Goal: Task Accomplishment & Management: Use online tool/utility

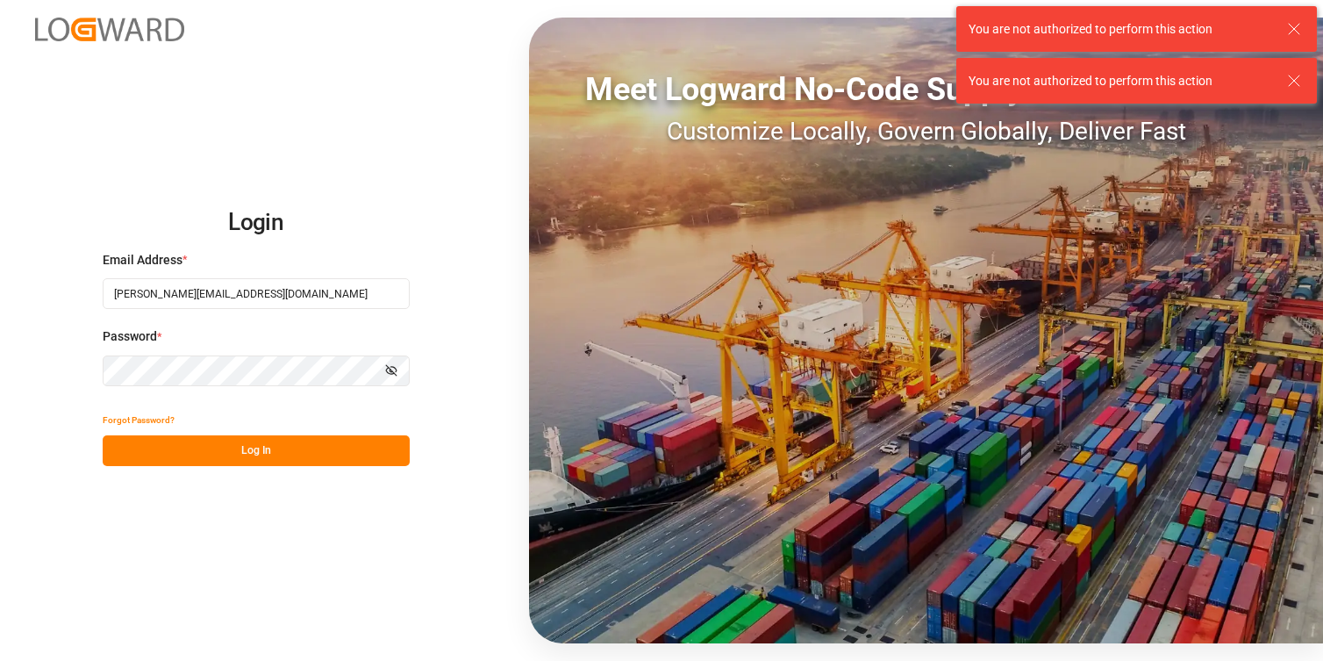
click at [254, 455] on button "Log In" at bounding box center [256, 450] width 307 height 31
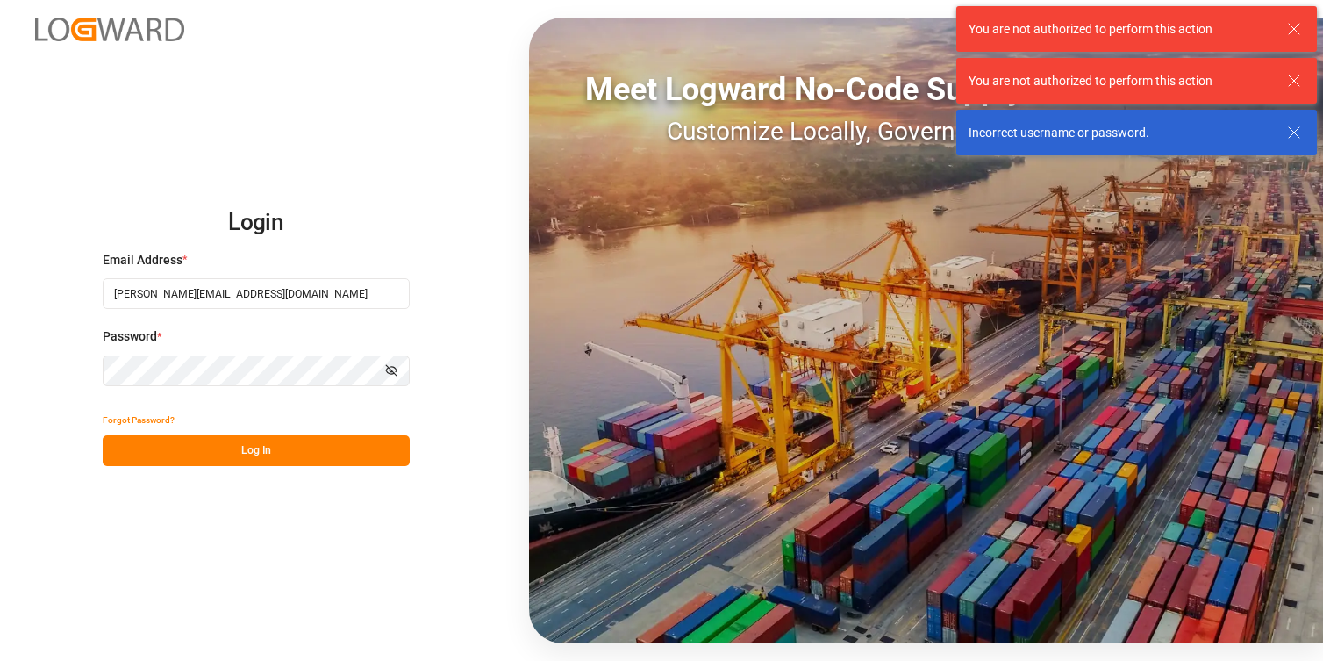
click at [1301, 27] on icon at bounding box center [1294, 28] width 21 height 21
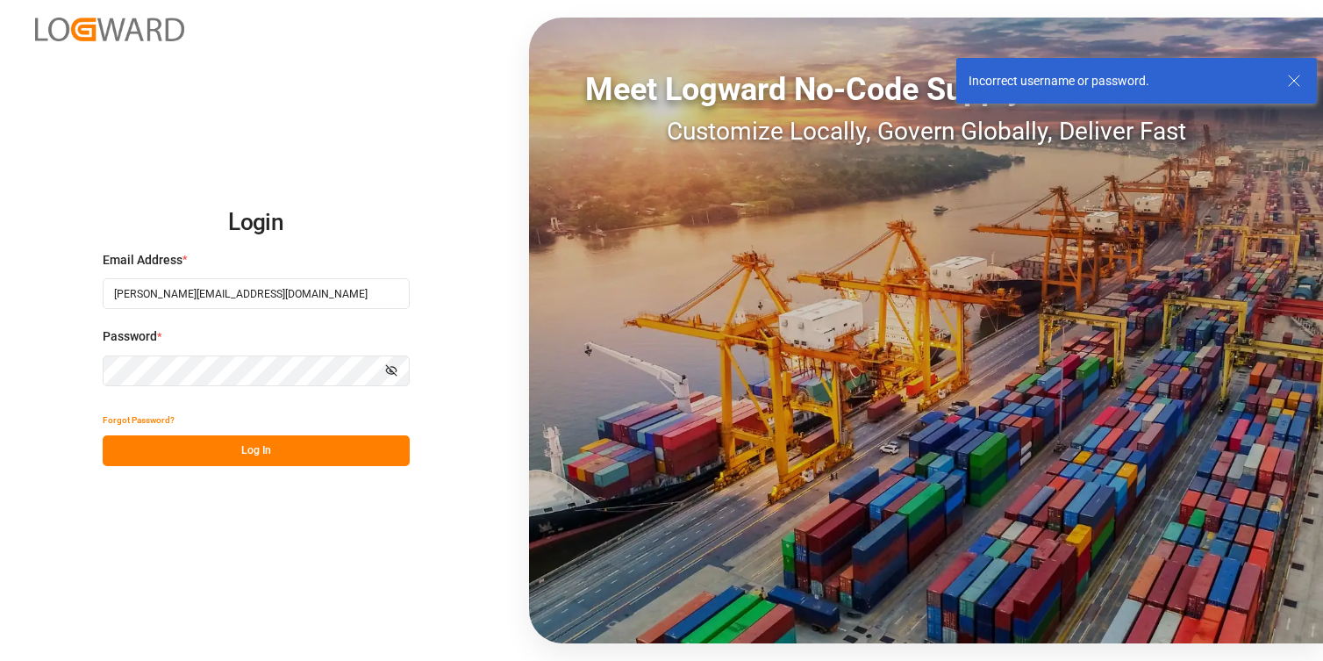
click at [1301, 27] on div "You are not authorized to perform this action Incorrect username or password." at bounding box center [1136, 55] width 373 height 110
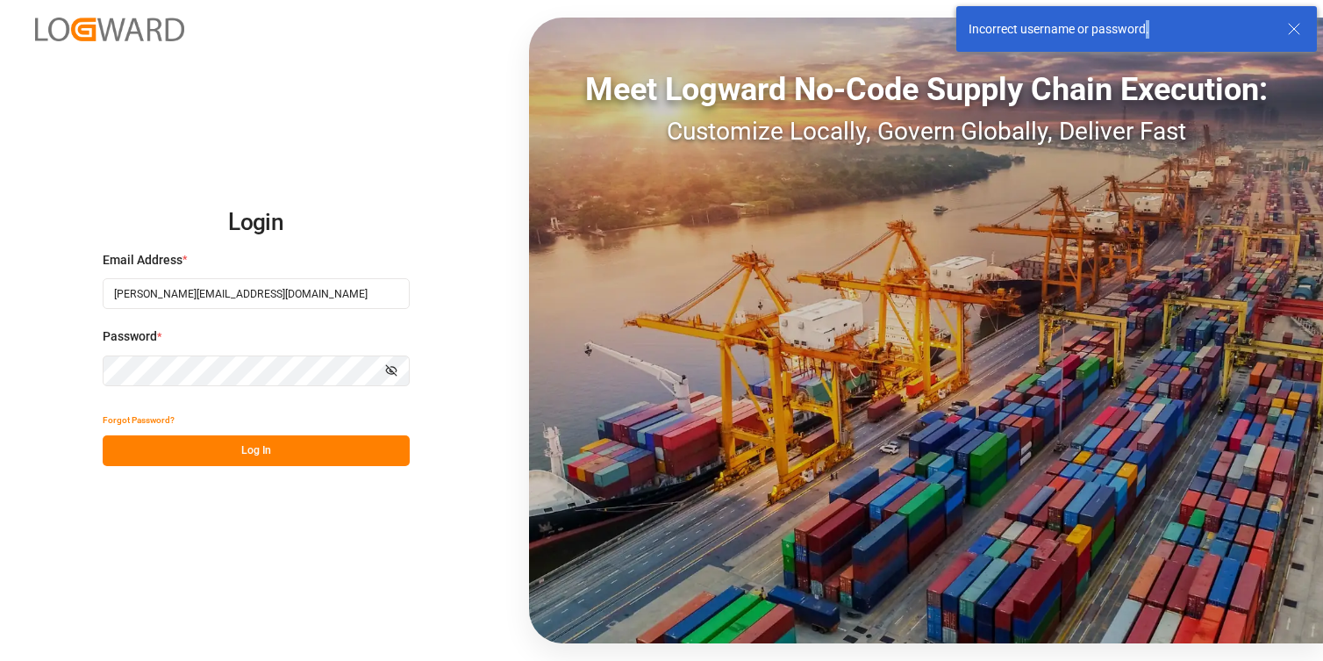
click at [1301, 27] on icon at bounding box center [1294, 28] width 21 height 21
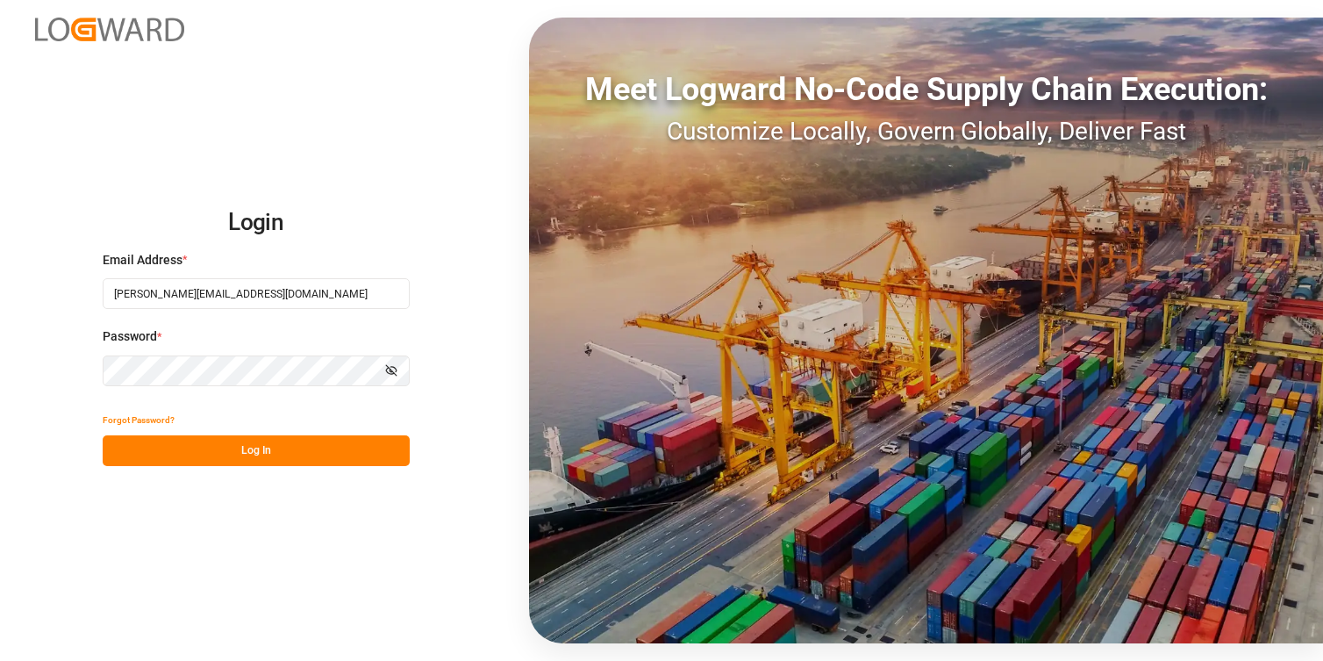
click at [245, 324] on div "Email Address * vikash.mishra@logward.com" at bounding box center [256, 289] width 307 height 77
click at [233, 458] on button "Log In" at bounding box center [256, 450] width 307 height 31
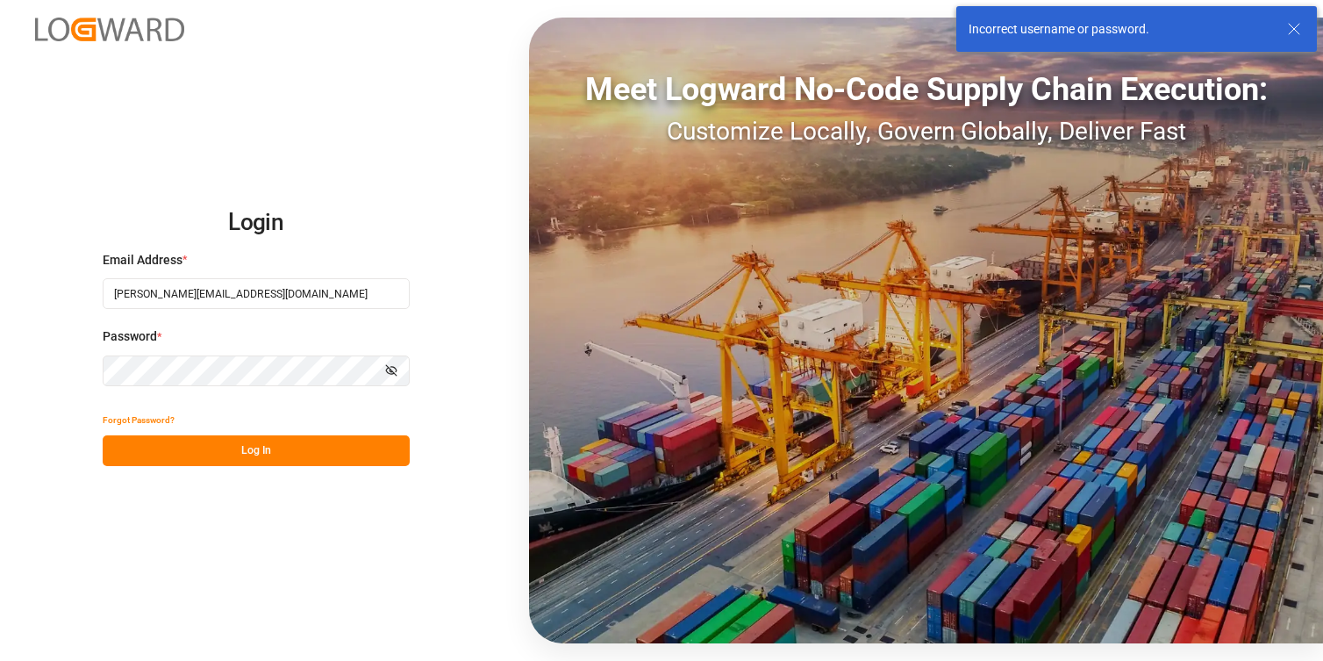
click at [1296, 31] on line at bounding box center [1294, 29] width 11 height 11
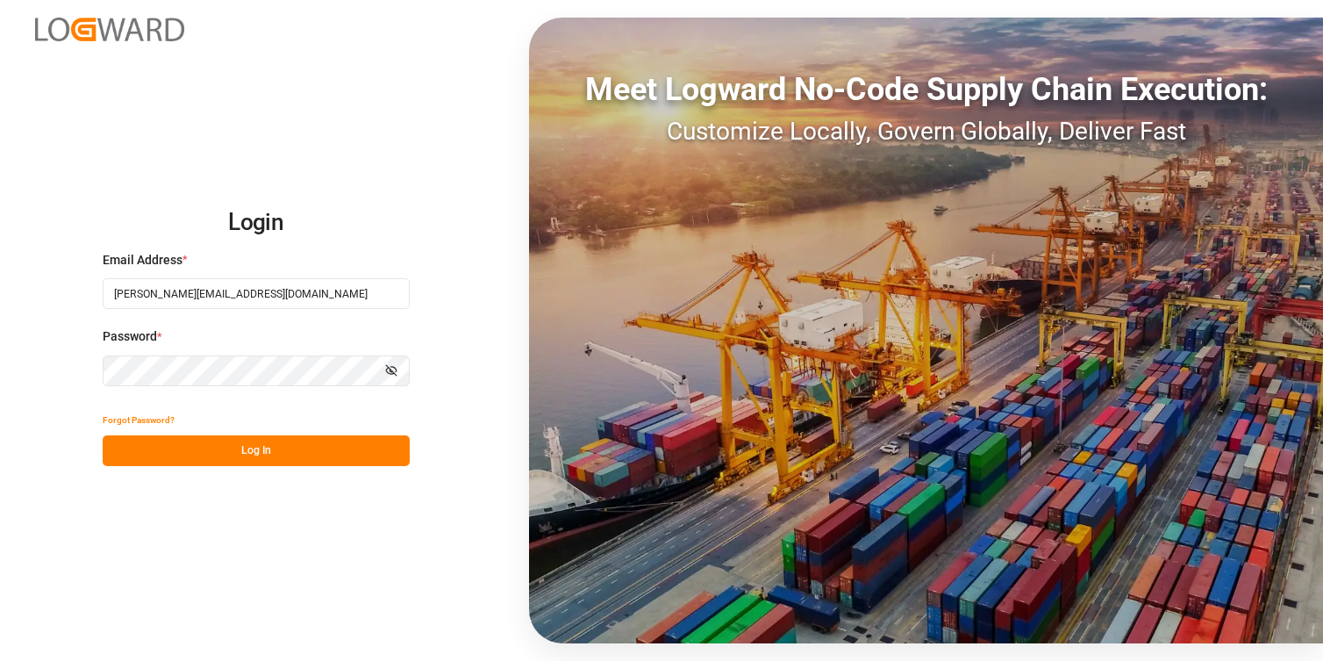
click at [220, 354] on div "Password * Show password" at bounding box center [256, 365] width 307 height 77
click at [381, 595] on div "Login Email Address * vikash.mishra@logward.com Password * Show password Forgot…" at bounding box center [661, 330] width 1323 height 661
click at [298, 443] on button "Log In" at bounding box center [256, 450] width 307 height 31
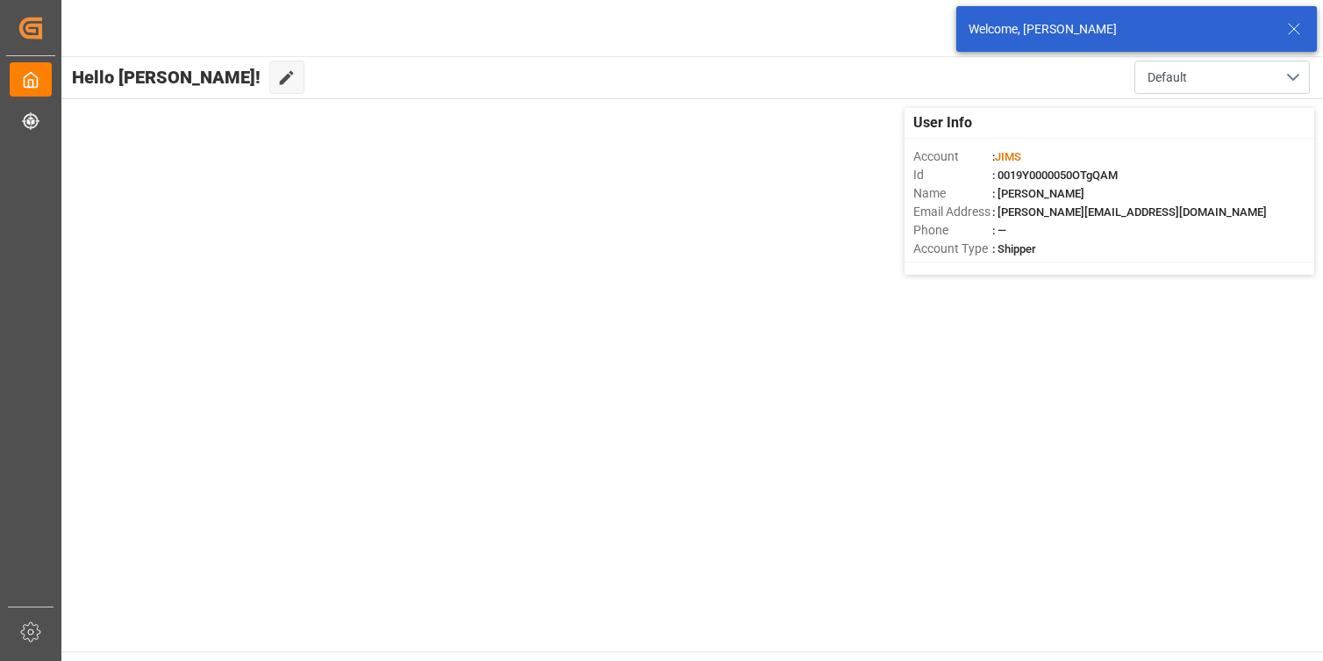
click at [1295, 29] on icon at bounding box center [1294, 28] width 21 height 21
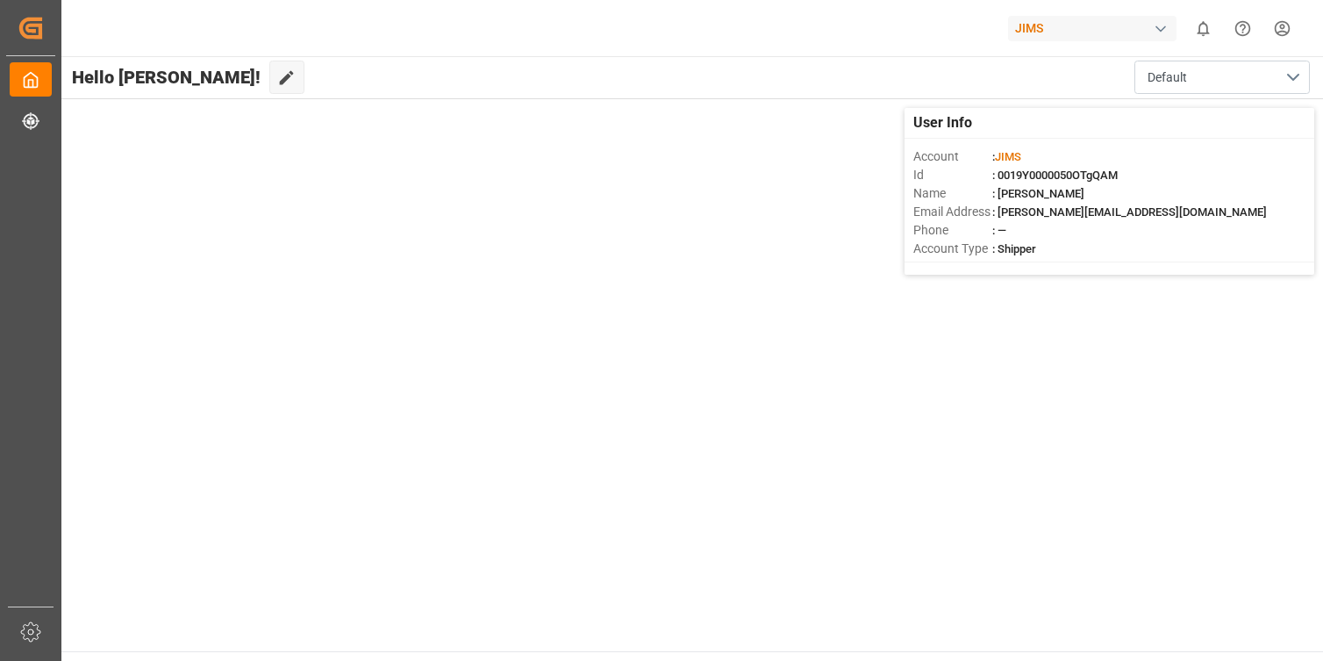
click at [1069, 30] on div "JIMS" at bounding box center [1092, 28] width 168 height 25
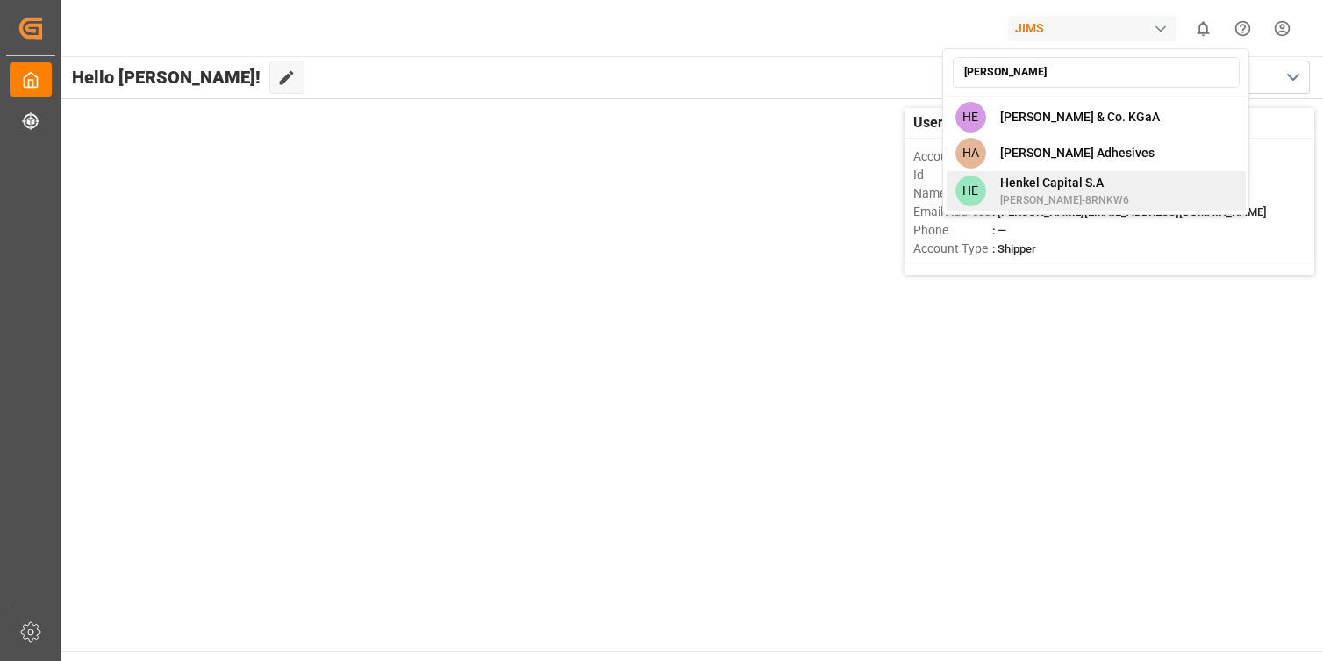
type input "henkel"
click at [1071, 197] on span "Henkel-8RNKW6" at bounding box center [1064, 200] width 129 height 16
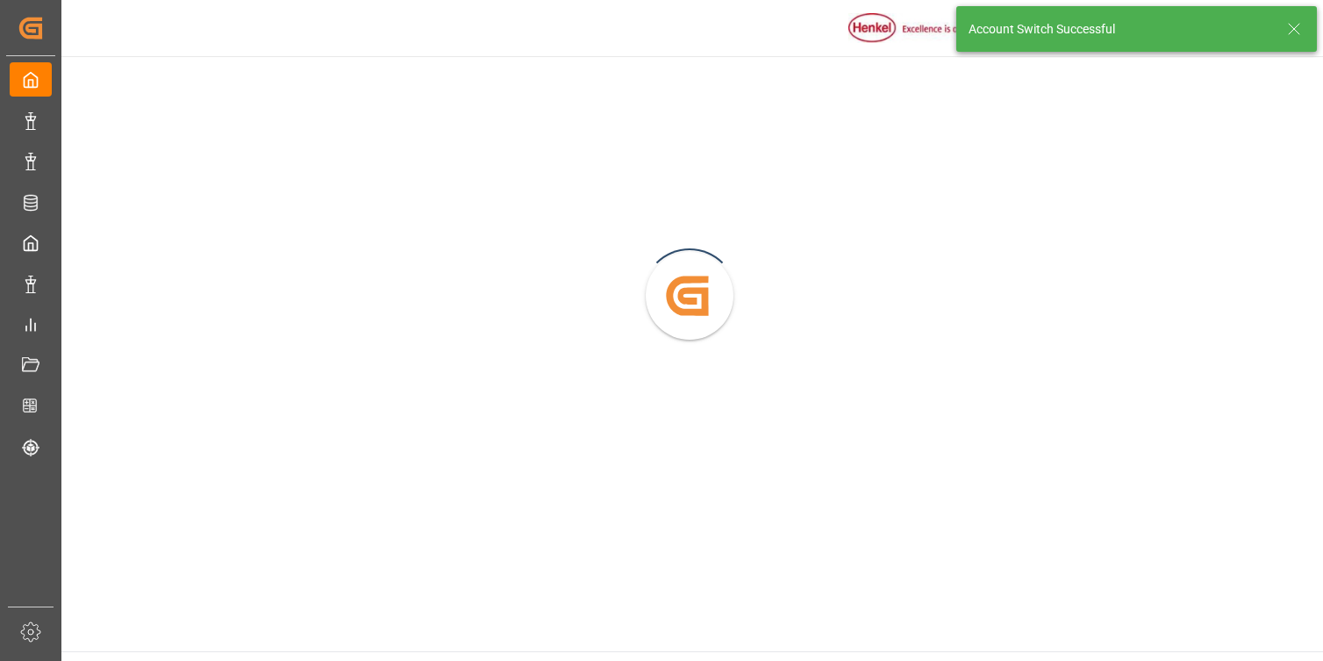
click at [1292, 25] on icon at bounding box center [1294, 28] width 21 height 21
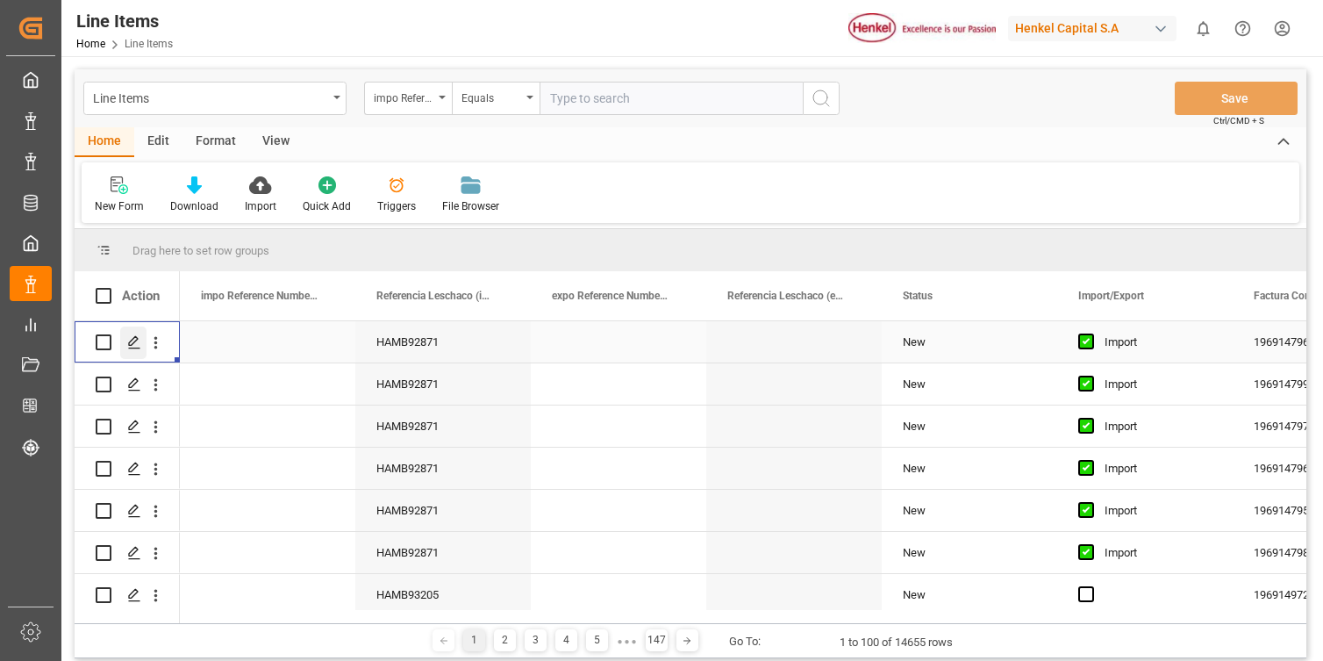
click at [146, 344] on div "Press SPACE to select this row." at bounding box center [133, 342] width 26 height 32
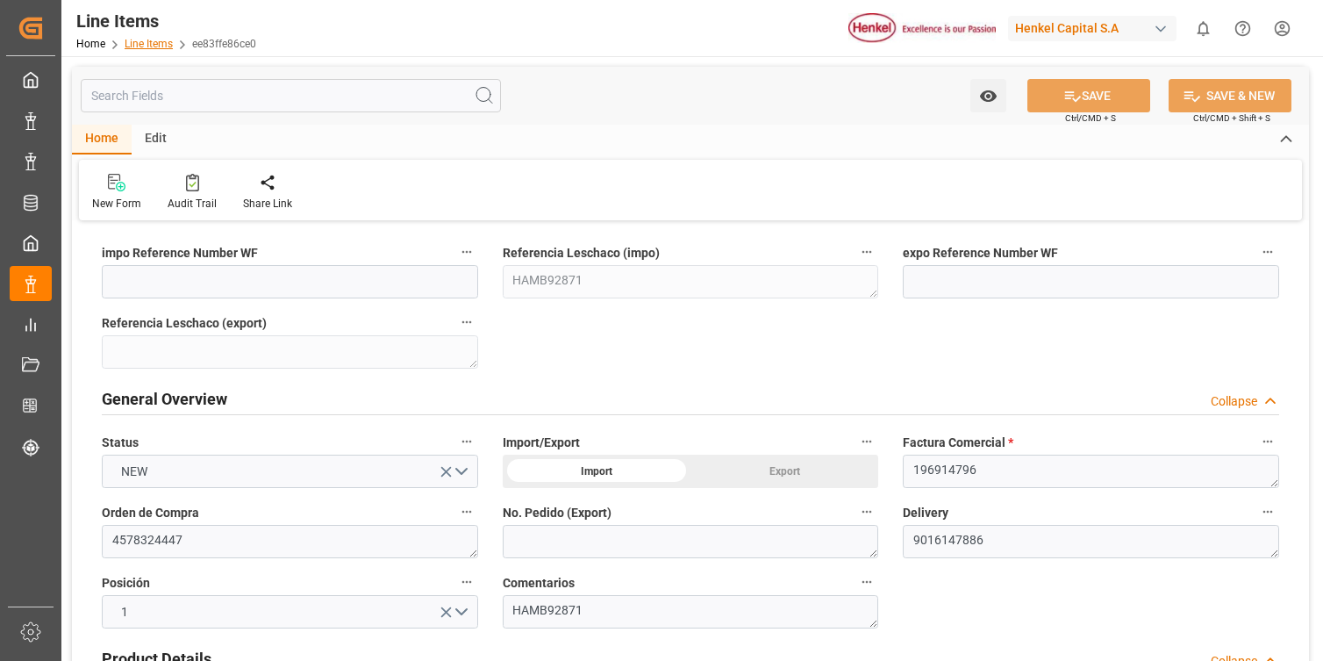
click at [160, 44] on link "Line Items" at bounding box center [149, 44] width 48 height 12
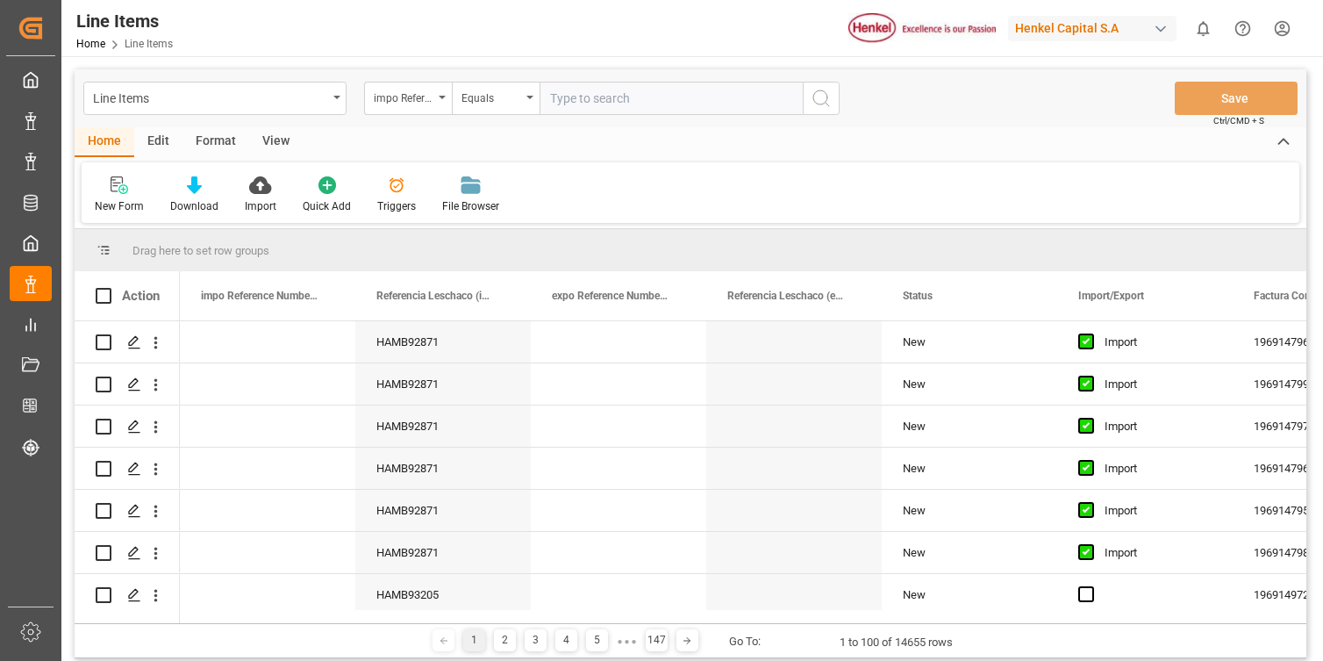
click at [162, 143] on div "Edit" at bounding box center [158, 142] width 48 height 30
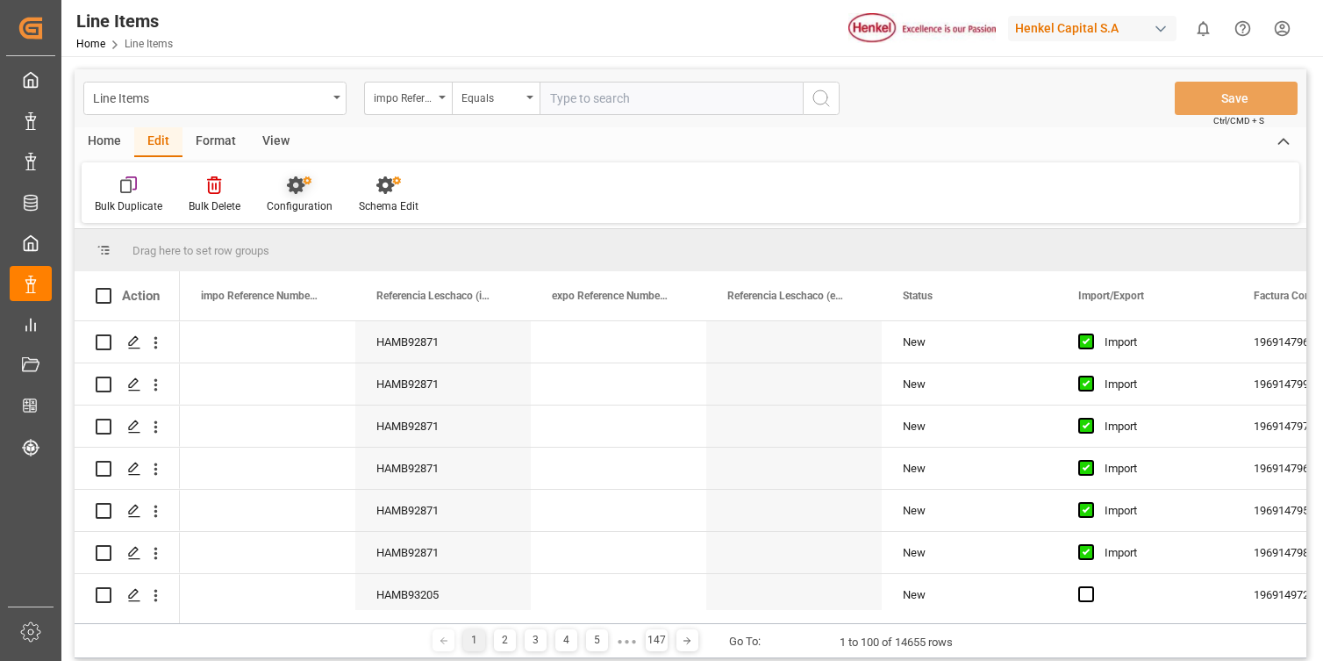
click at [297, 201] on div "Configuration" at bounding box center [300, 206] width 66 height 16
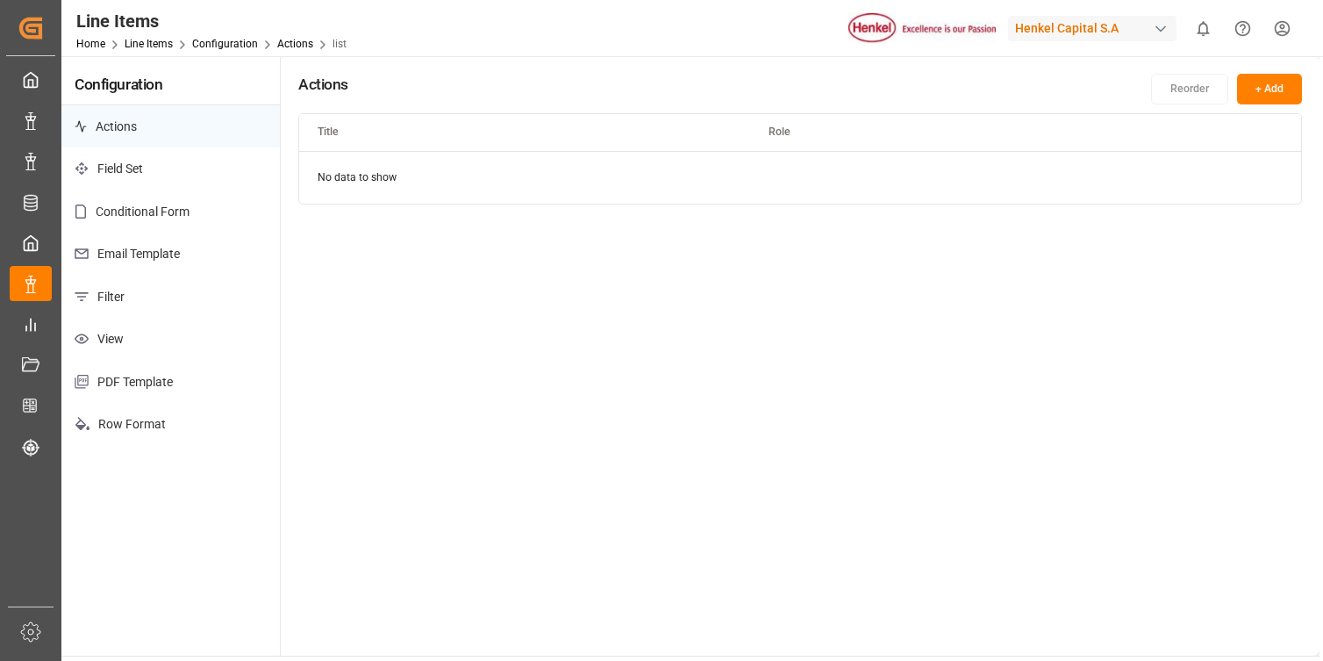
click at [173, 370] on p "PDF Template" at bounding box center [170, 382] width 218 height 43
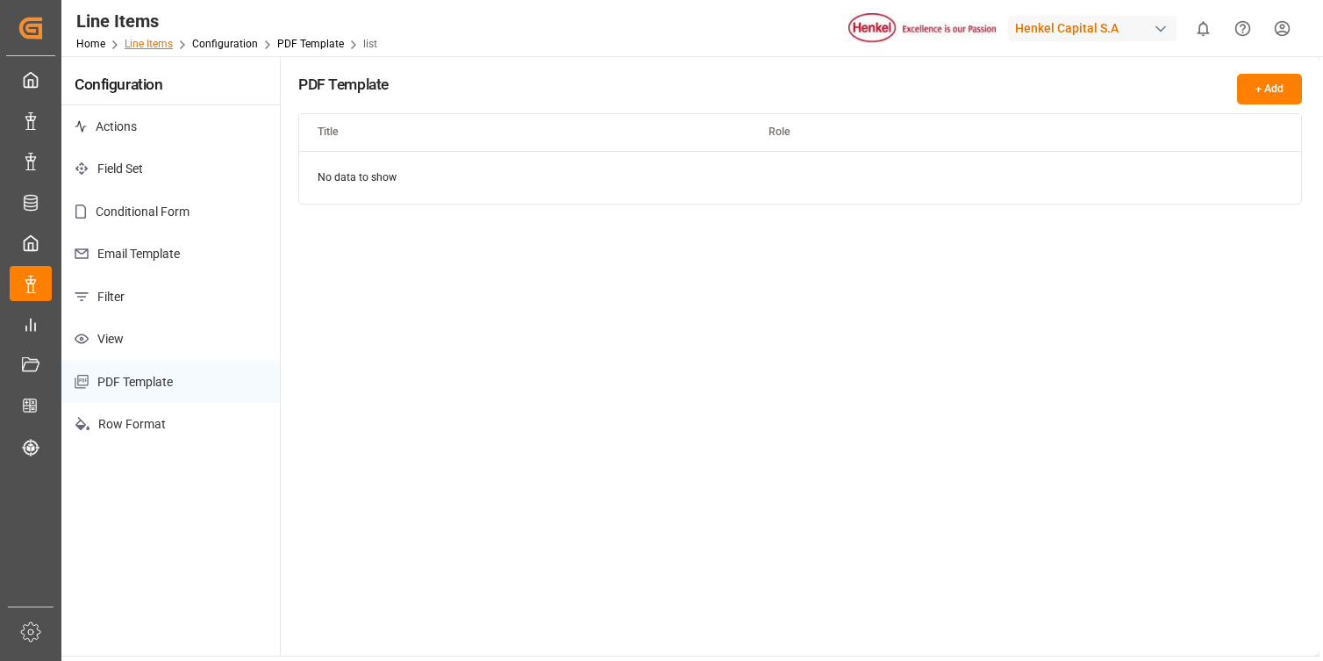
click at [147, 41] on link "Line Items" at bounding box center [149, 44] width 48 height 12
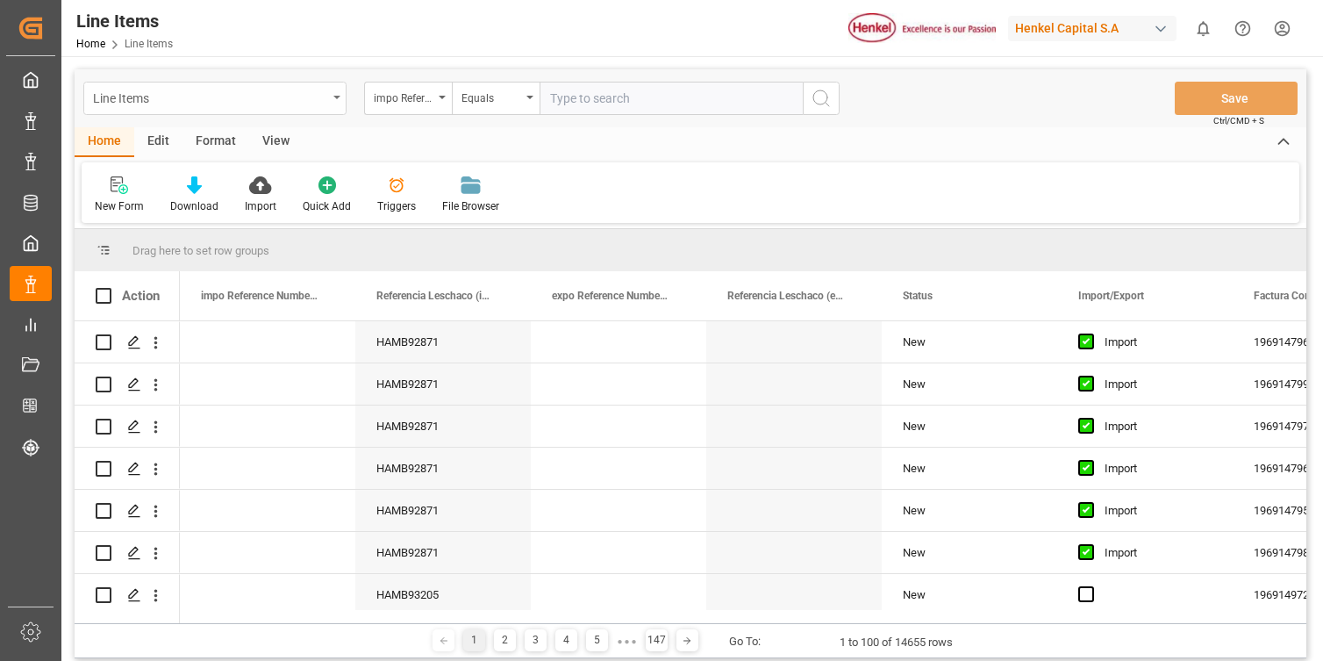
click at [322, 97] on div "Line Items" at bounding box center [210, 97] width 234 height 22
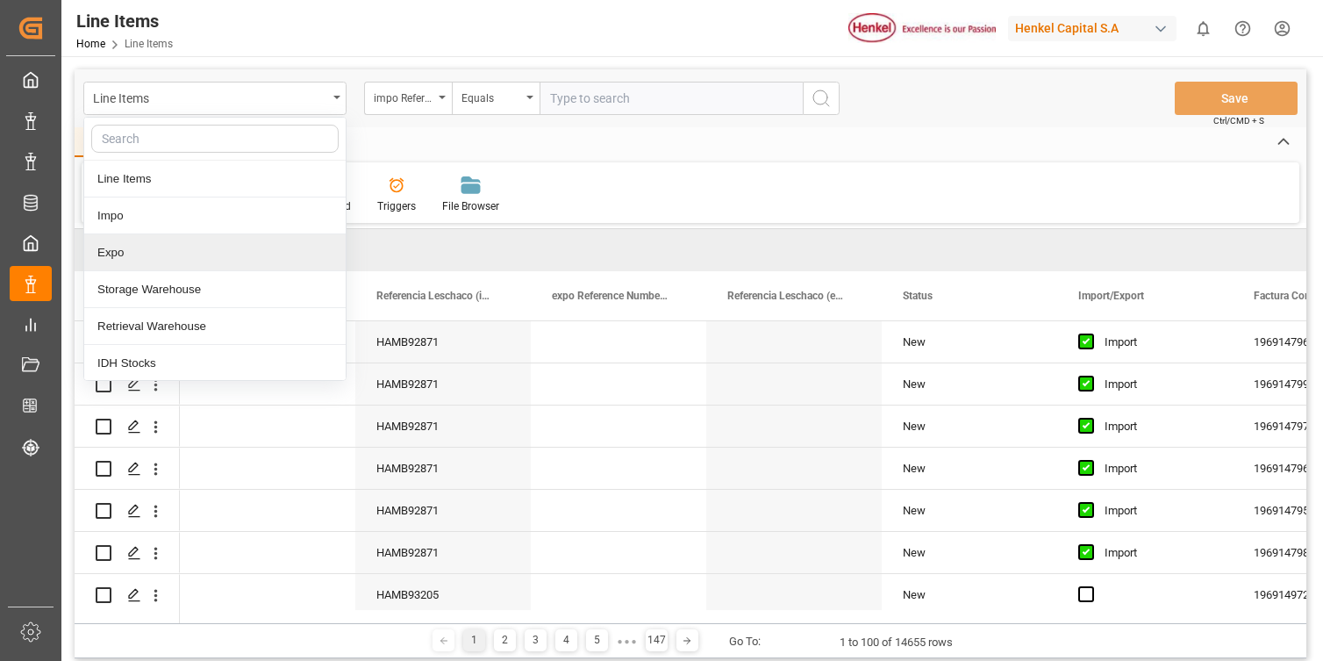
click at [223, 269] on div "Expo" at bounding box center [214, 252] width 261 height 37
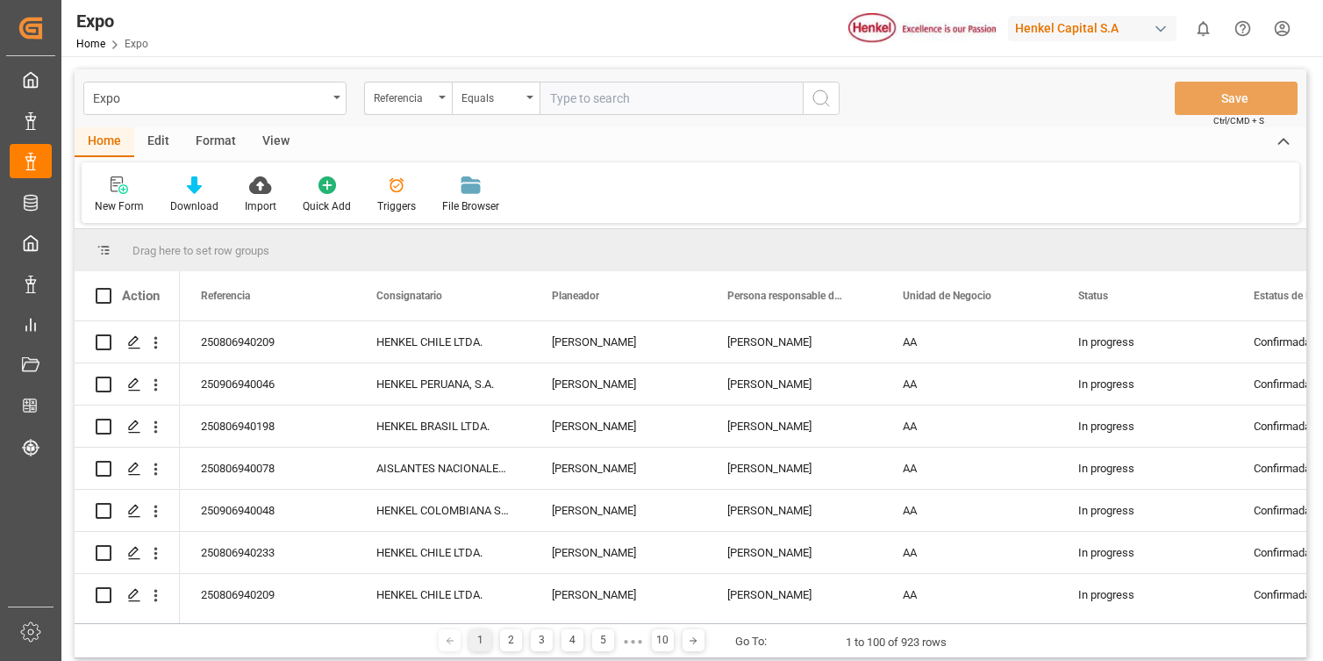
click at [157, 138] on div "Edit" at bounding box center [158, 142] width 48 height 30
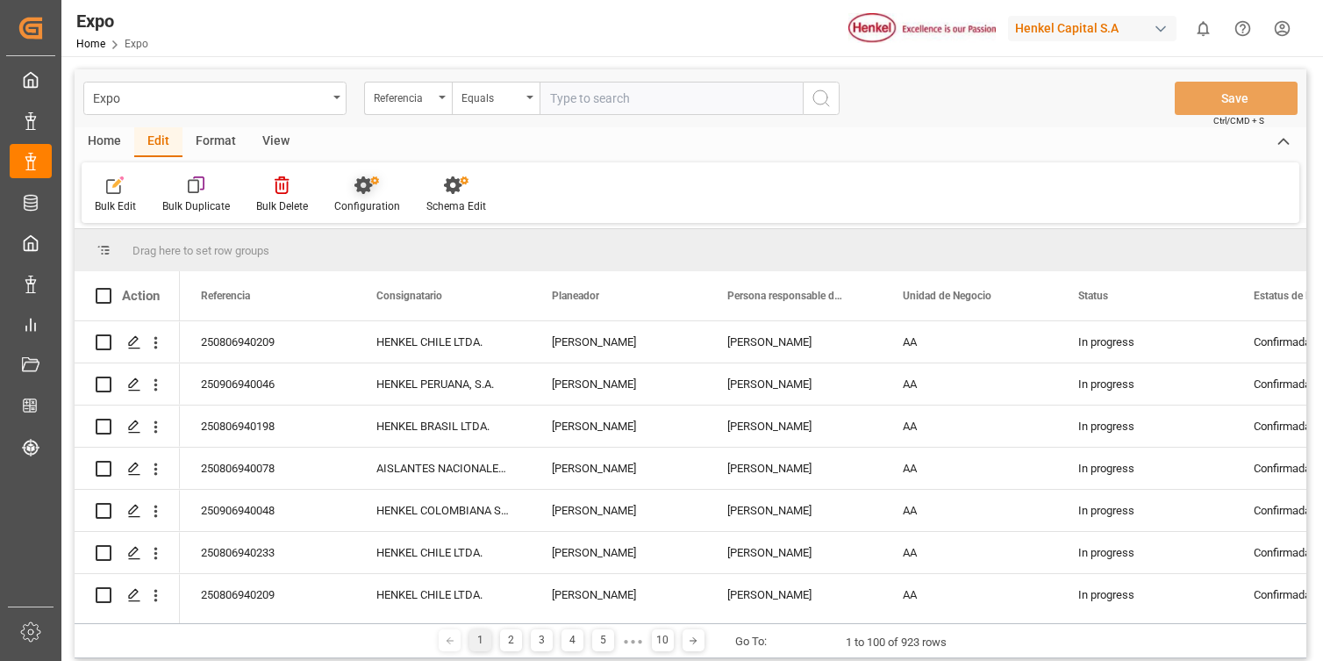
click at [355, 197] on div "Configuration" at bounding box center [367, 194] width 92 height 39
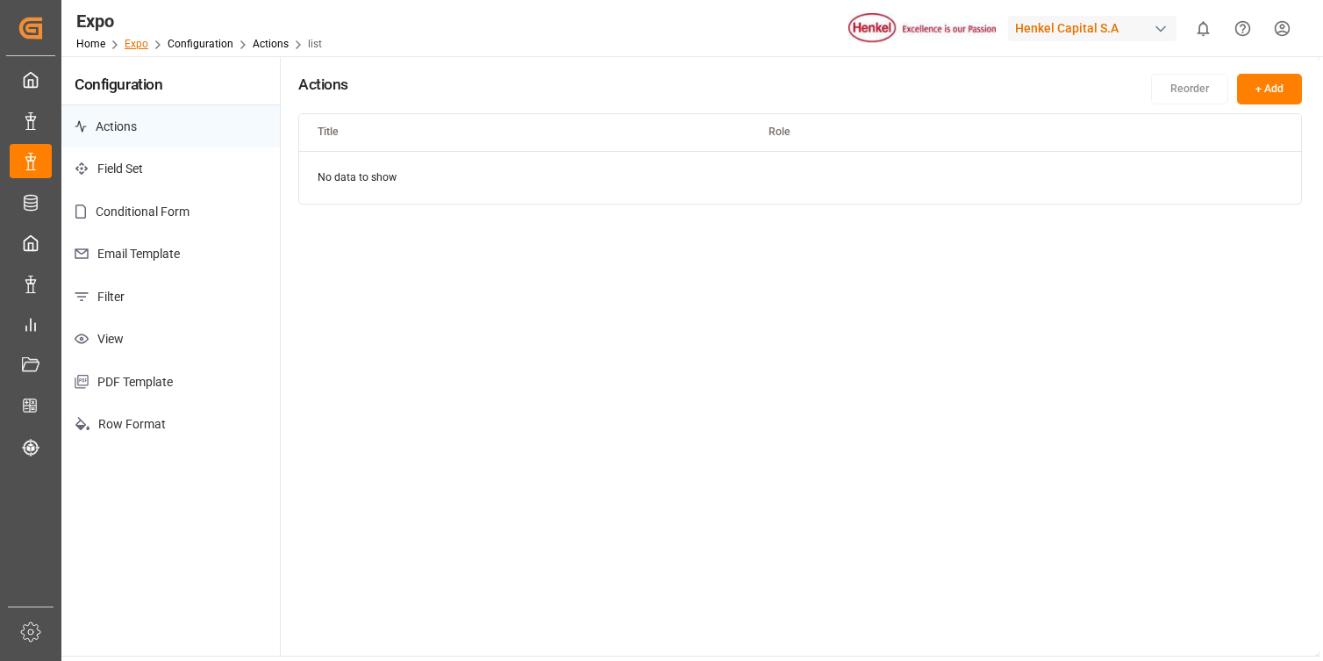
click at [132, 48] on link "Expo" at bounding box center [137, 44] width 24 height 12
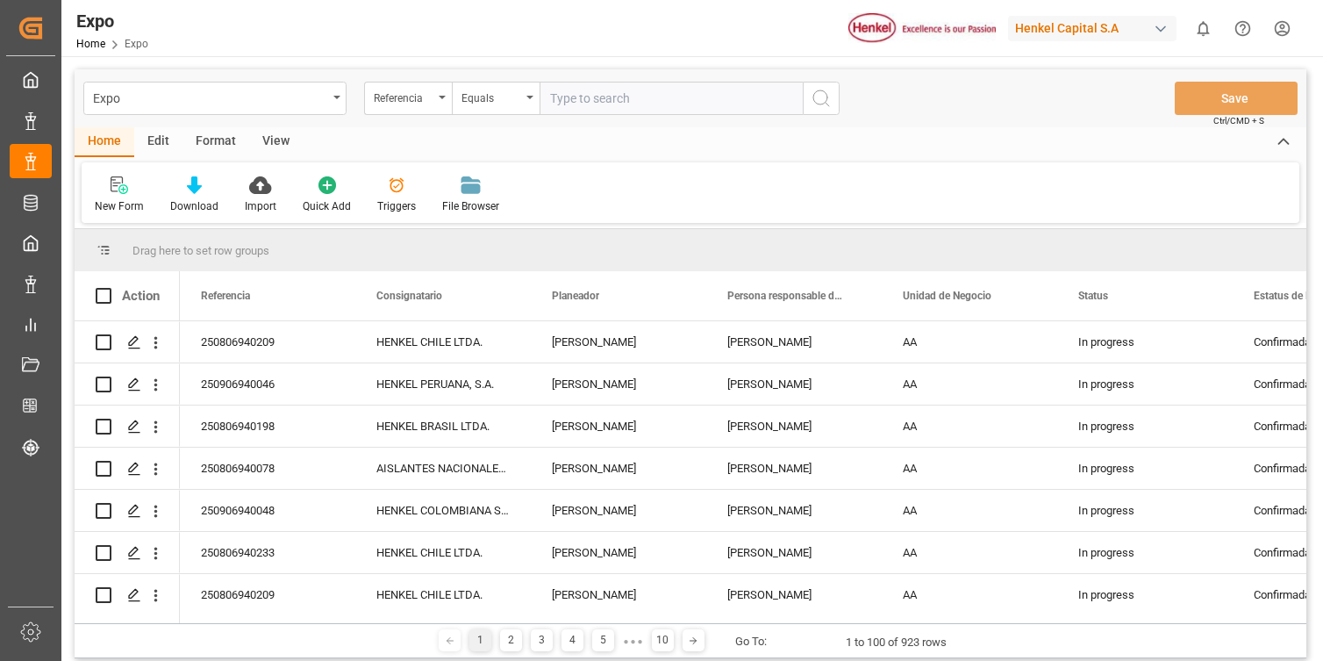
click at [335, 97] on icon "open menu" at bounding box center [336, 98] width 7 height 4
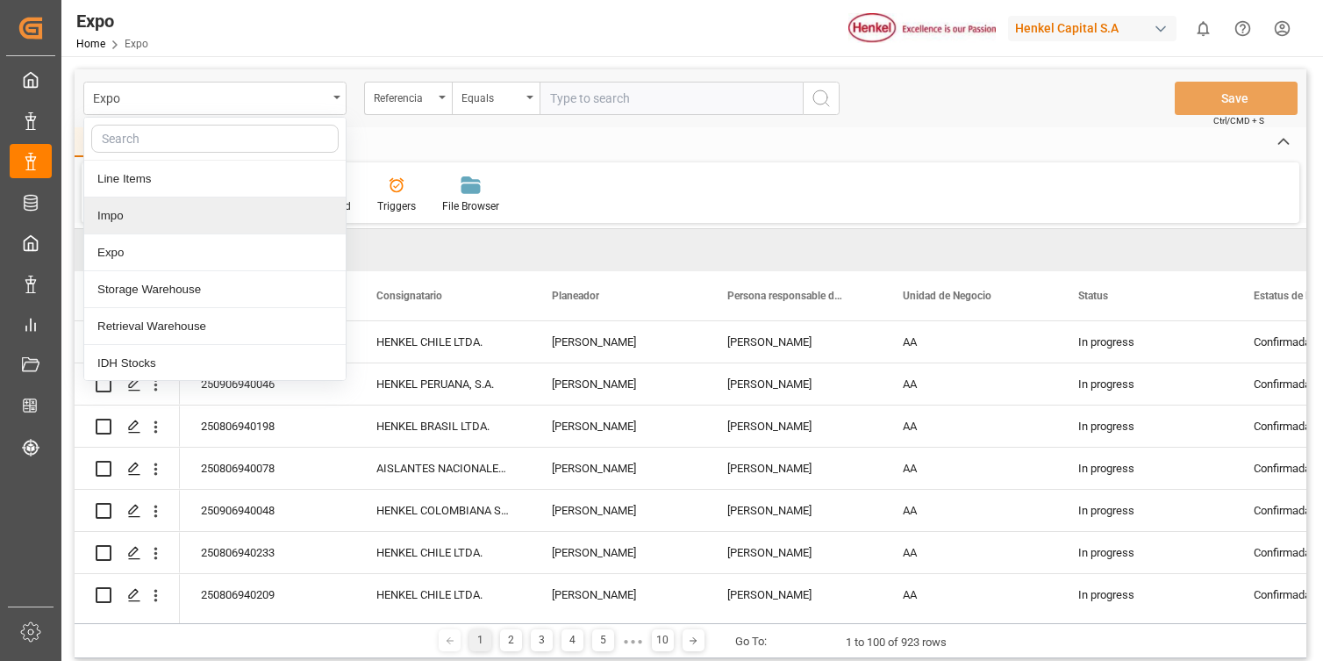
click at [261, 215] on div "Impo" at bounding box center [214, 215] width 261 height 37
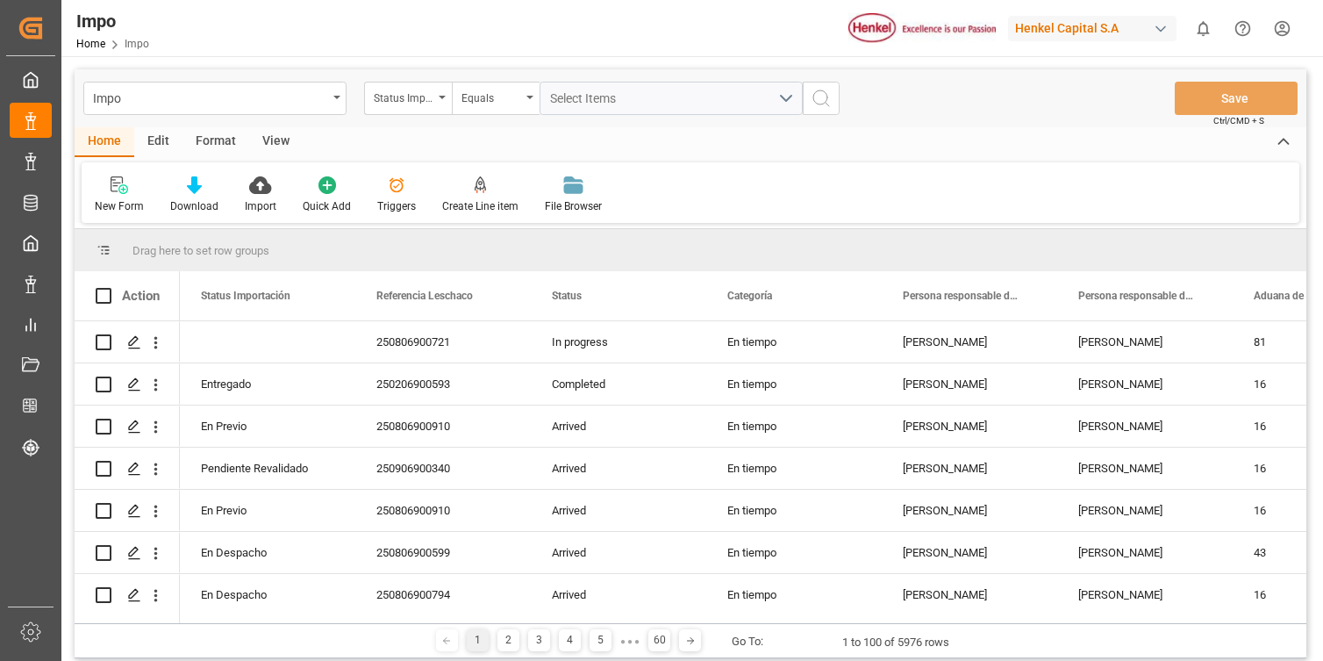
click at [159, 142] on div "Edit" at bounding box center [158, 142] width 48 height 30
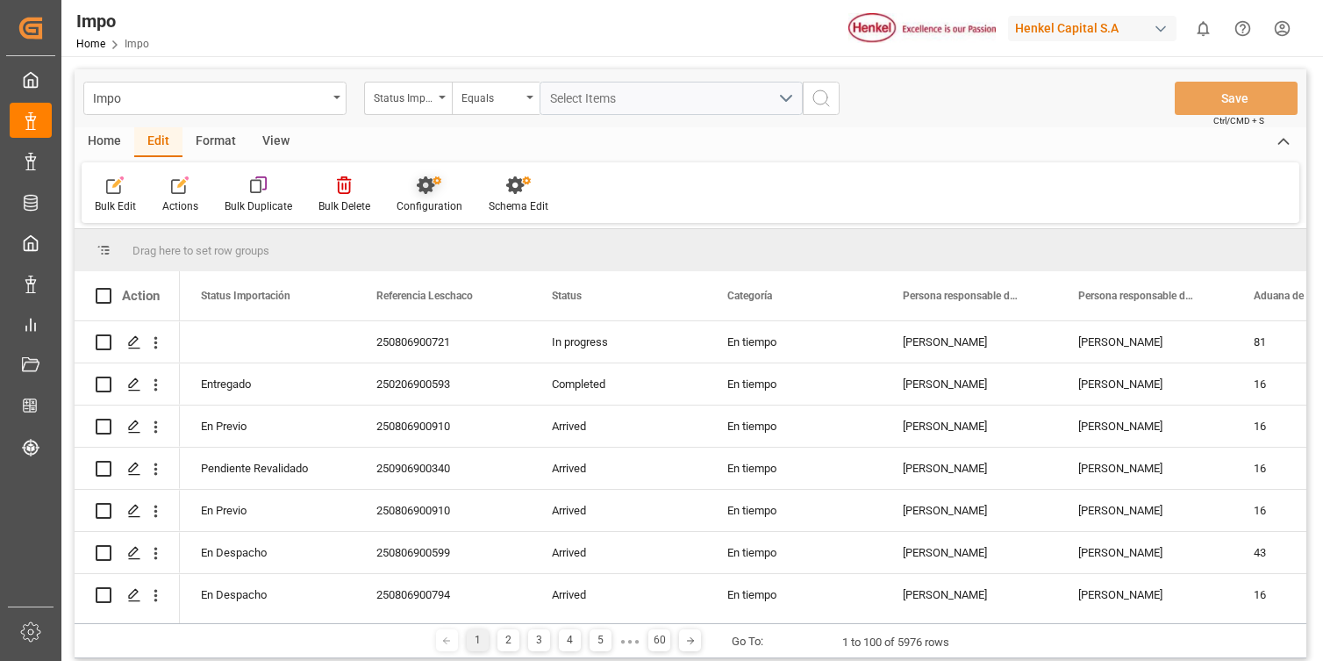
click at [425, 197] on div "Configuration" at bounding box center [429, 194] width 92 height 39
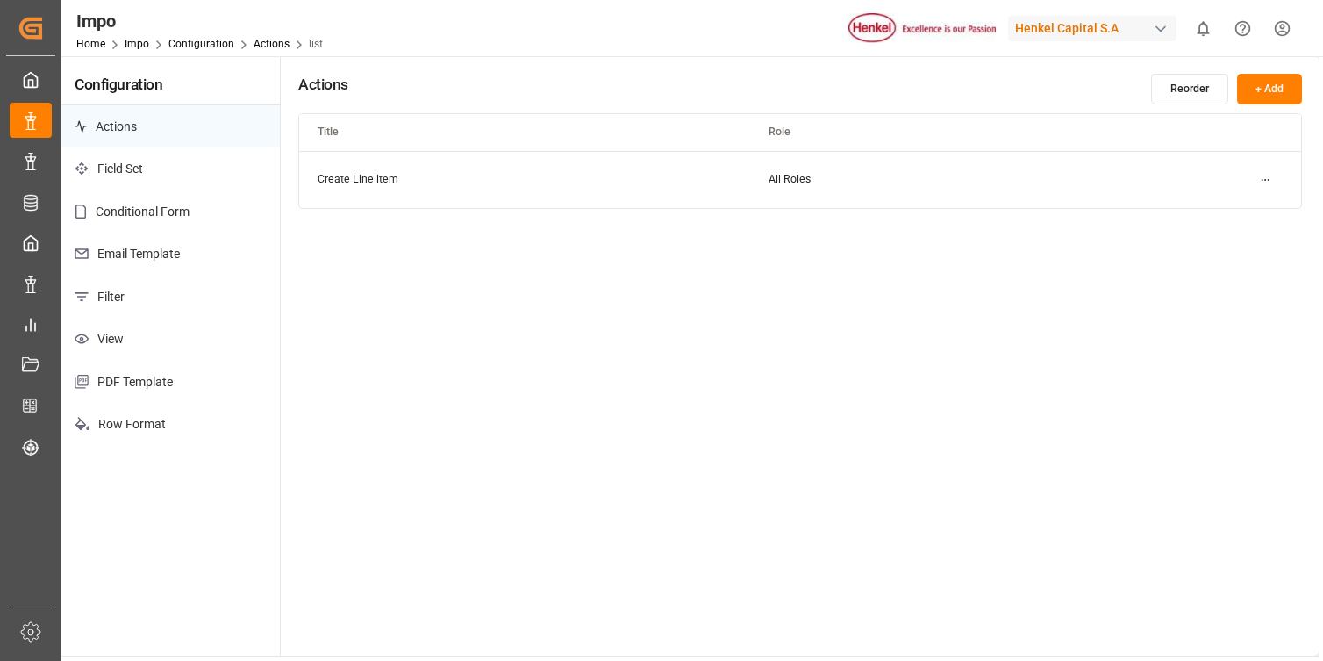
click at [117, 386] on p "PDF Template" at bounding box center [170, 382] width 218 height 43
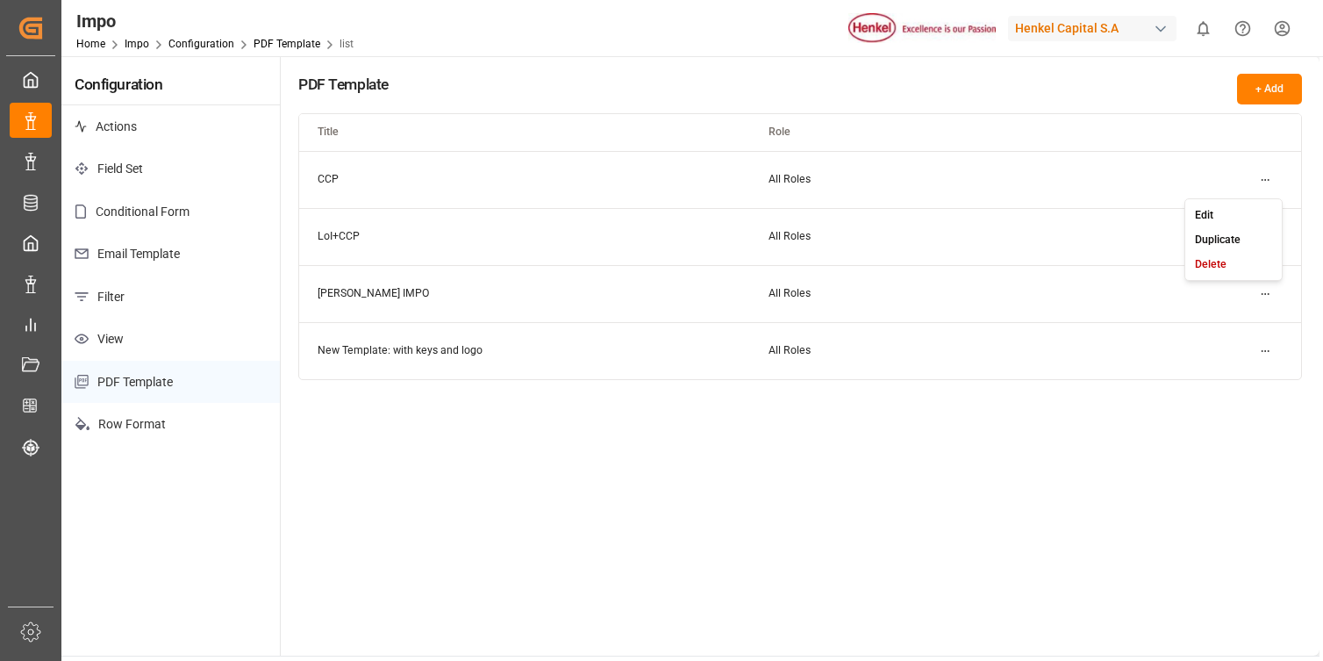
click at [1270, 173] on html "Created by potrace 1.15, written by Peter Selinger 2001-2017 Created by potrace…" at bounding box center [661, 330] width 1323 height 661
click at [1227, 212] on div "Edit" at bounding box center [1234, 215] width 90 height 25
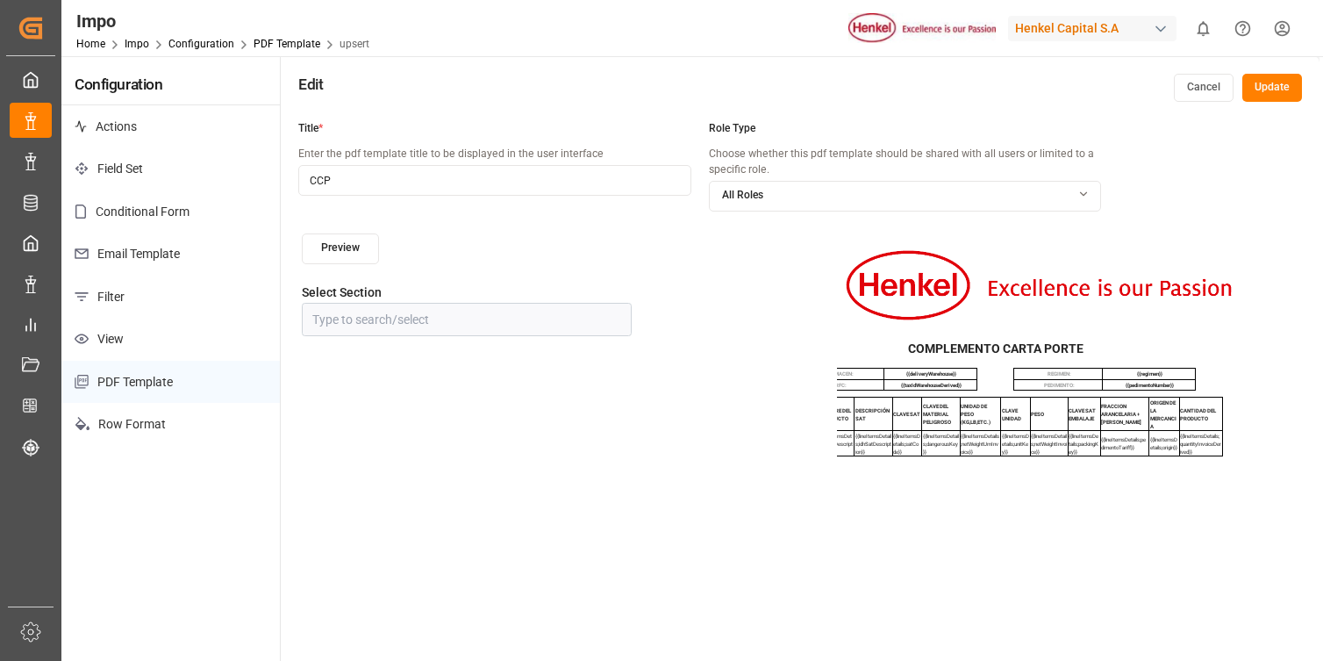
click at [327, 245] on button "Preview" at bounding box center [340, 248] width 77 height 31
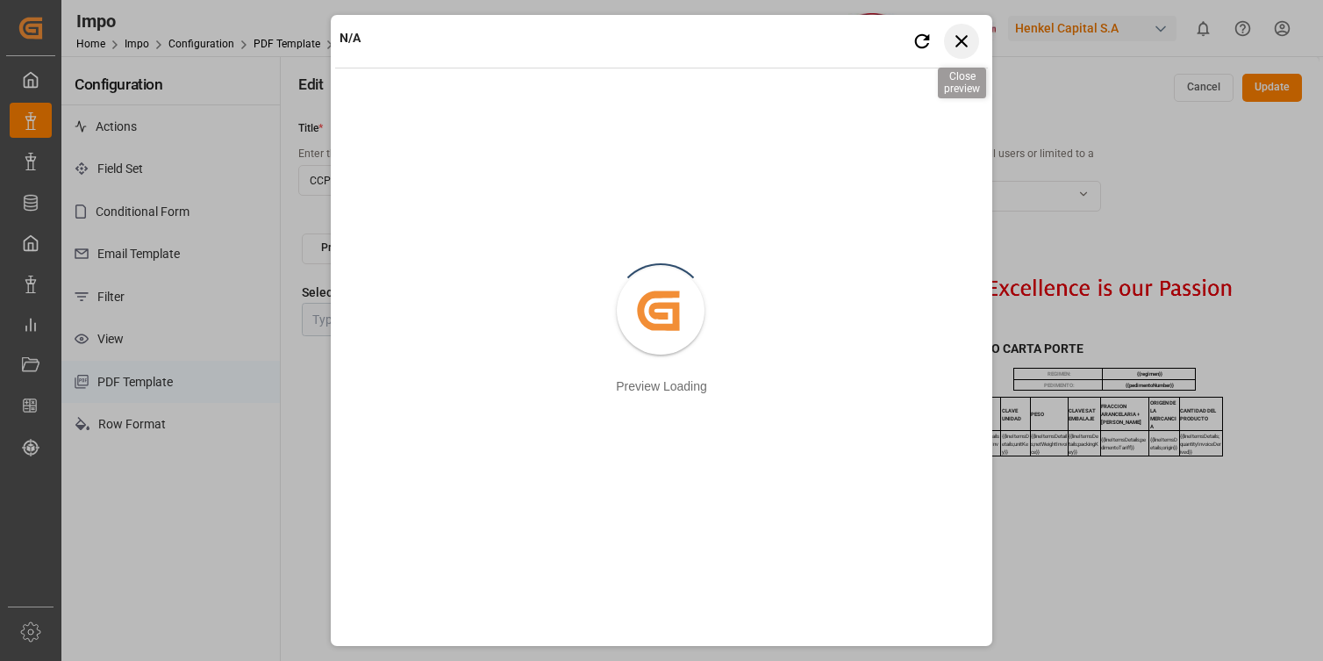
click at [964, 41] on icon "button" at bounding box center [962, 41] width 22 height 22
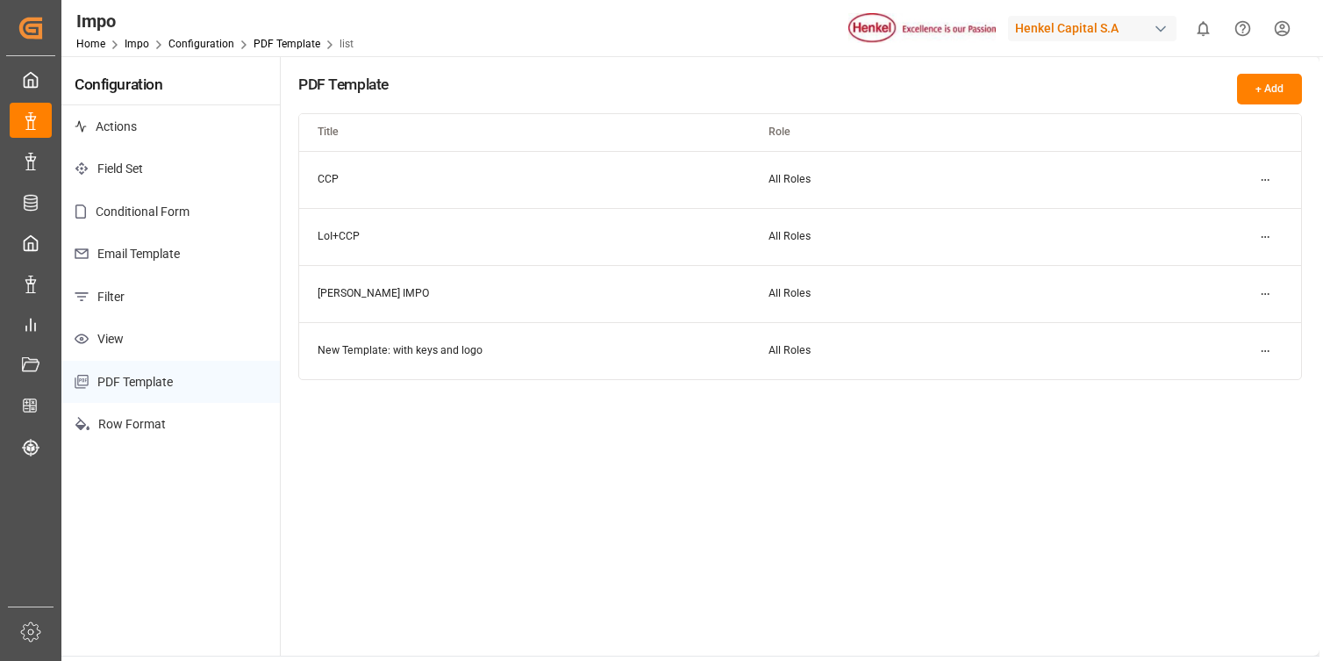
click at [1266, 236] on html "Created by potrace 1.15, written by Peter Selinger 2001-2017 Created by potrace…" at bounding box center [661, 330] width 1323 height 661
click at [1210, 276] on small "Edit" at bounding box center [1204, 272] width 18 height 11
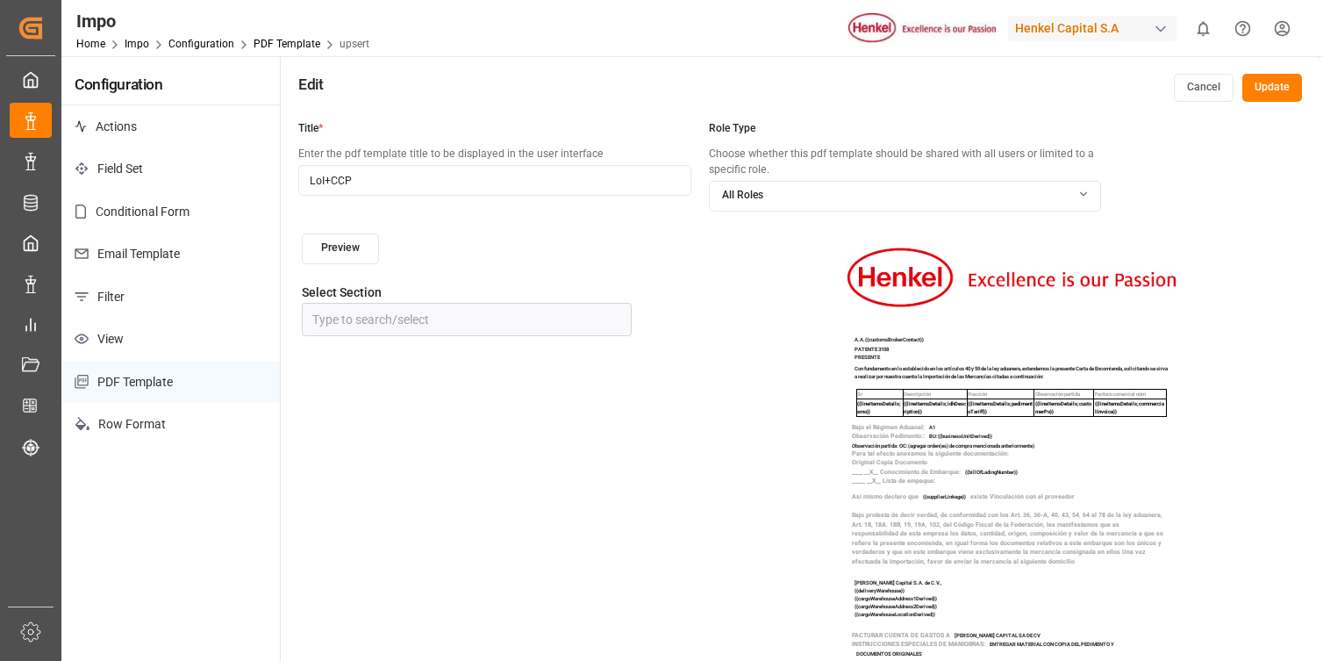
click at [348, 248] on button "Preview" at bounding box center [340, 248] width 77 height 31
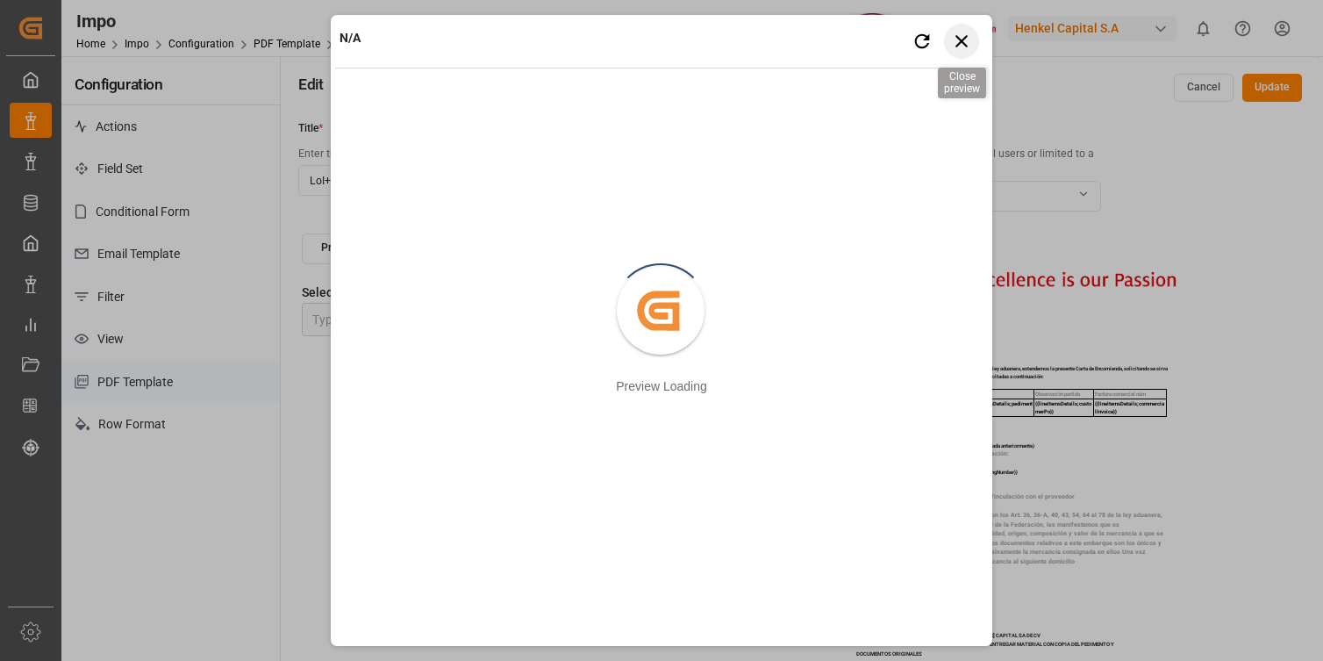
click at [966, 36] on icon "button" at bounding box center [962, 41] width 12 height 12
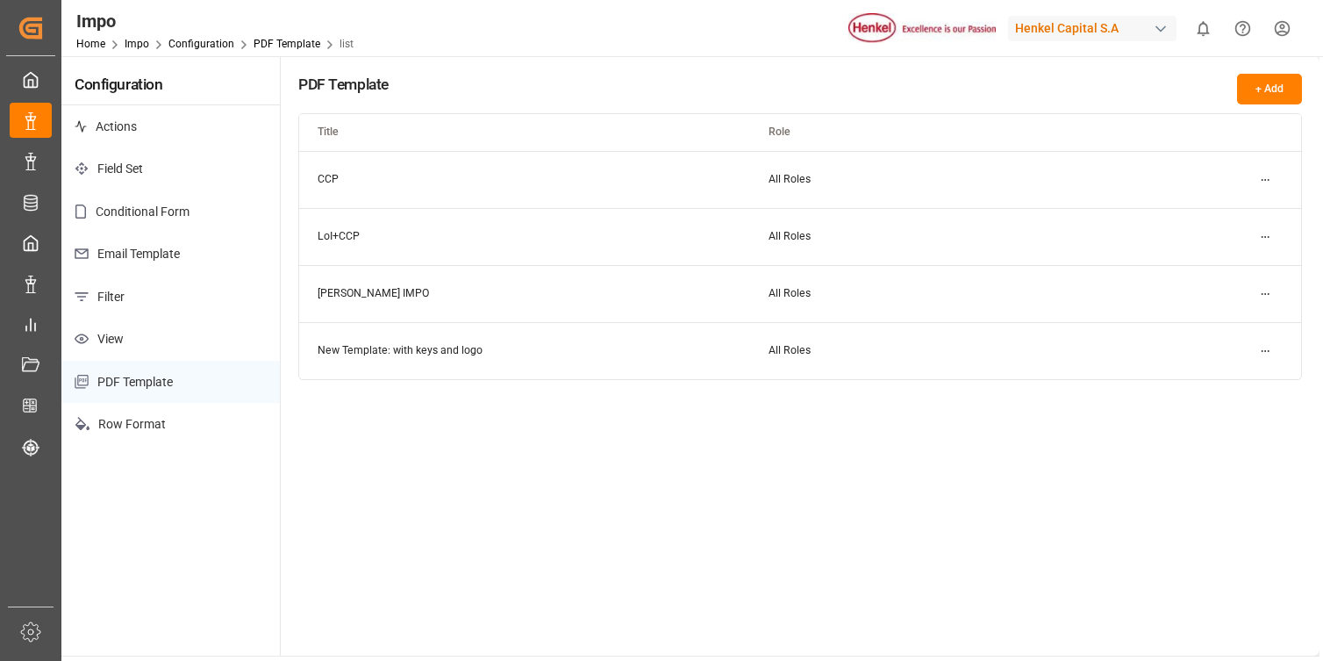
click at [1264, 291] on html "Created by potrace 1.15, written by Peter Selinger 2001-2017 Created by potrace…" at bounding box center [661, 330] width 1323 height 661
click at [1213, 324] on small "Edit" at bounding box center [1204, 329] width 18 height 11
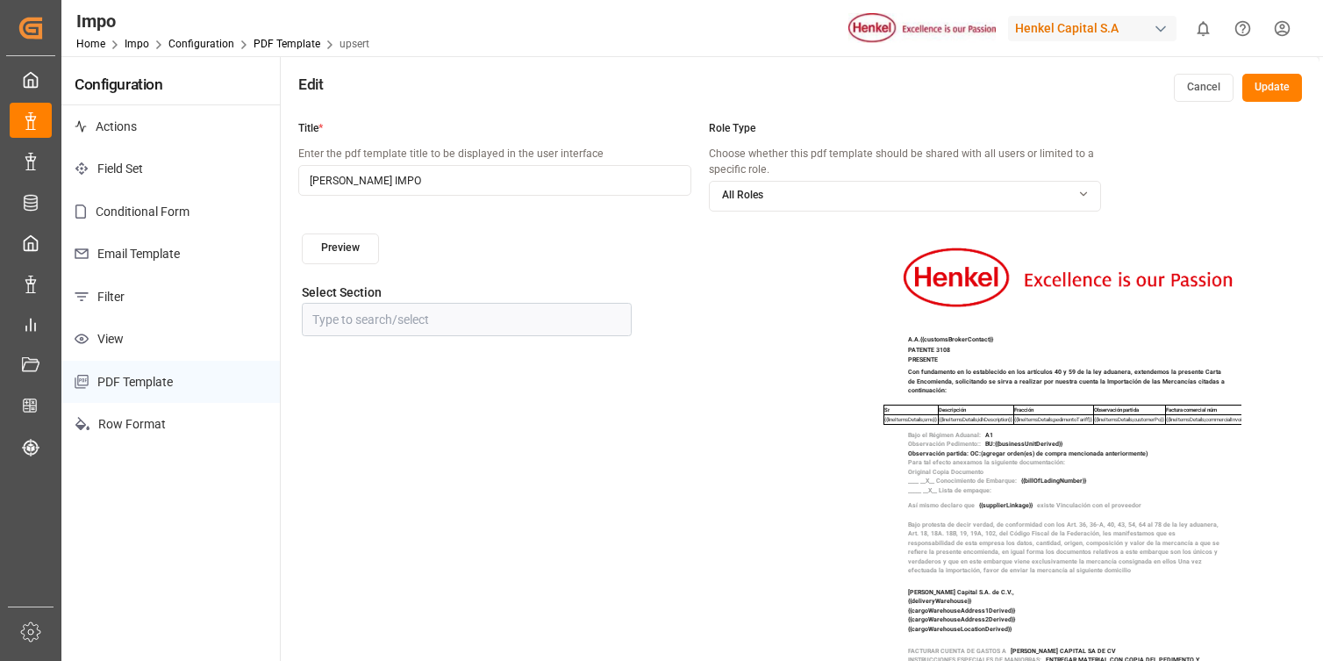
click at [362, 245] on button "Preview" at bounding box center [340, 248] width 77 height 31
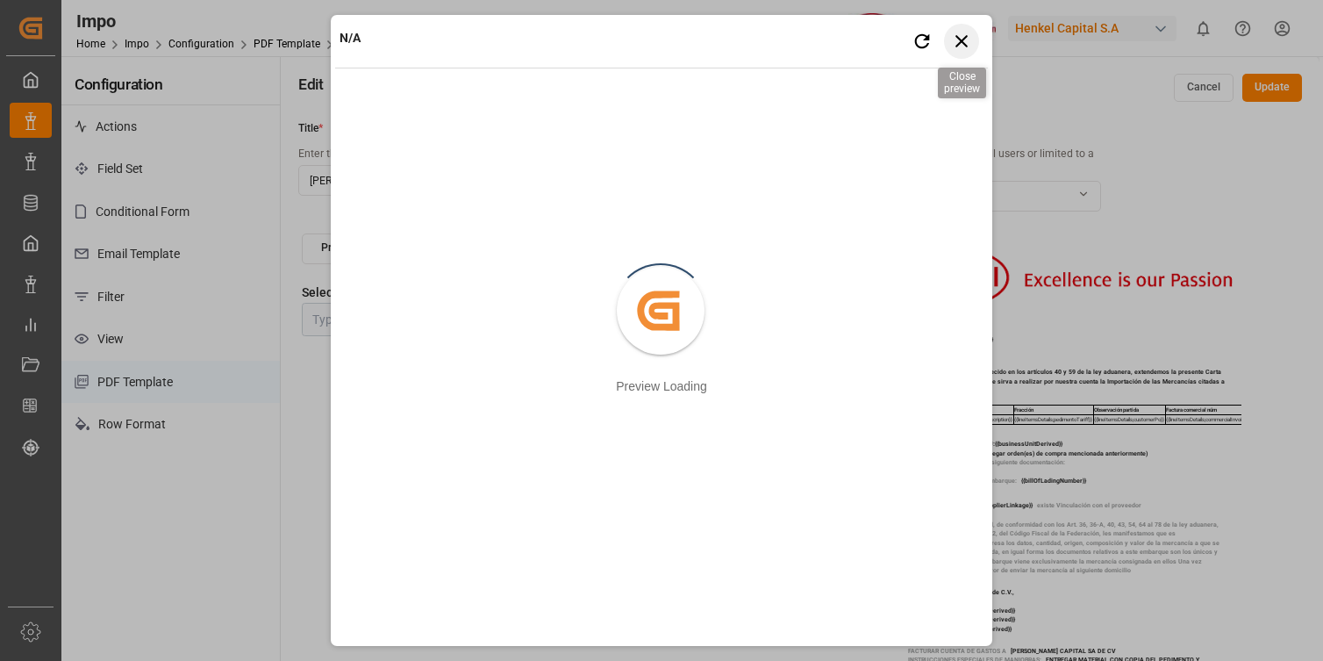
click at [971, 44] on icon "button" at bounding box center [962, 41] width 22 height 22
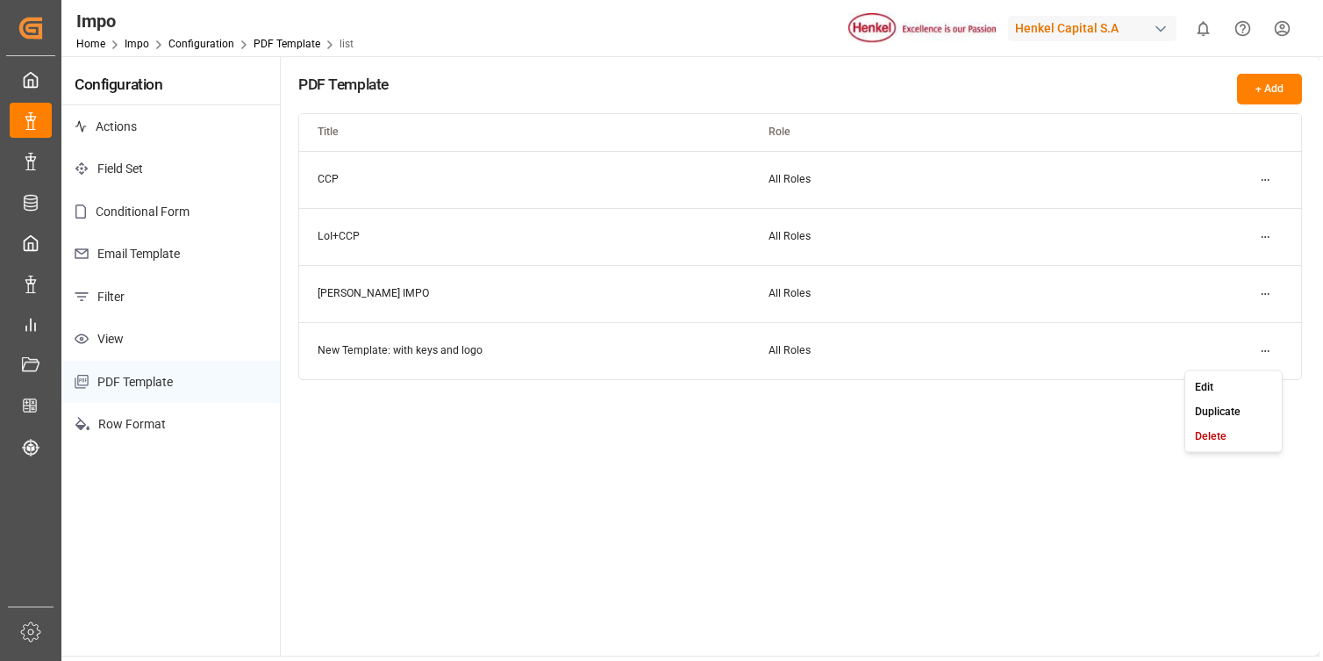
click at [1262, 353] on html "Created by potrace 1.15, written by Peter Selinger 2001-2017 Created by potrace…" at bounding box center [661, 330] width 1323 height 661
click at [1222, 380] on div "Edit" at bounding box center [1234, 386] width 90 height 25
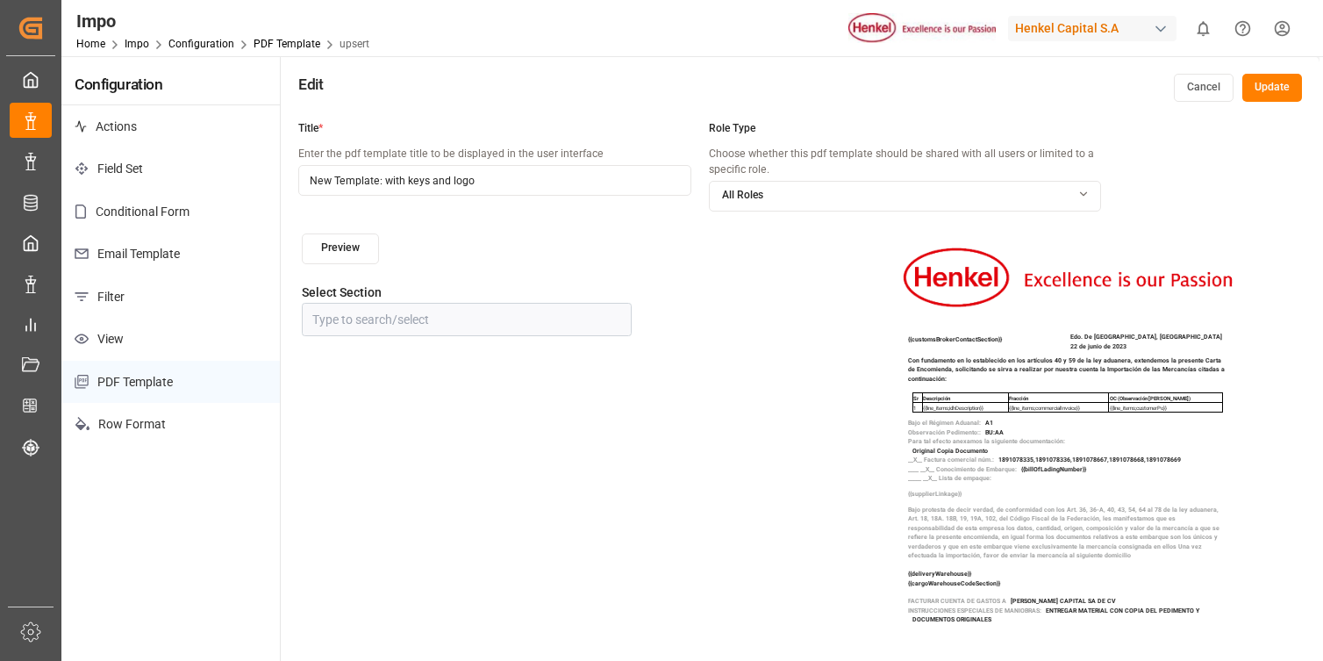
click at [368, 239] on button "Preview" at bounding box center [340, 248] width 77 height 31
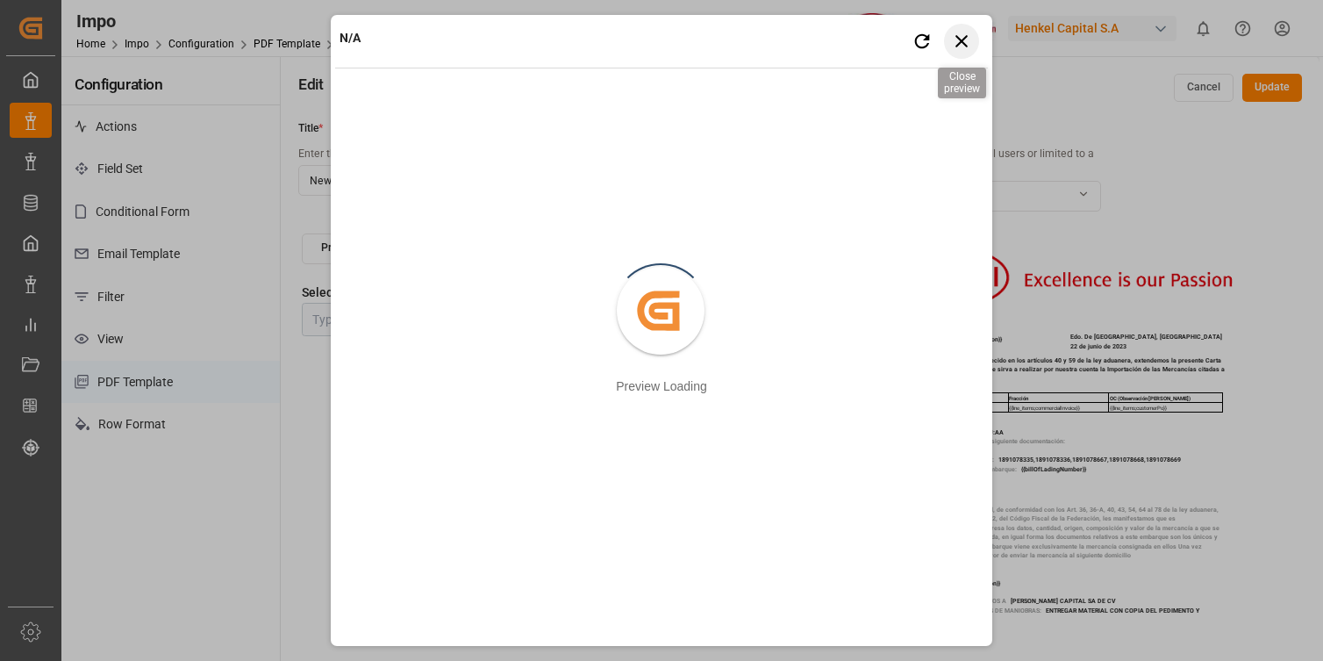
click at [970, 48] on icon "button" at bounding box center [962, 41] width 22 height 22
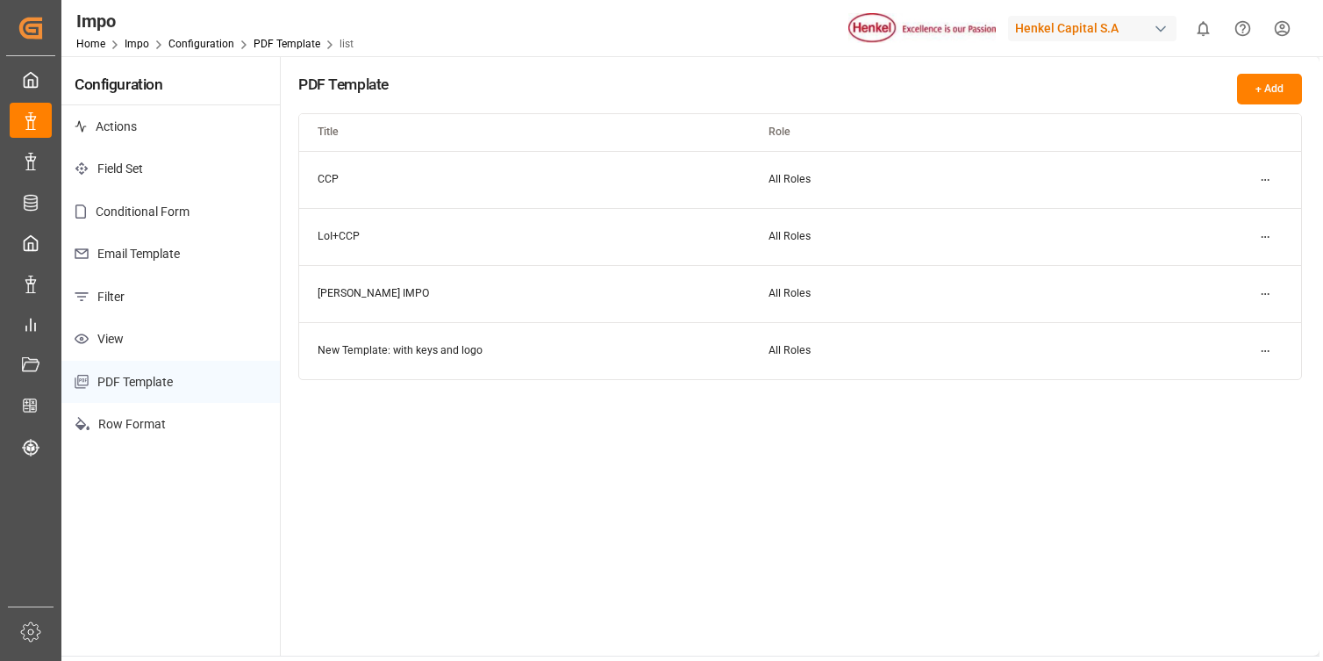
click at [1269, 233] on html "Created by potrace 1.15, written by Peter Selinger 2001-2017 Created by potrace…" at bounding box center [661, 330] width 1323 height 661
click at [1233, 262] on div "Edit" at bounding box center [1234, 272] width 90 height 25
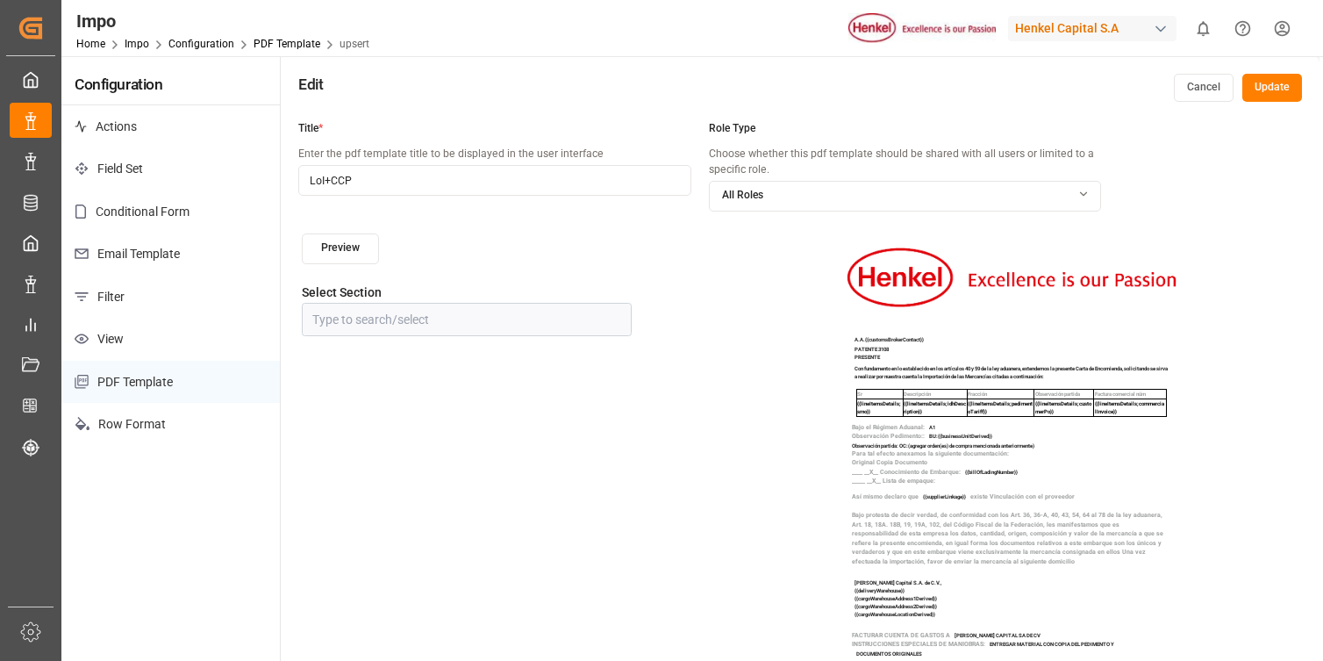
click at [358, 252] on button "Preview" at bounding box center [340, 248] width 77 height 31
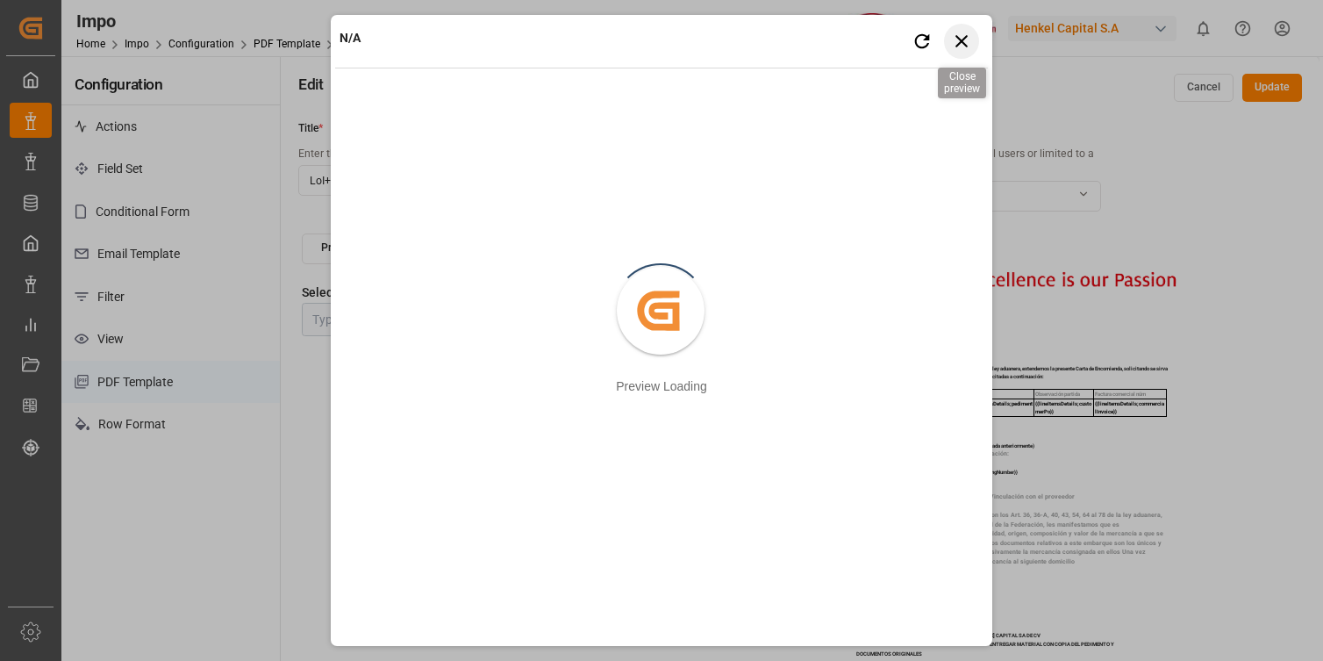
click at [959, 46] on icon "button" at bounding box center [962, 41] width 22 height 22
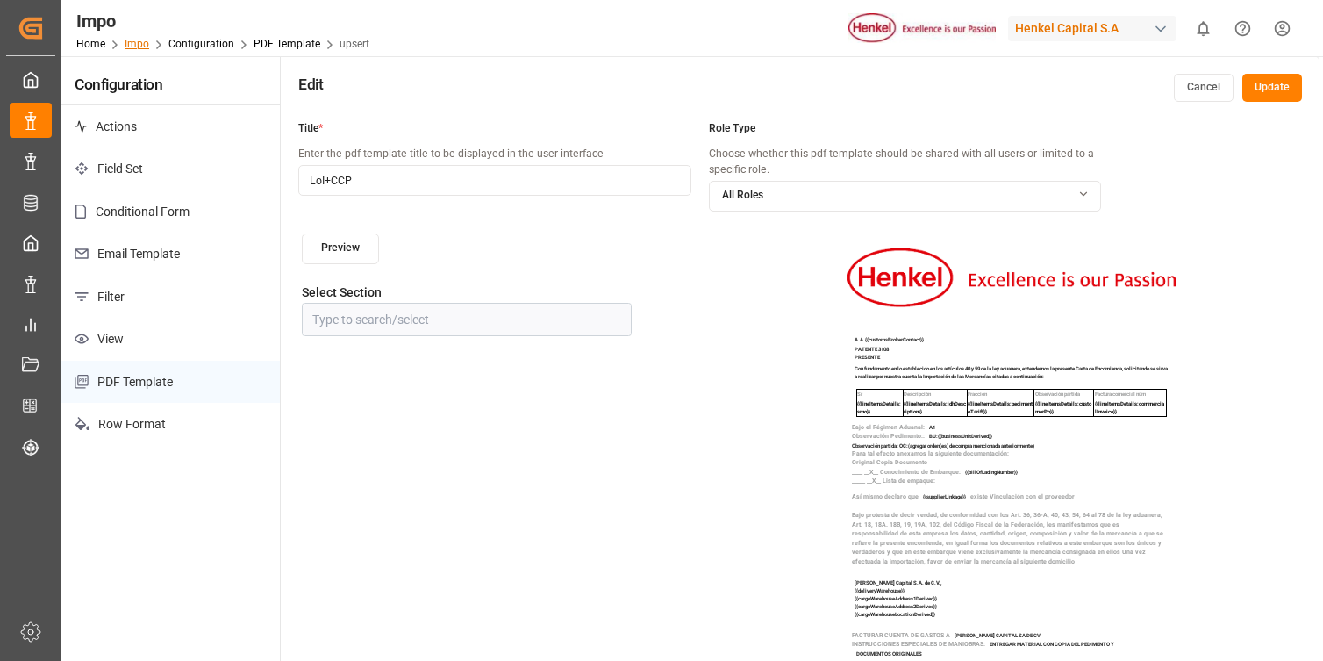
click at [140, 43] on link "Impo" at bounding box center [137, 44] width 25 height 12
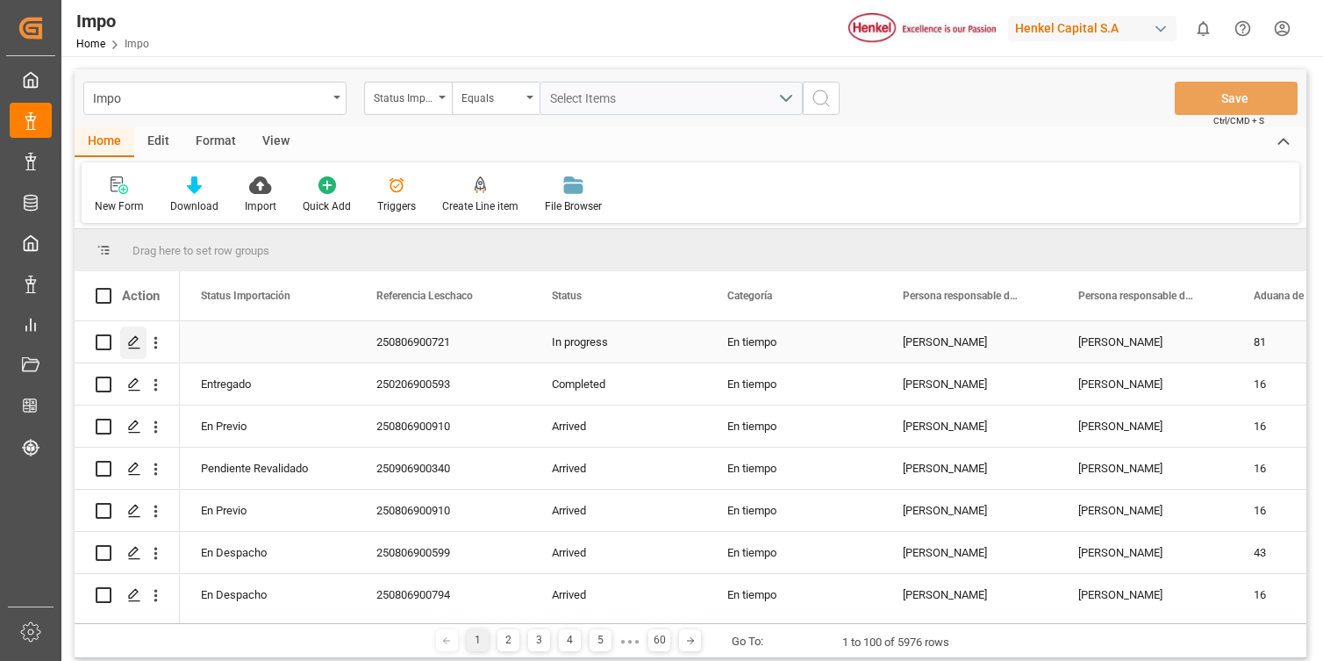
click at [135, 346] on icon "Press SPACE to select this row." at bounding box center [134, 342] width 14 height 14
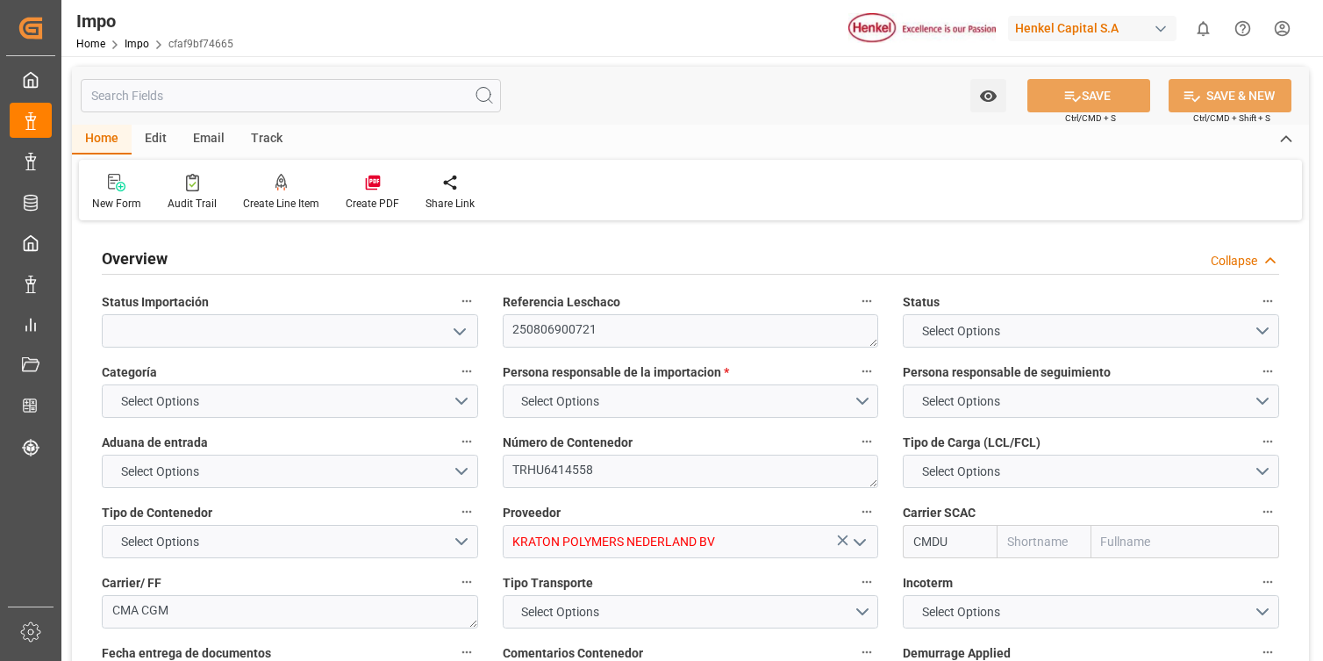
type input "CMACGM"
type input "CMA CGM Group"
type input "1"
type input "50"
type input "17"
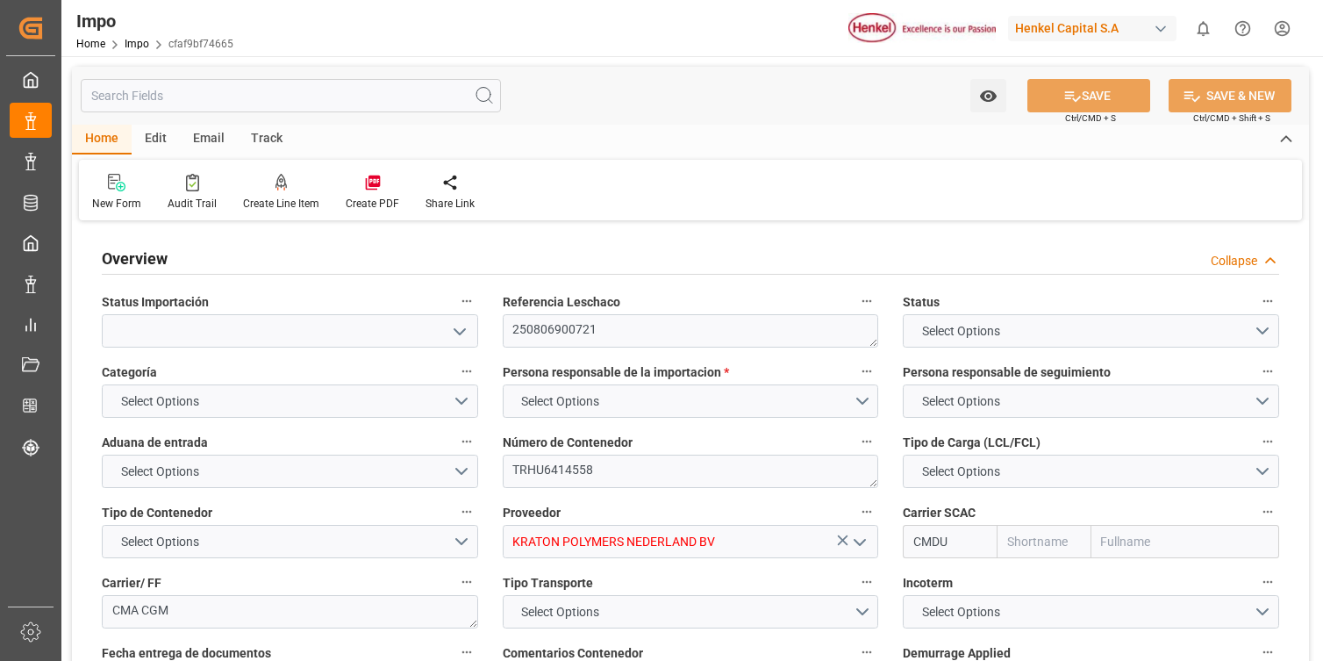
type input "9968920"
type input "22-Jul-2025"
type input "11-Jul-2025 16:43"
type input "15-Jul-2025 11:49"
type input "19-Jul-2025 09:17"
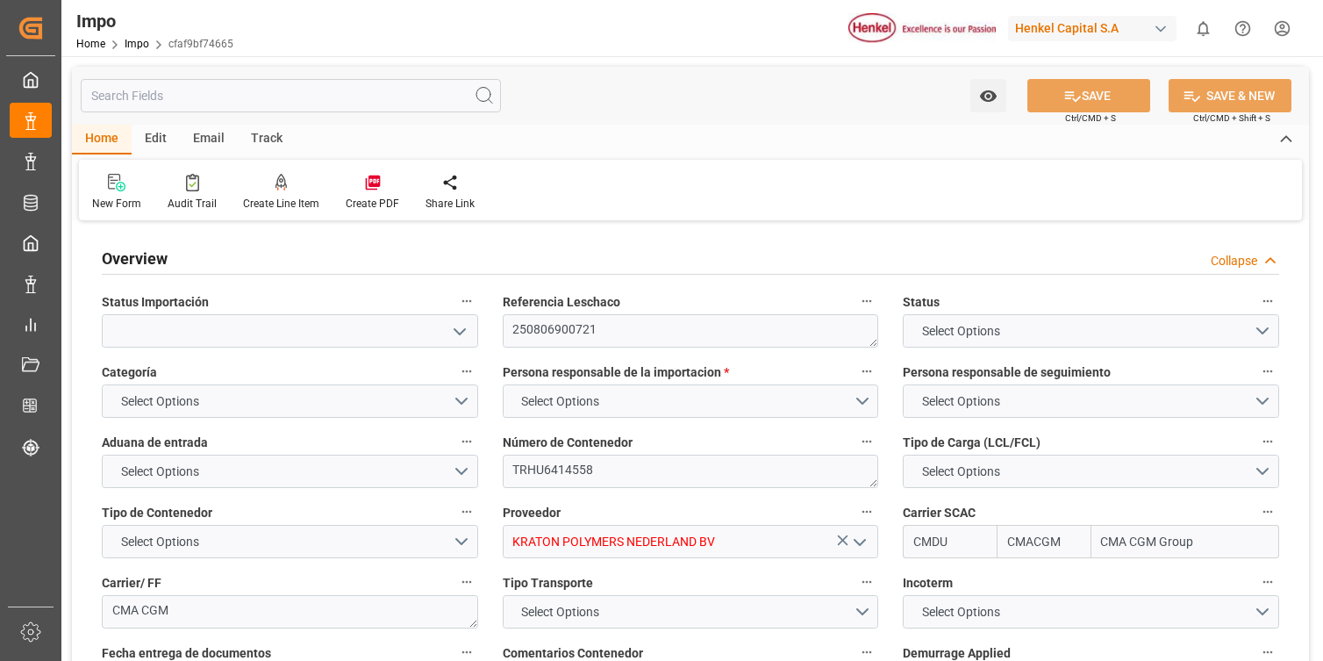
type input "20-Jul-2025 03:18"
type input "11-Aug-2025 15:00"
type input "11-Aug-2025 21:51"
type input "12-Aug-2025 00:00"
type input "12-Aug-2025 03:31"
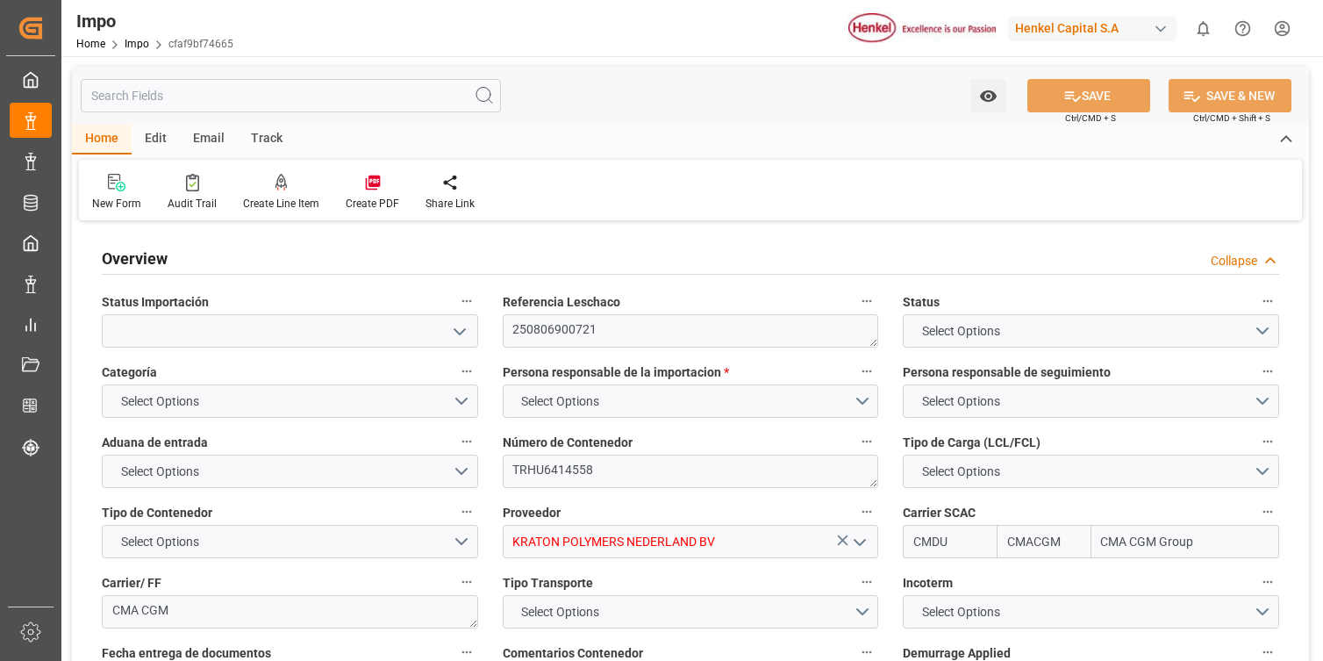
type input "24-Aug-2025 22:36"
type input "25-Aug-2025 00:30"
type input "31-Aug-2025 00:00"
type input "31-Aug-2025 11:01"
type input "04-Sep-2025 11:01"
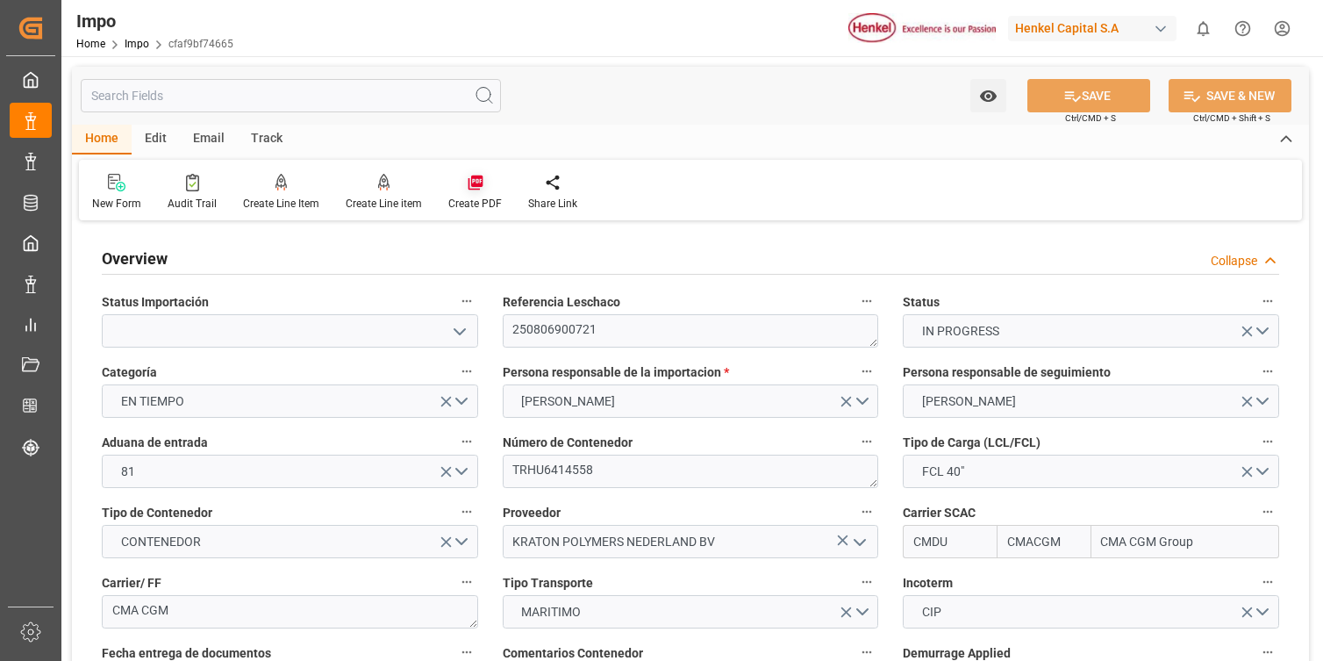
click at [475, 190] on icon at bounding box center [476, 183] width 18 height 18
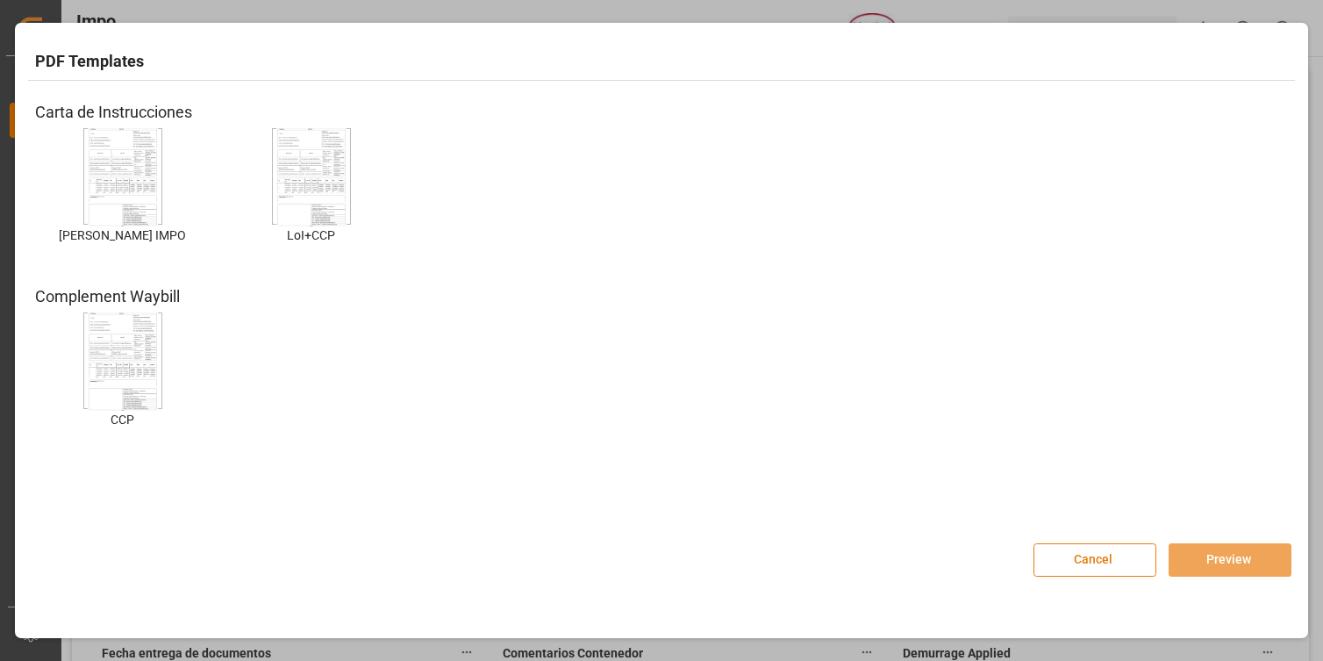
click at [1063, 558] on button "Cancel" at bounding box center [1095, 559] width 123 height 33
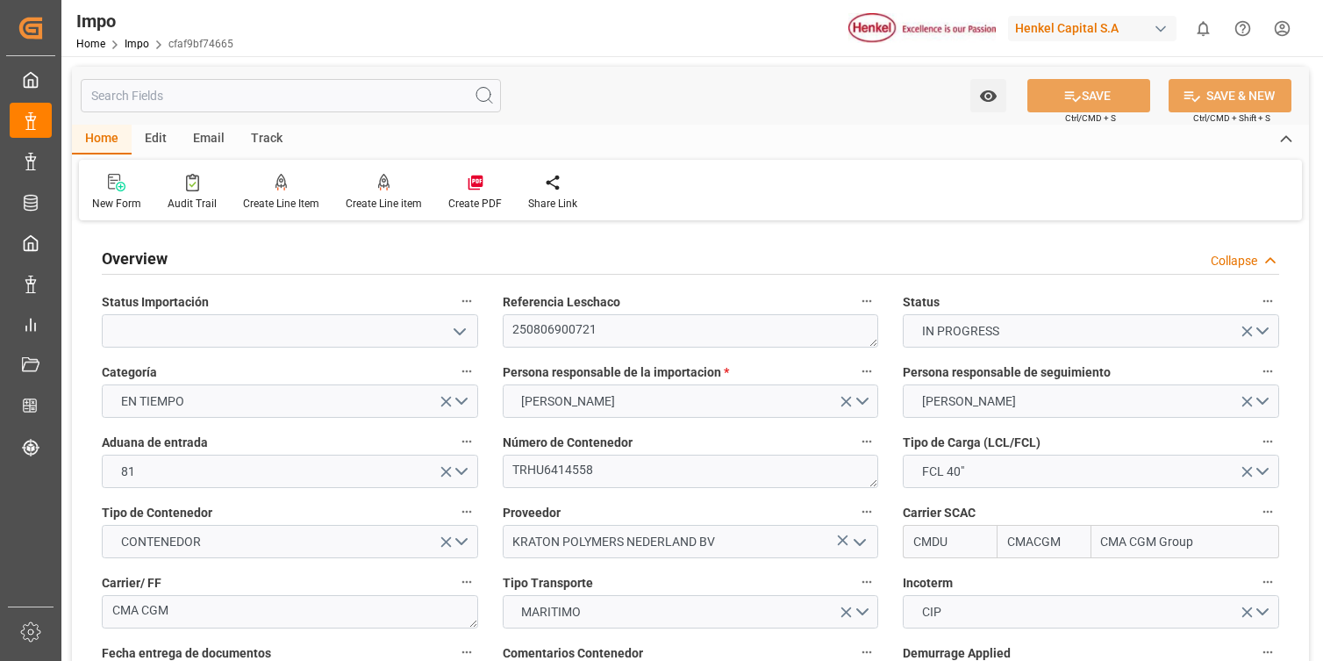
scroll to position [84, 0]
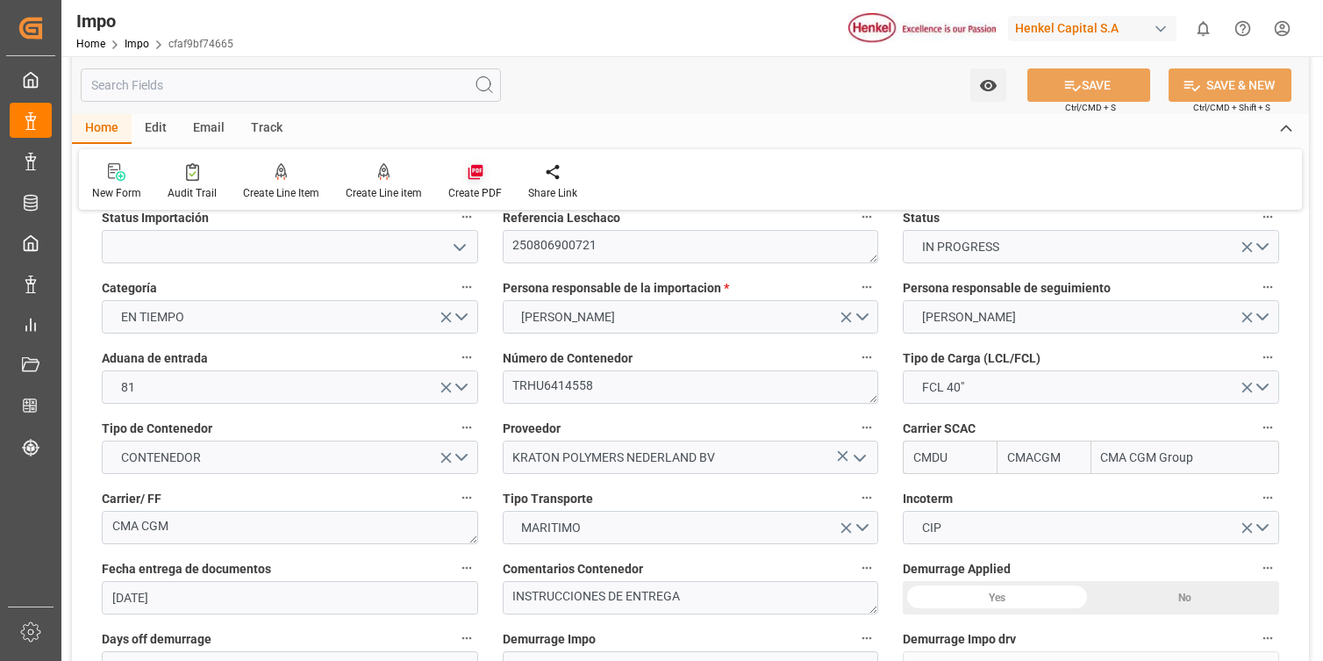
click at [470, 177] on icon at bounding box center [476, 172] width 18 height 18
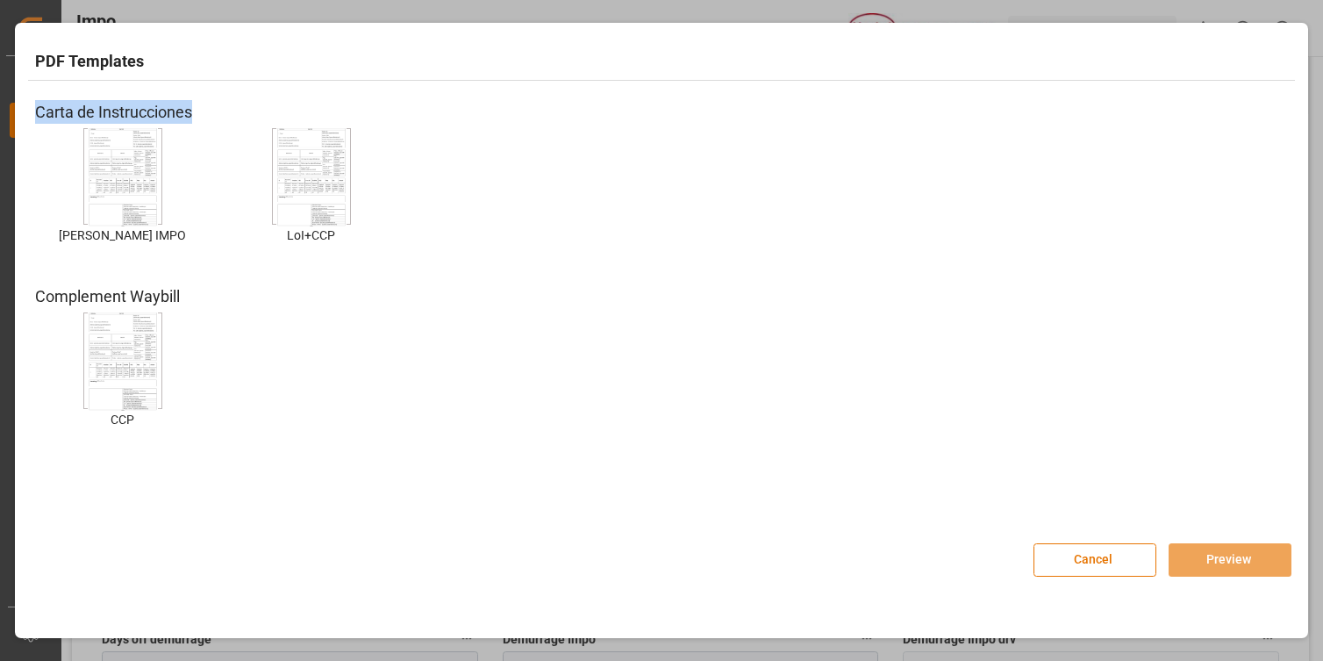
drag, startPoint x: 218, startPoint y: 112, endPoint x: 39, endPoint y: 112, distance: 179.9
click at [39, 112] on div "Carta de Instrucciones" at bounding box center [661, 112] width 1253 height 24
copy div "Carta de Instrucciones"
click at [1065, 560] on button "Cancel" at bounding box center [1095, 559] width 123 height 33
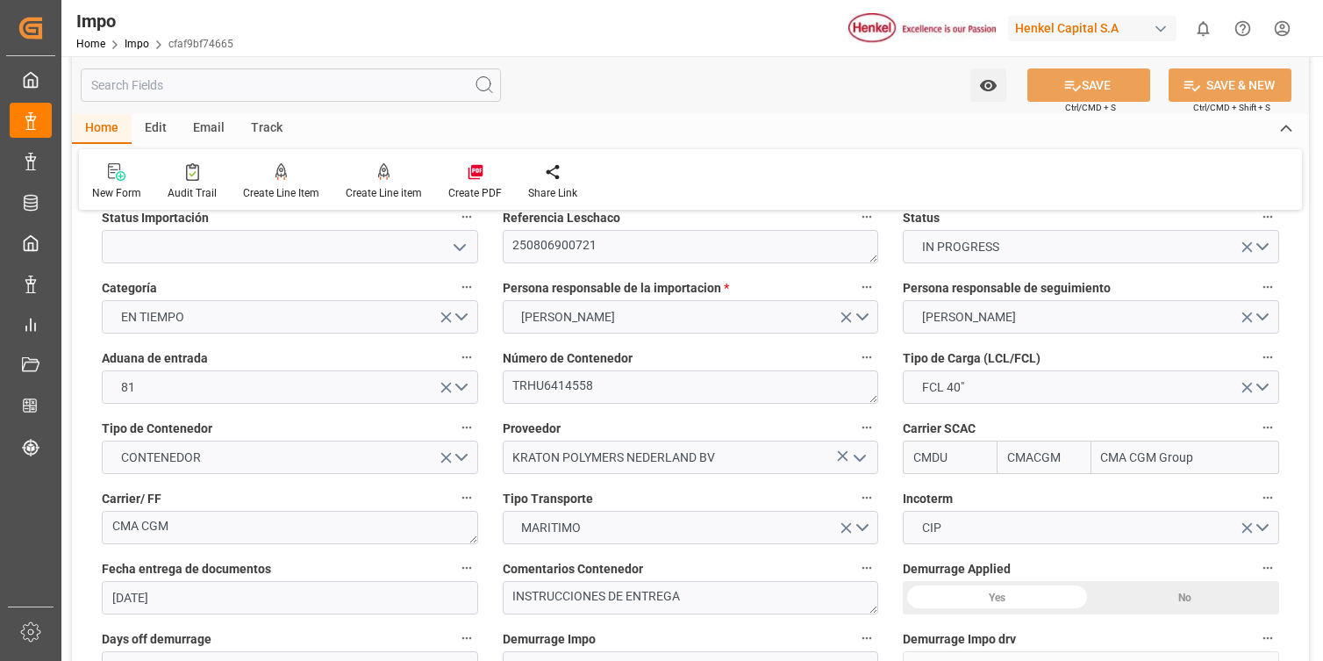
click at [285, 87] on input "text" at bounding box center [291, 84] width 420 height 33
paste input "Carta de Instrucciones"
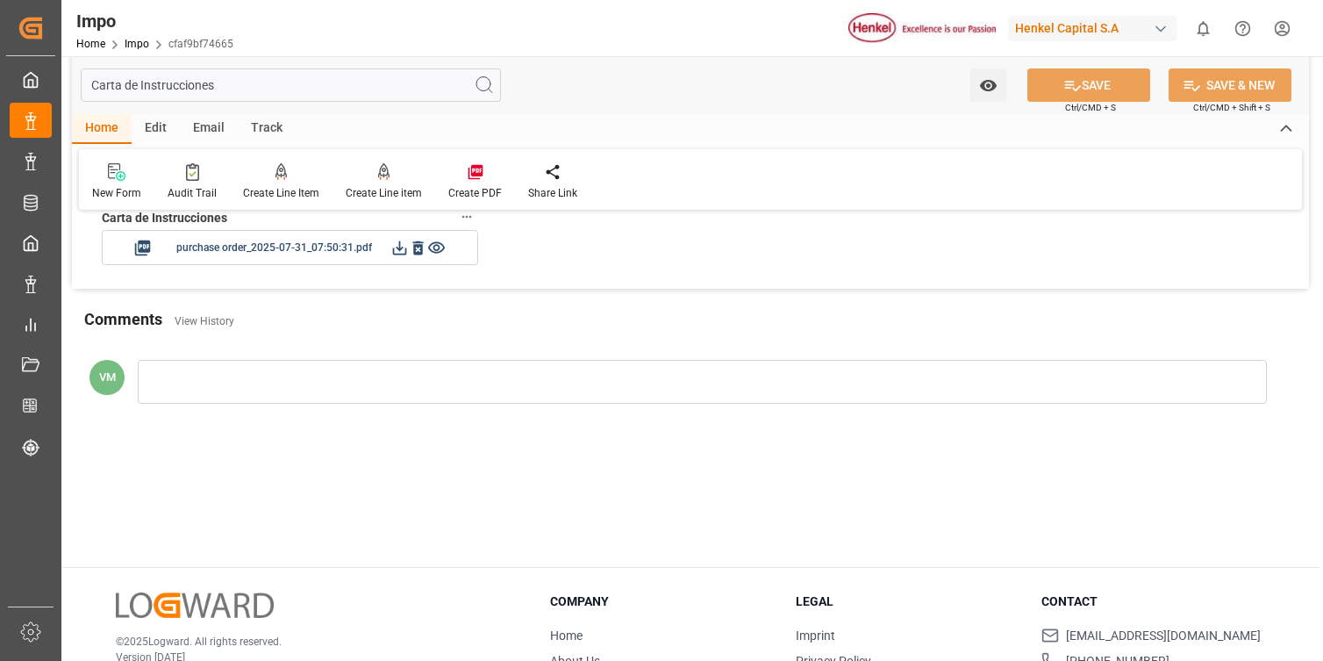
scroll to position [0, 0]
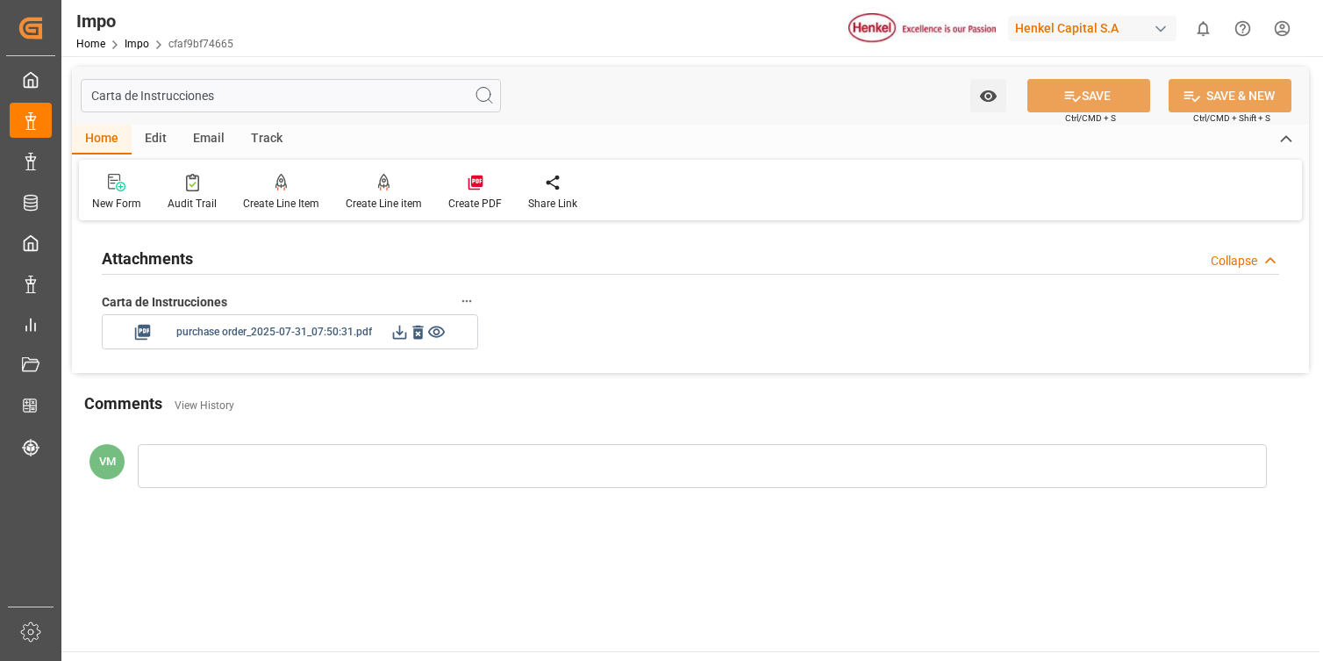
type input "Carta de Instrucciones"
click at [436, 333] on icon at bounding box center [436, 331] width 17 height 11
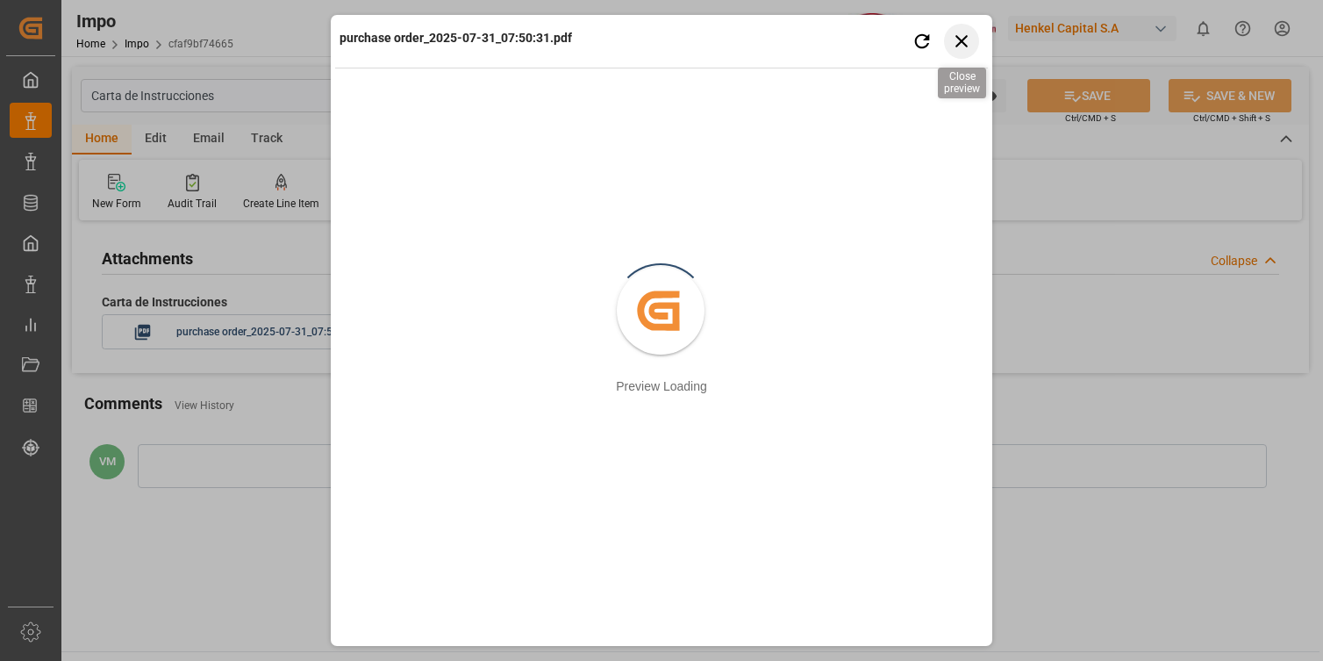
click at [965, 42] on icon "button" at bounding box center [962, 41] width 22 height 22
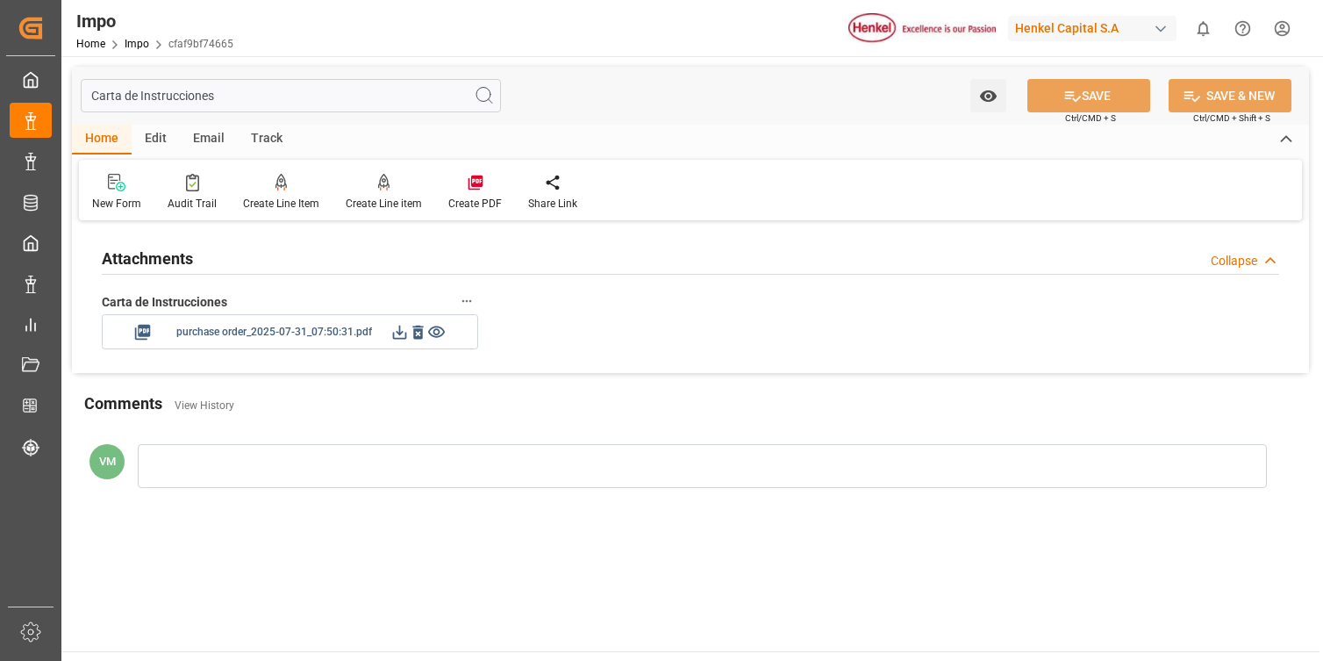
click at [438, 332] on icon at bounding box center [436, 332] width 18 height 18
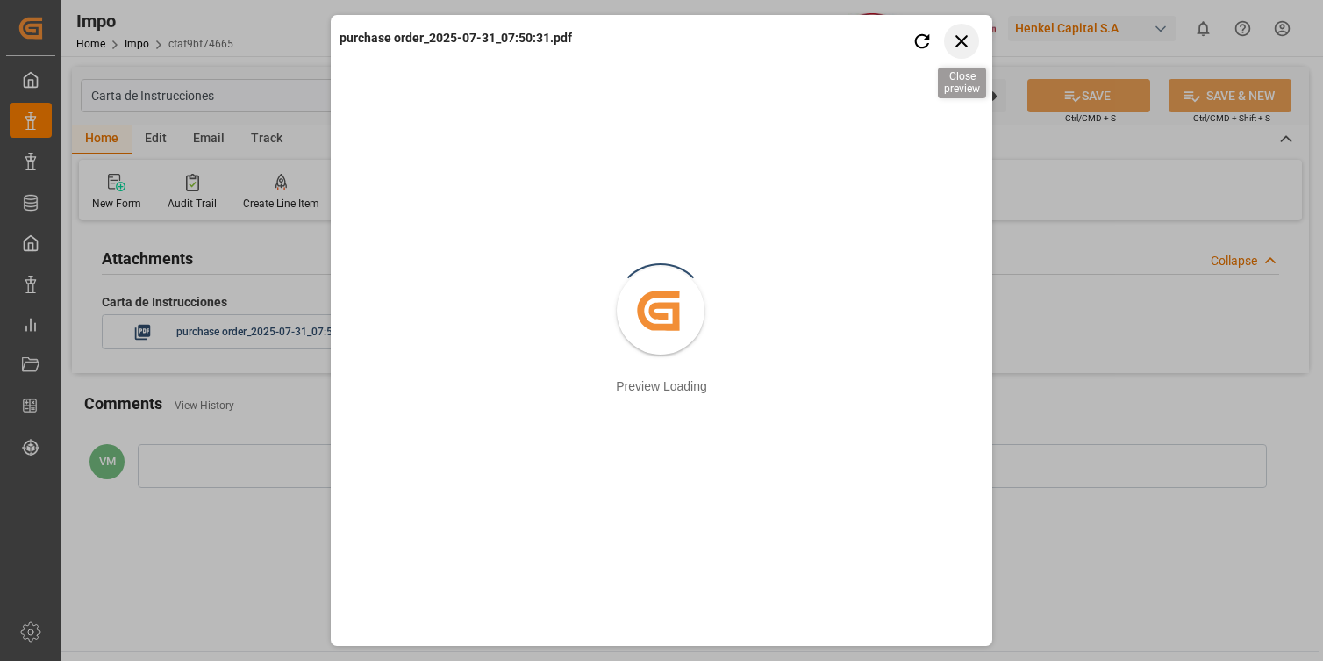
click at [958, 41] on icon "button" at bounding box center [962, 41] width 22 height 22
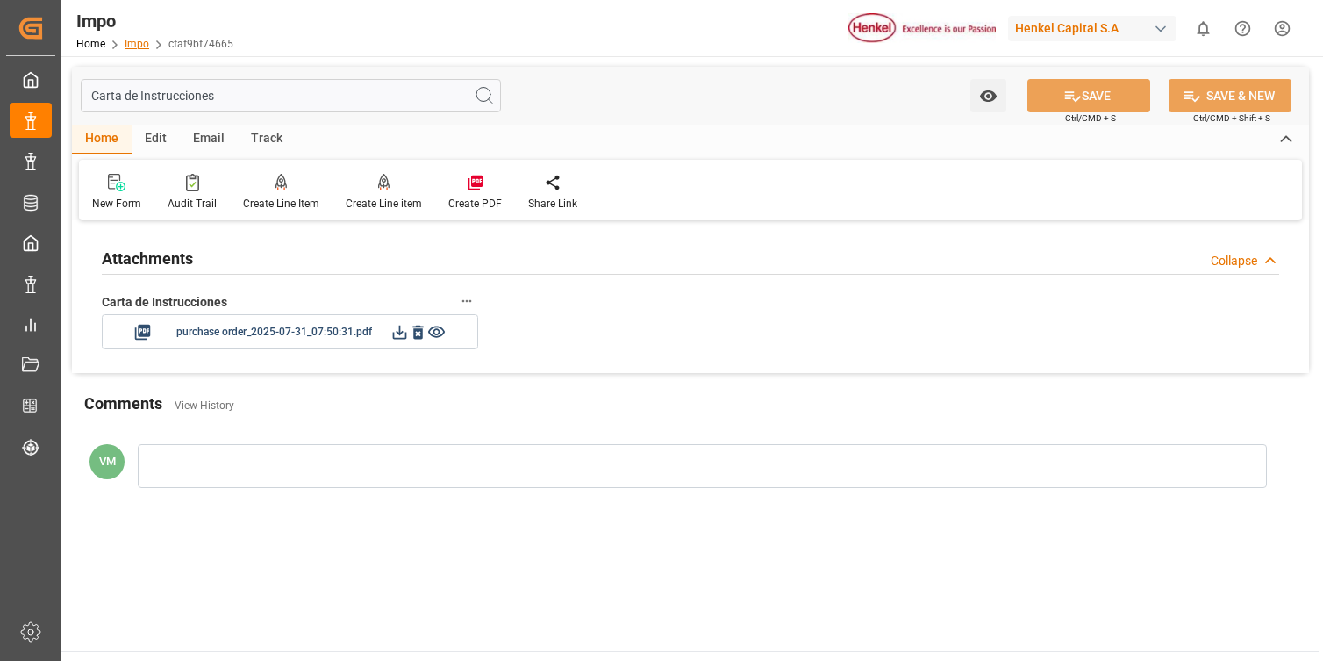
click at [143, 40] on link "Impo" at bounding box center [137, 44] width 25 height 12
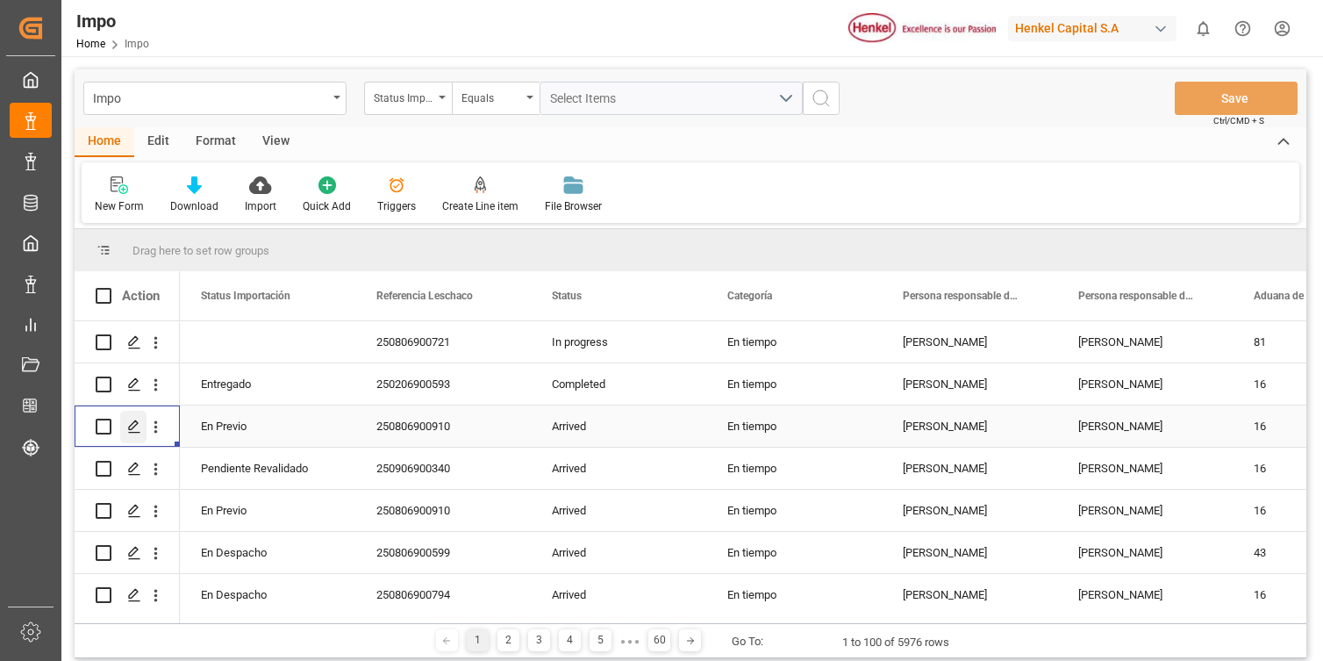
click at [131, 426] on icon "Press SPACE to select this row." at bounding box center [134, 426] width 14 height 14
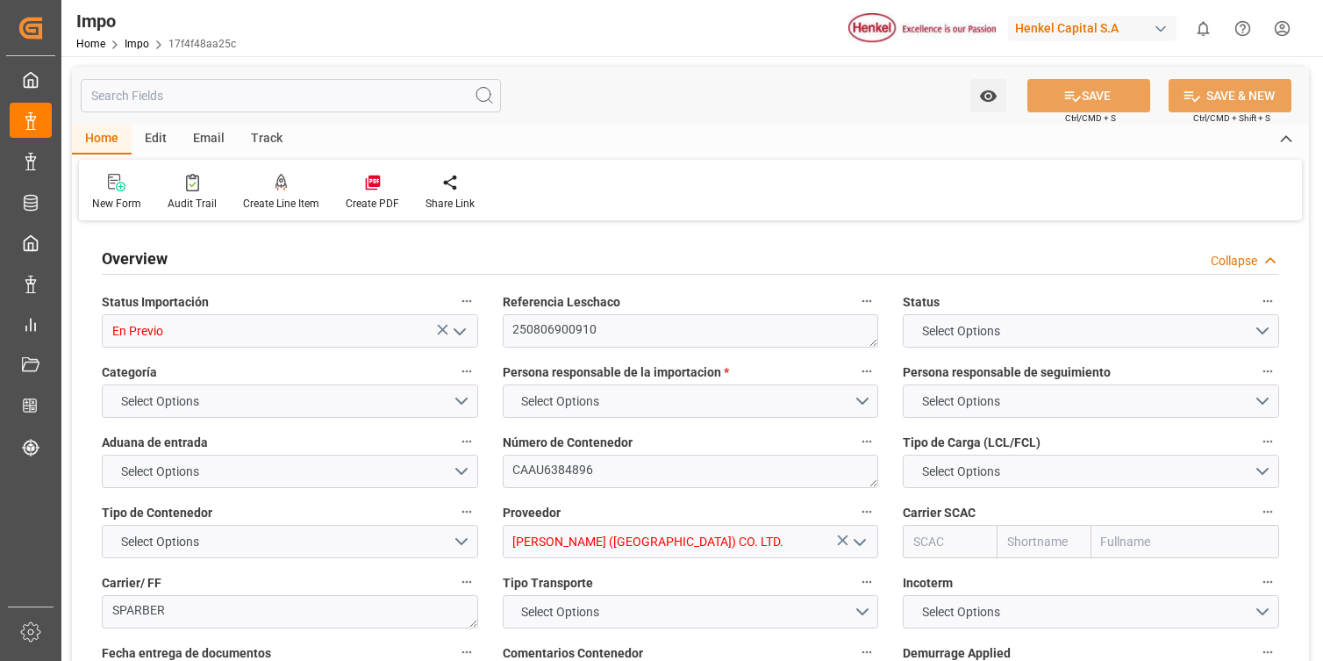
type input "0"
type input "1"
type input "34.83"
type input "3"
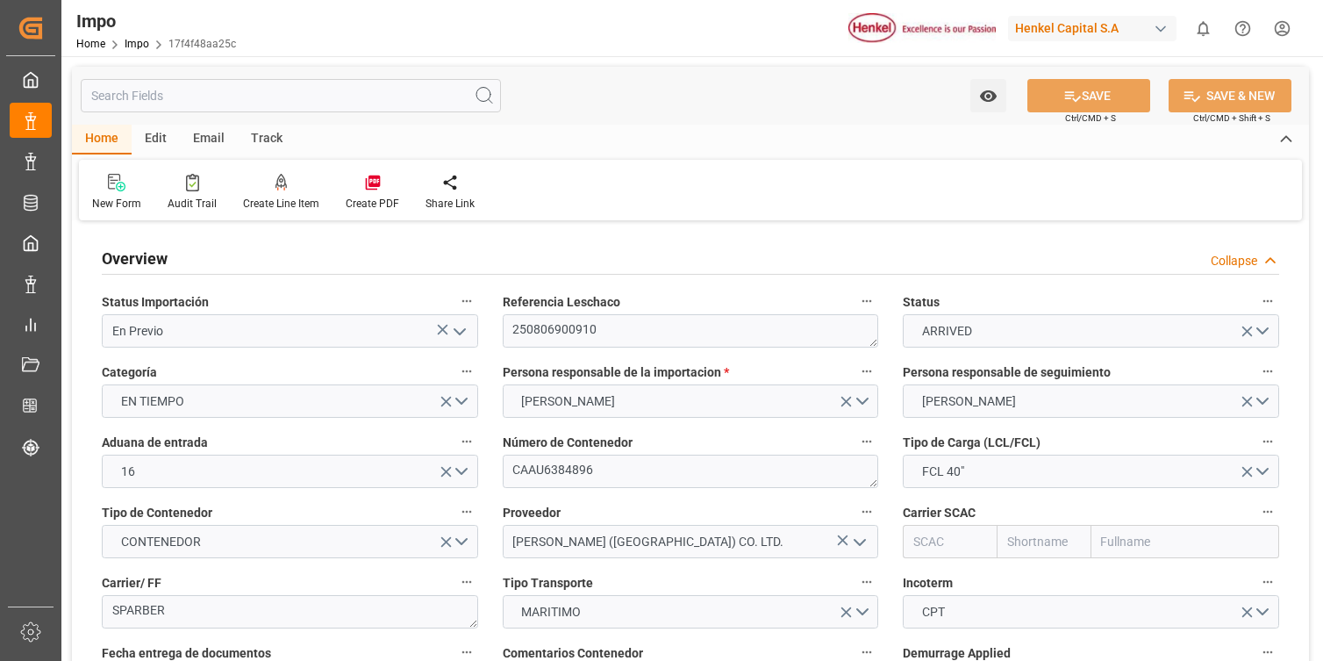
type input "01-Aug-2025"
click at [472, 186] on icon at bounding box center [475, 182] width 15 height 15
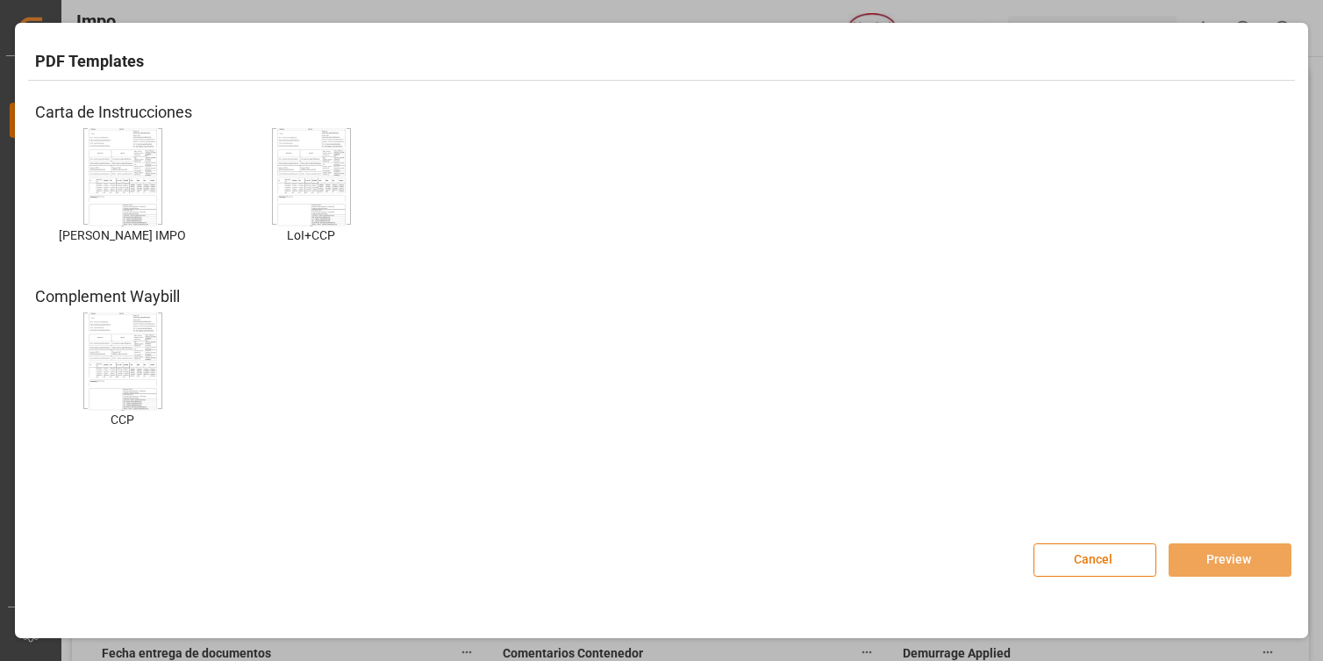
click at [1061, 551] on button "Cancel" at bounding box center [1095, 559] width 123 height 33
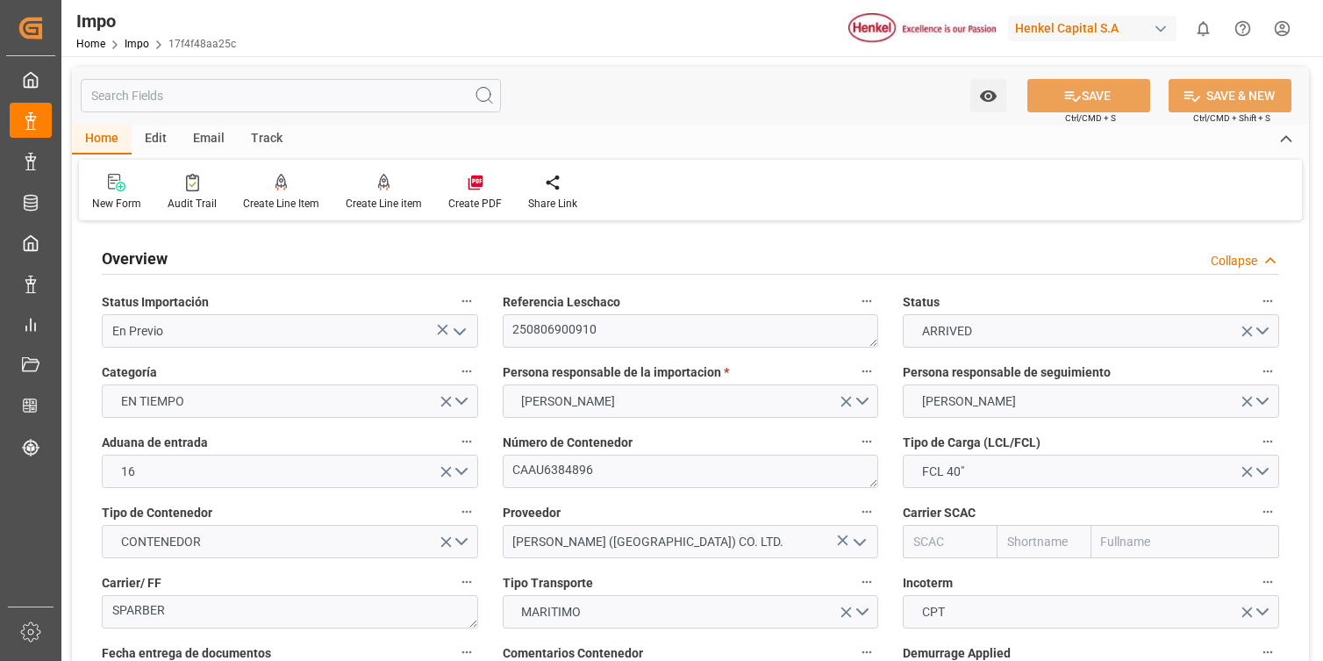
click at [351, 96] on input "text" at bounding box center [291, 95] width 420 height 33
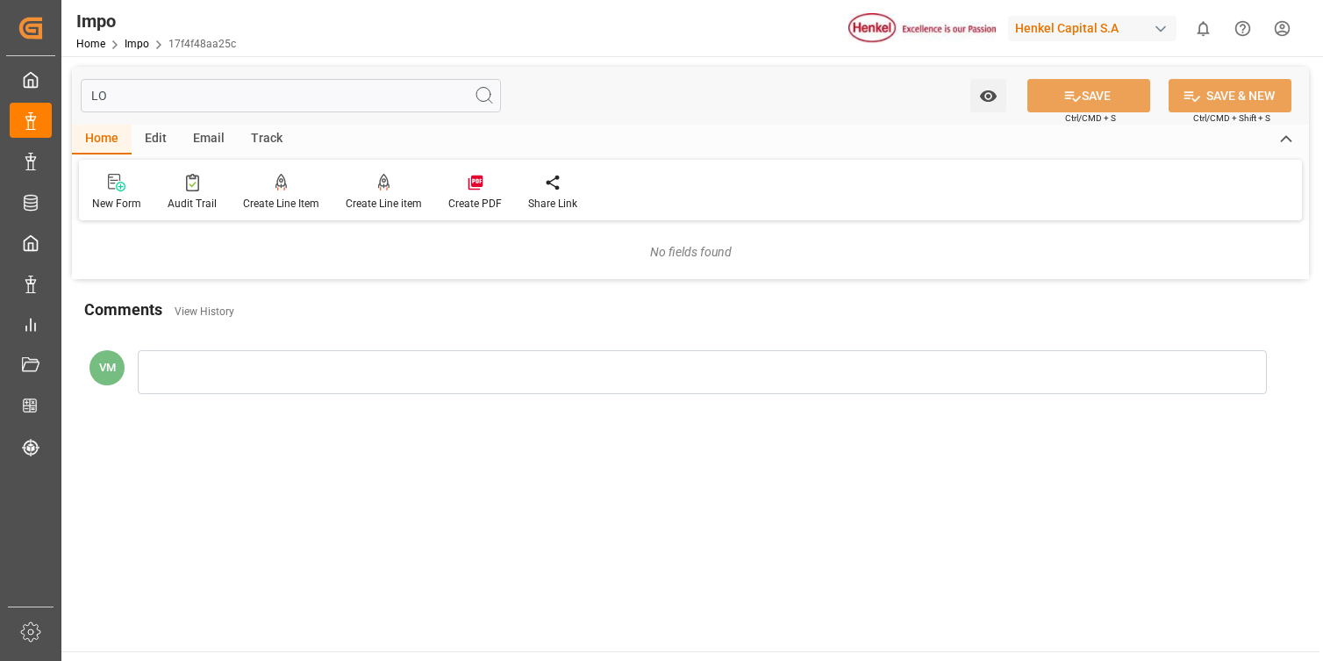
type input "L"
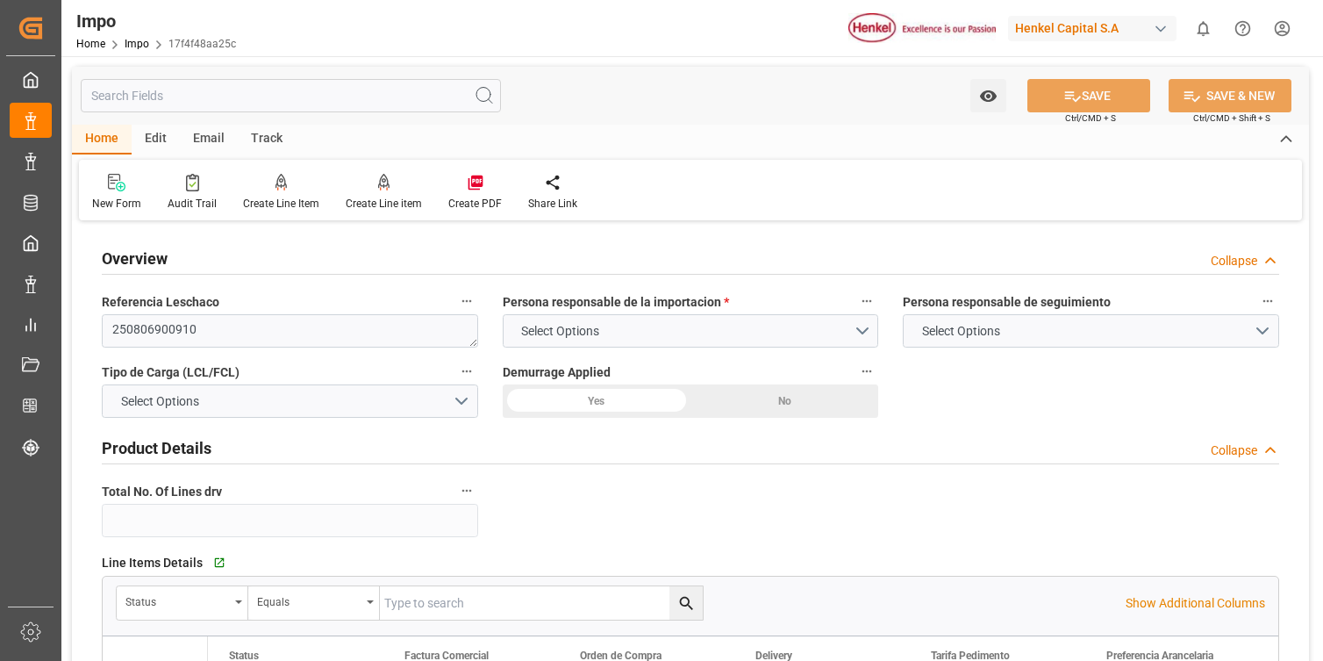
type input "1"
type input "3"
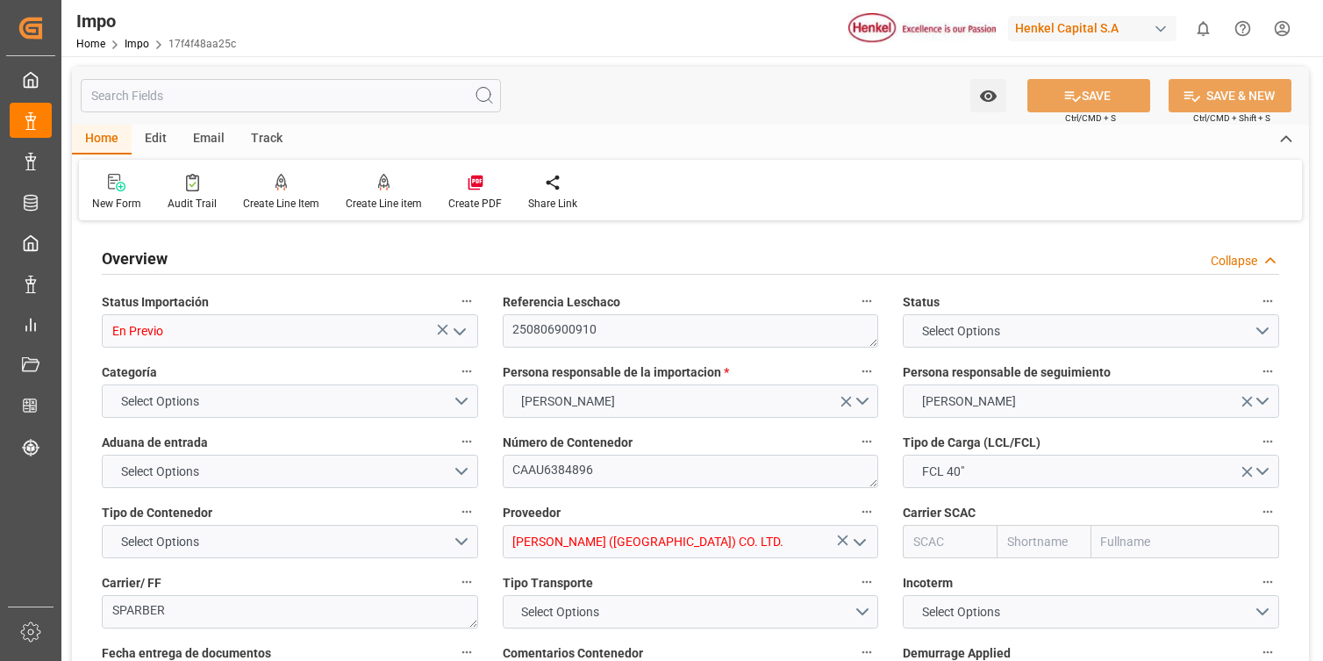
type input "0"
type input "34.83"
type input "01-Aug-2025"
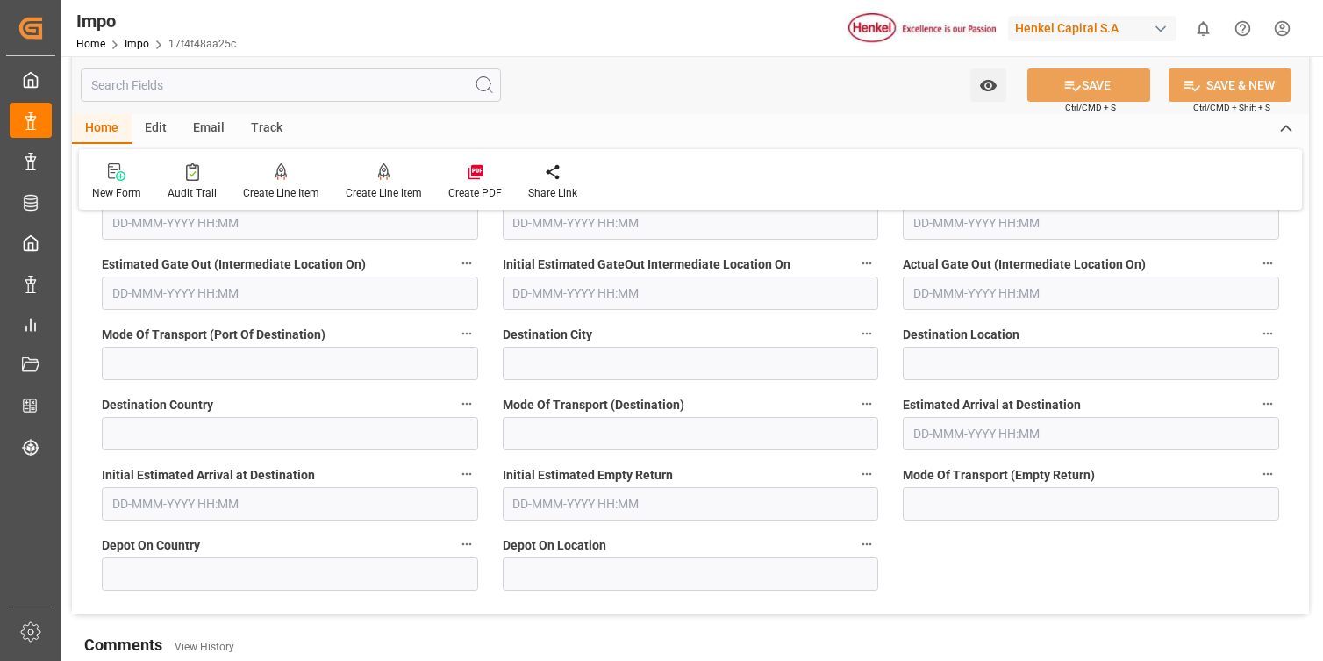
scroll to position [4379, 0]
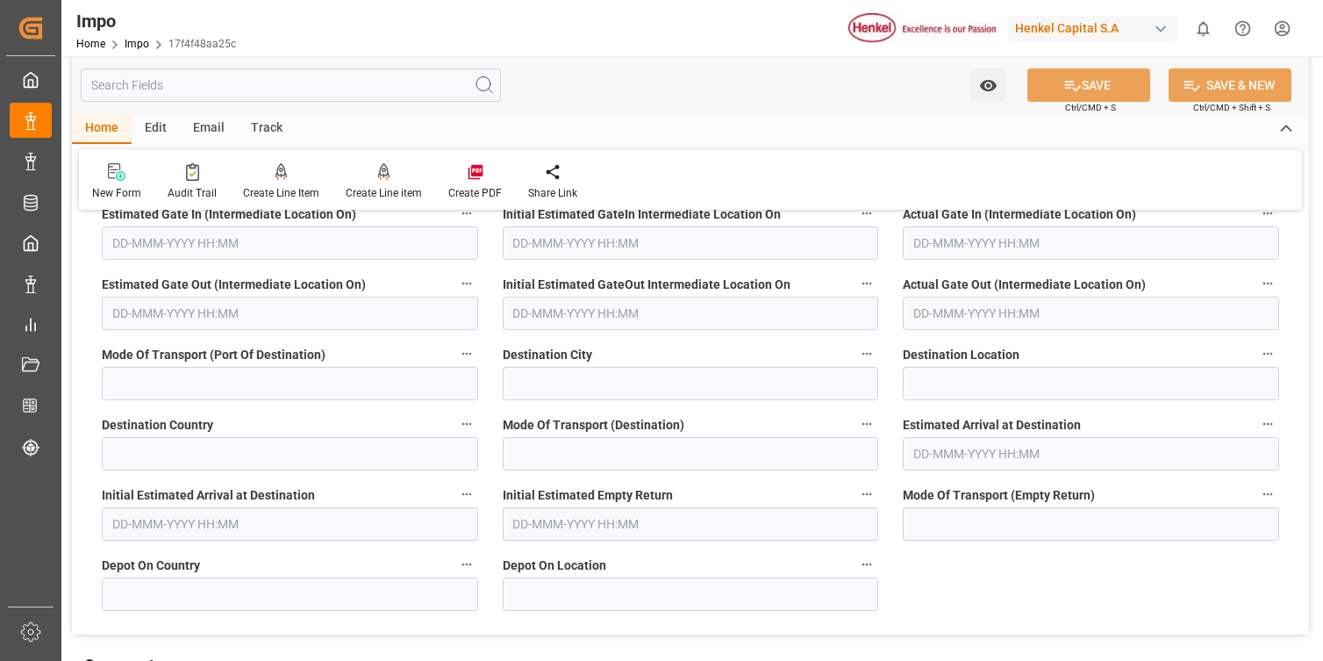
paste input "Carta de Instrucciones"
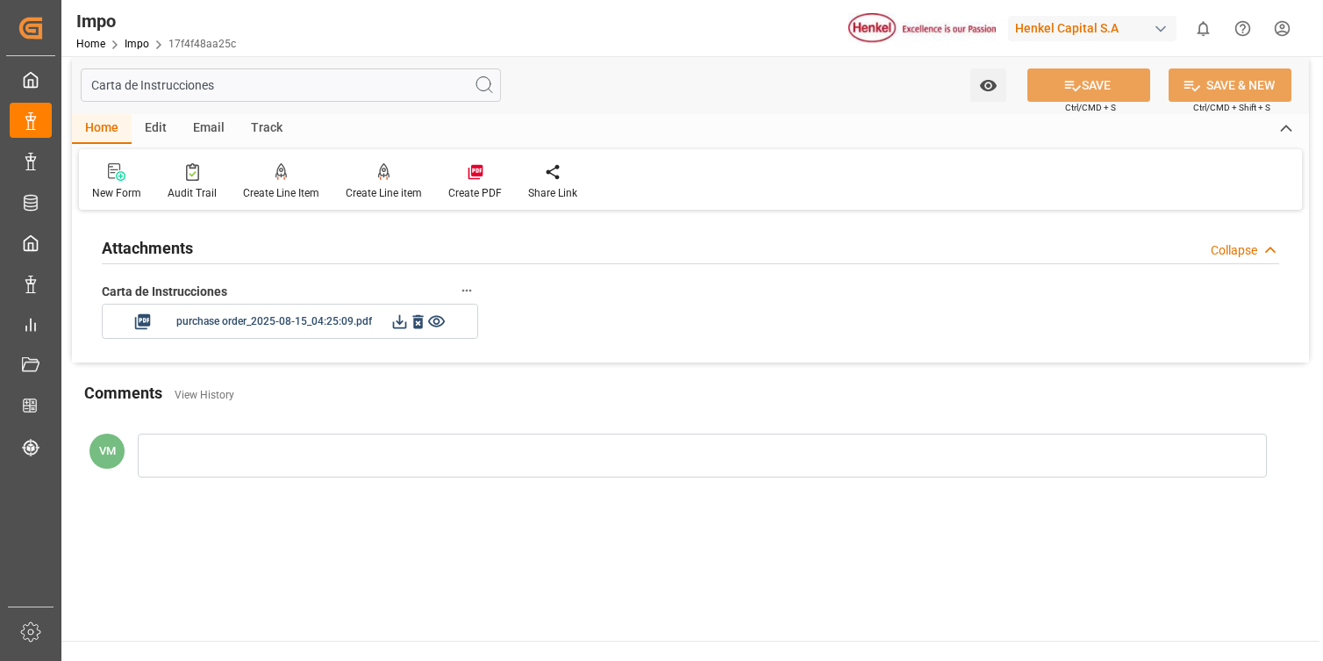
scroll to position [0, 0]
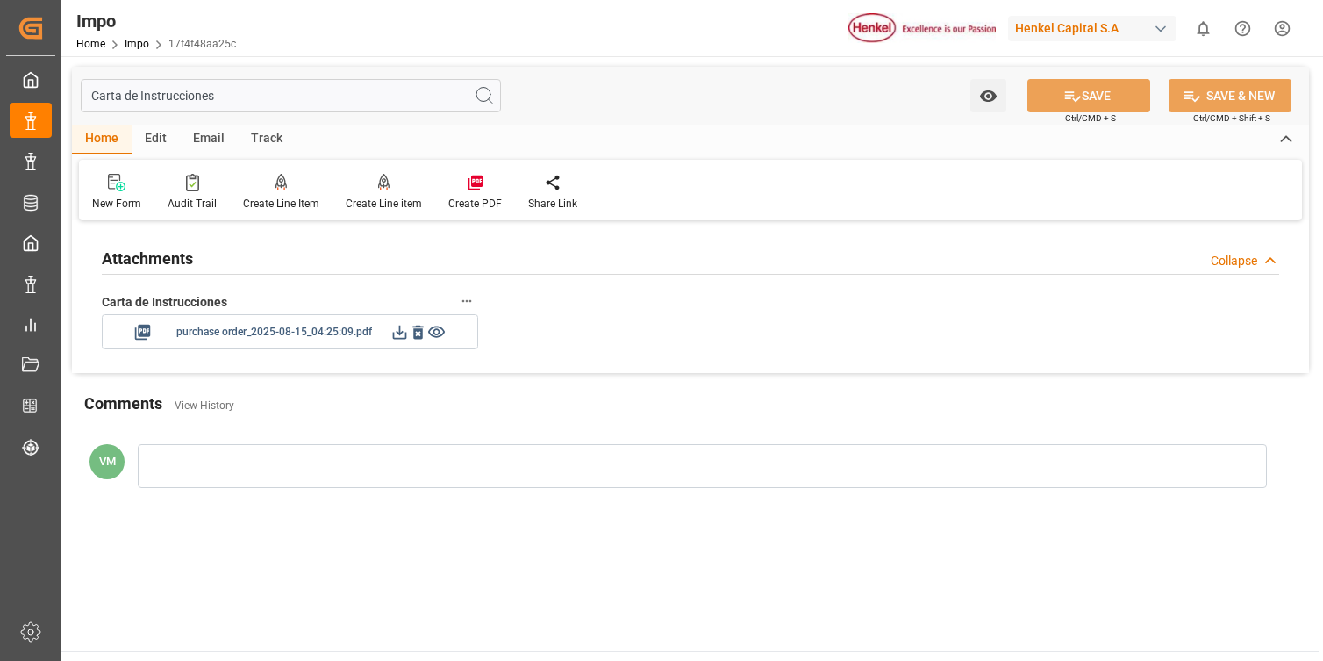
type input "Carta de Instrucciones"
click at [442, 332] on icon at bounding box center [436, 332] width 18 height 18
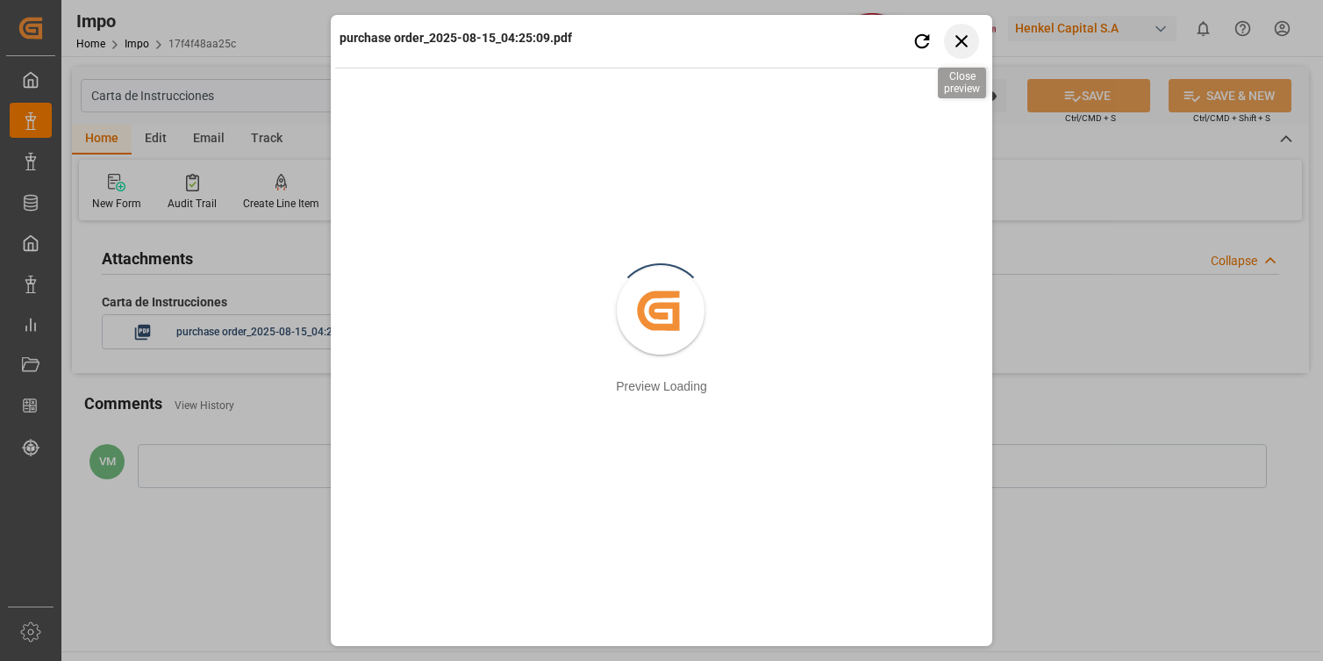
click at [963, 43] on icon "button" at bounding box center [962, 41] width 12 height 12
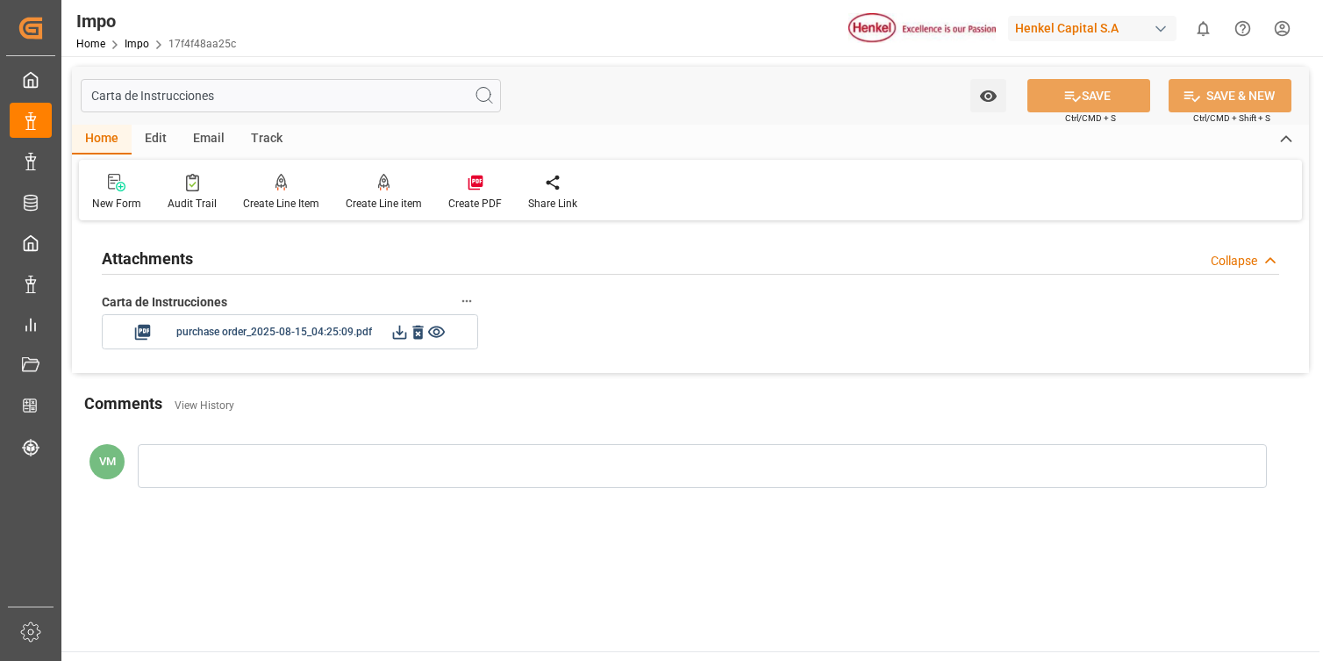
click at [190, 98] on input "Carta de Instrucciones" at bounding box center [291, 95] width 420 height 33
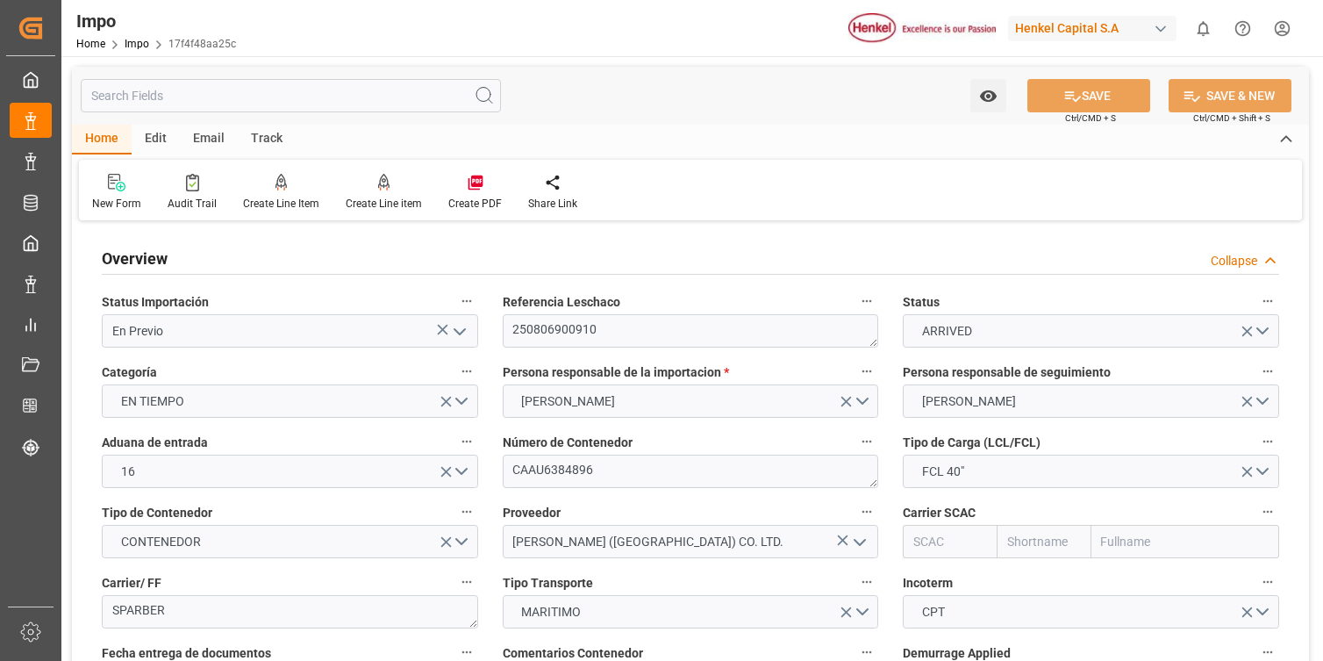
type input "01-Aug-2025"
click at [140, 41] on link "Impo" at bounding box center [137, 44] width 25 height 12
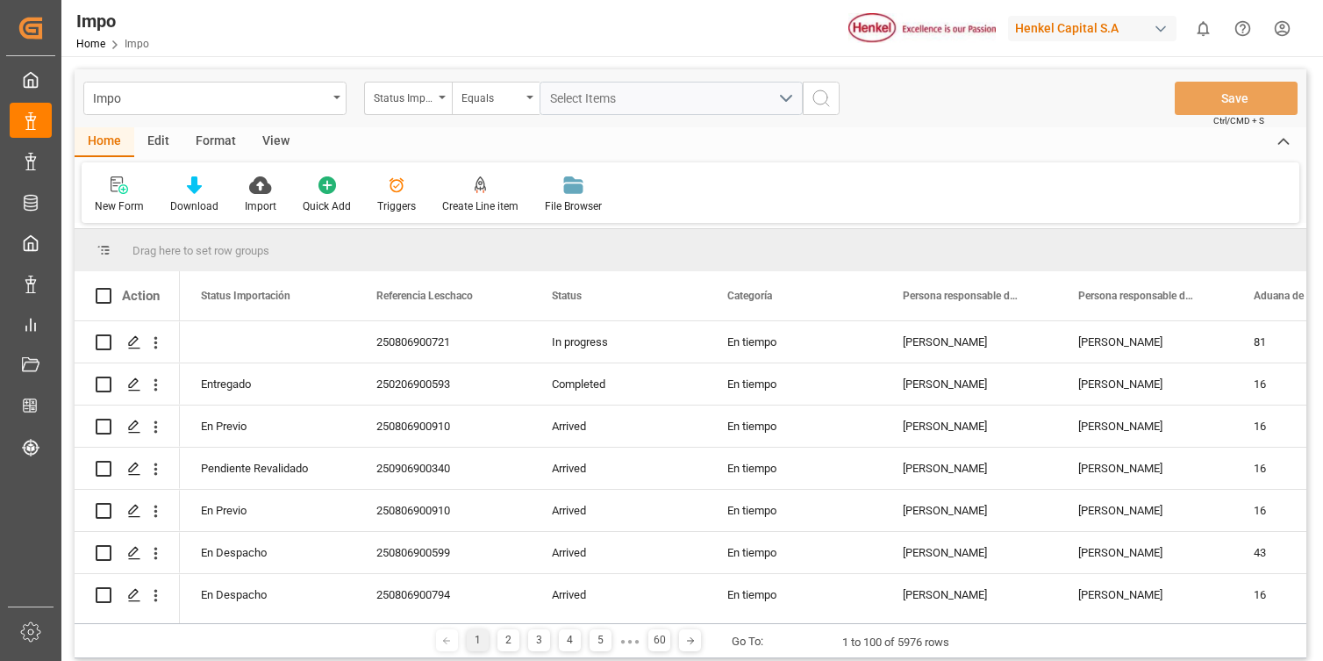
click at [160, 139] on div "Edit" at bounding box center [158, 142] width 48 height 30
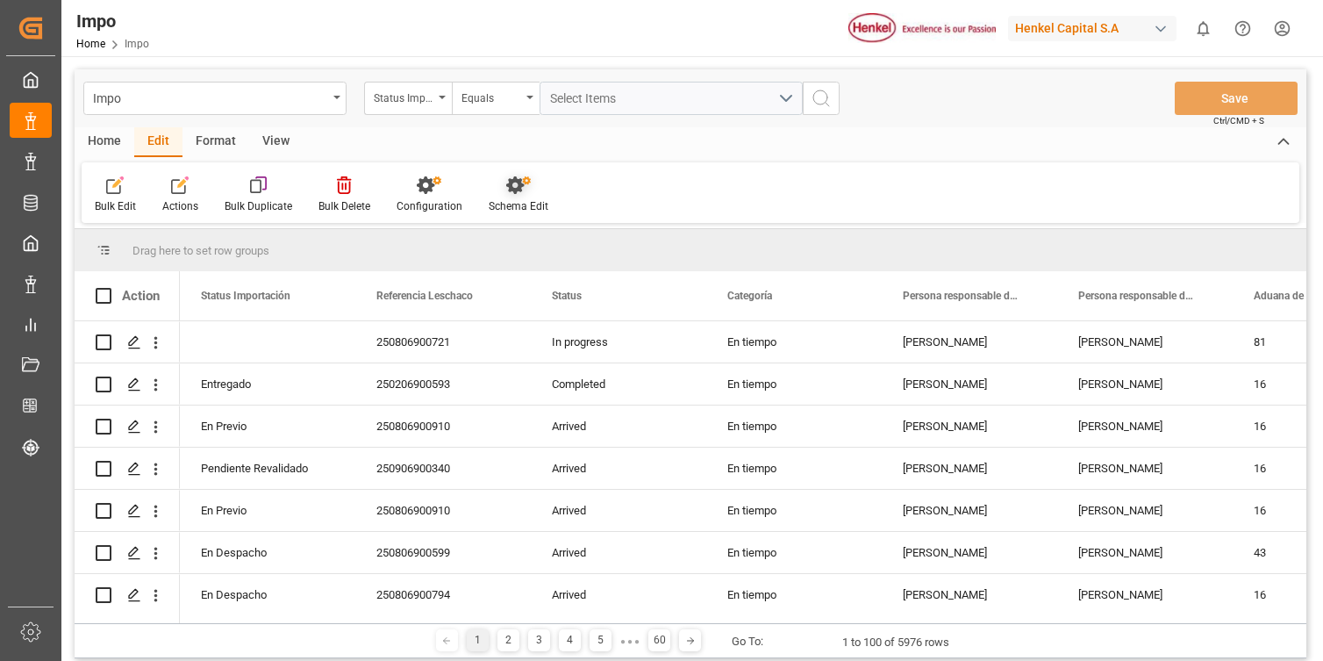
click at [511, 190] on icon at bounding box center [515, 185] width 18 height 18
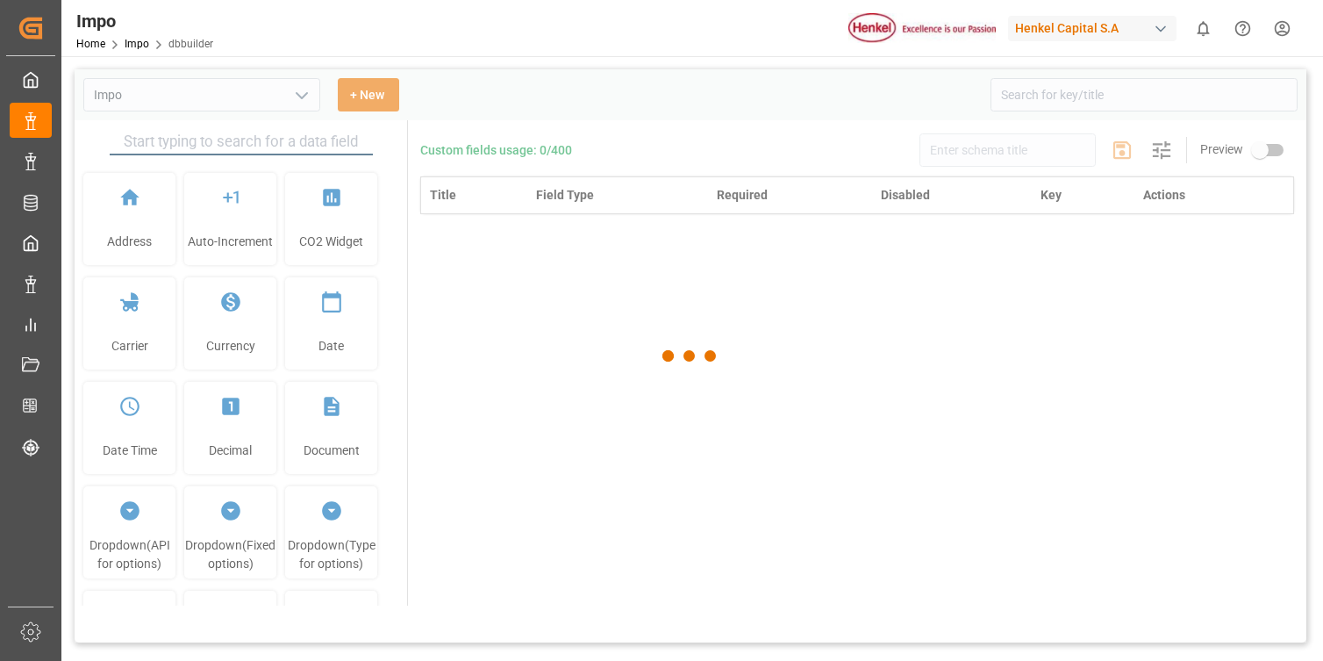
type input "Impo"
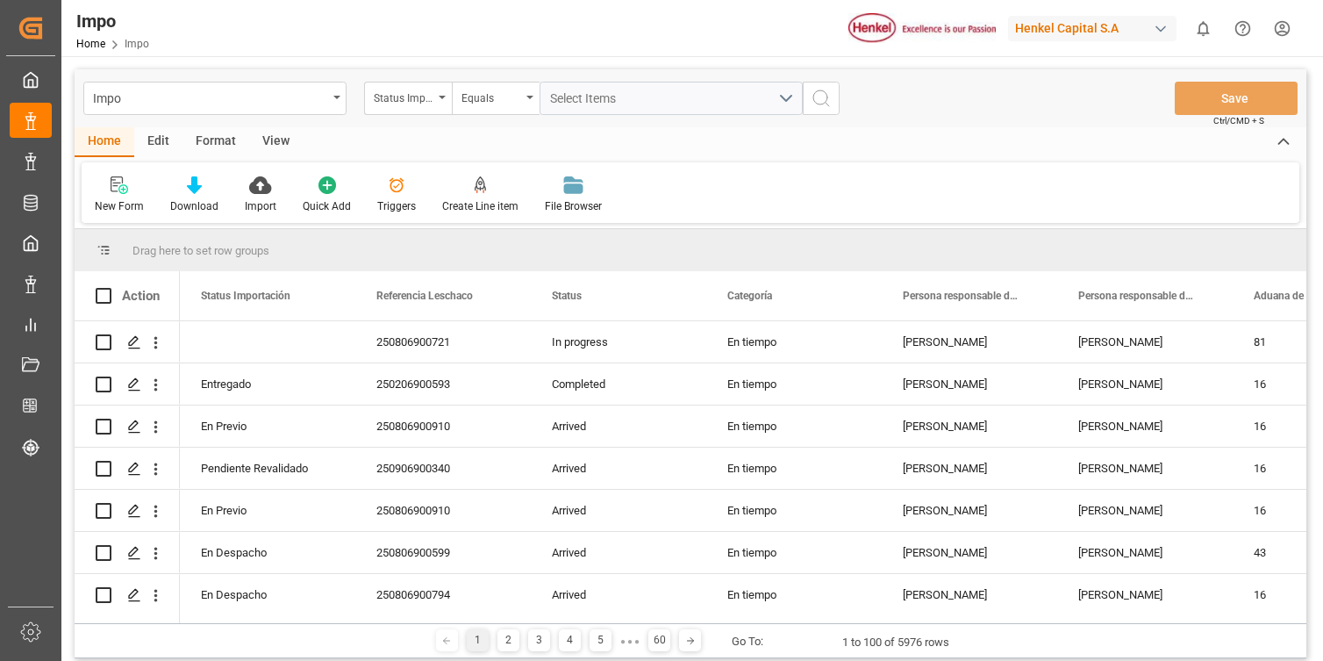
click at [161, 135] on div "Edit" at bounding box center [158, 142] width 48 height 30
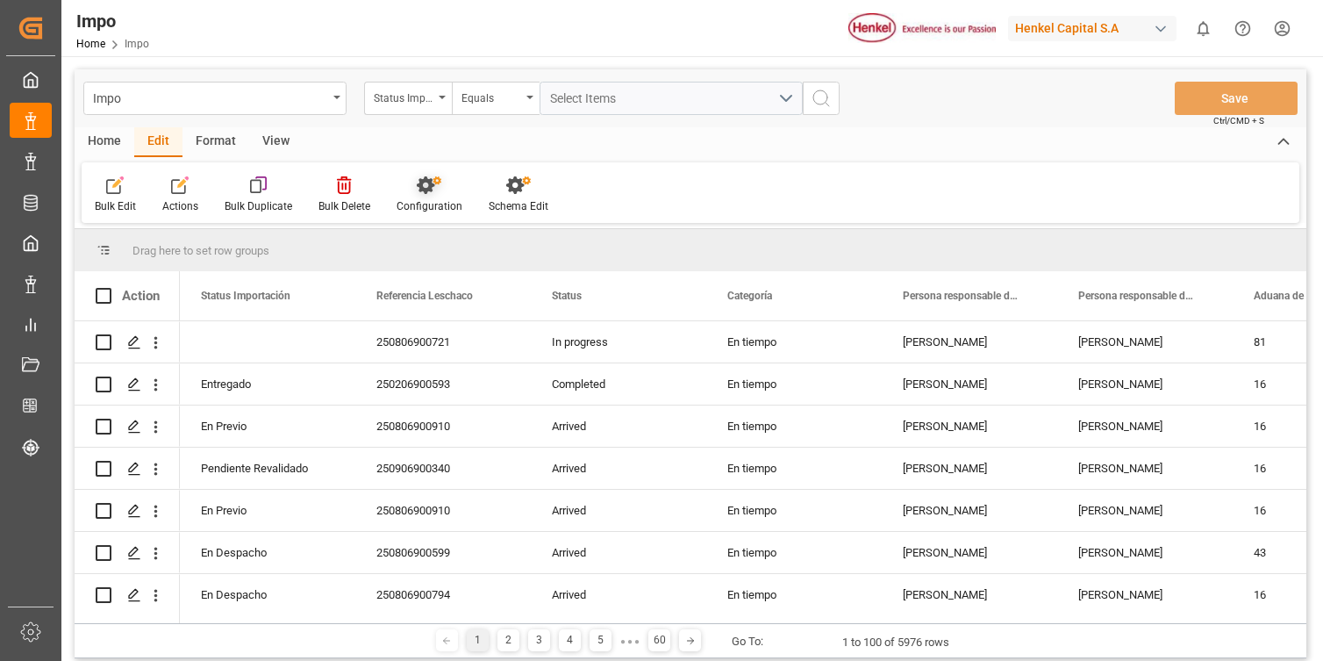
click at [429, 187] on icon at bounding box center [426, 185] width 18 height 18
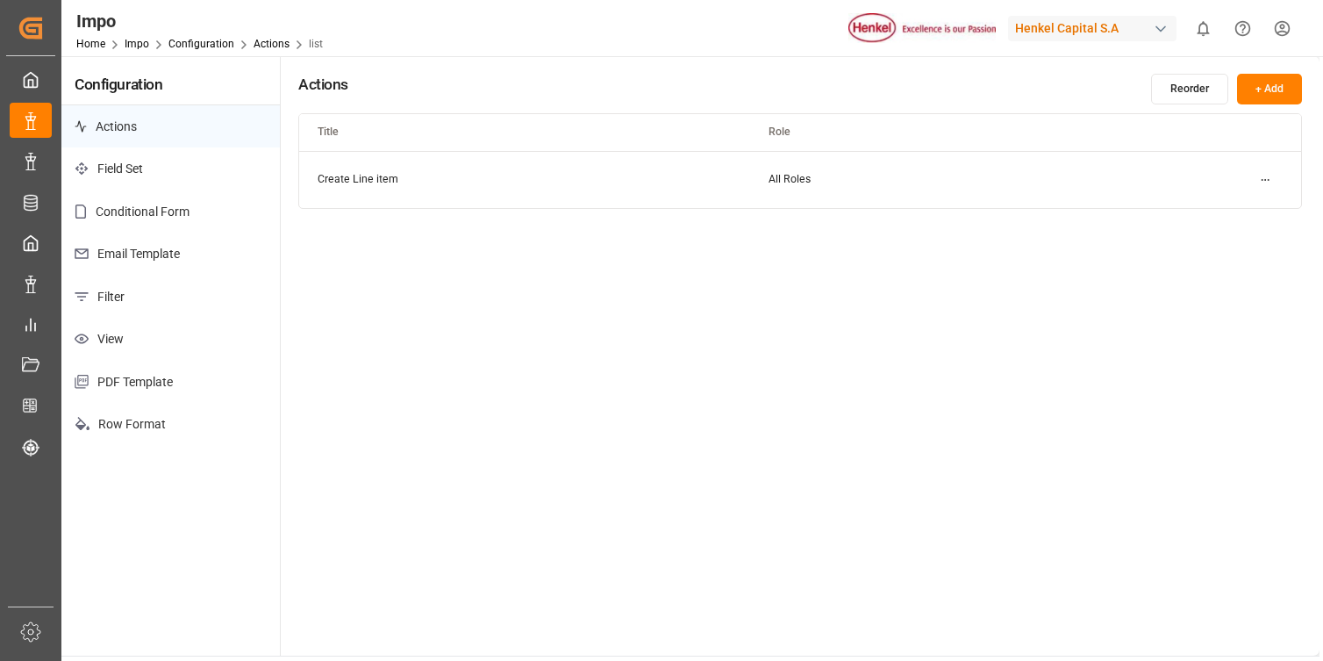
click at [193, 384] on p "PDF Template" at bounding box center [170, 382] width 218 height 43
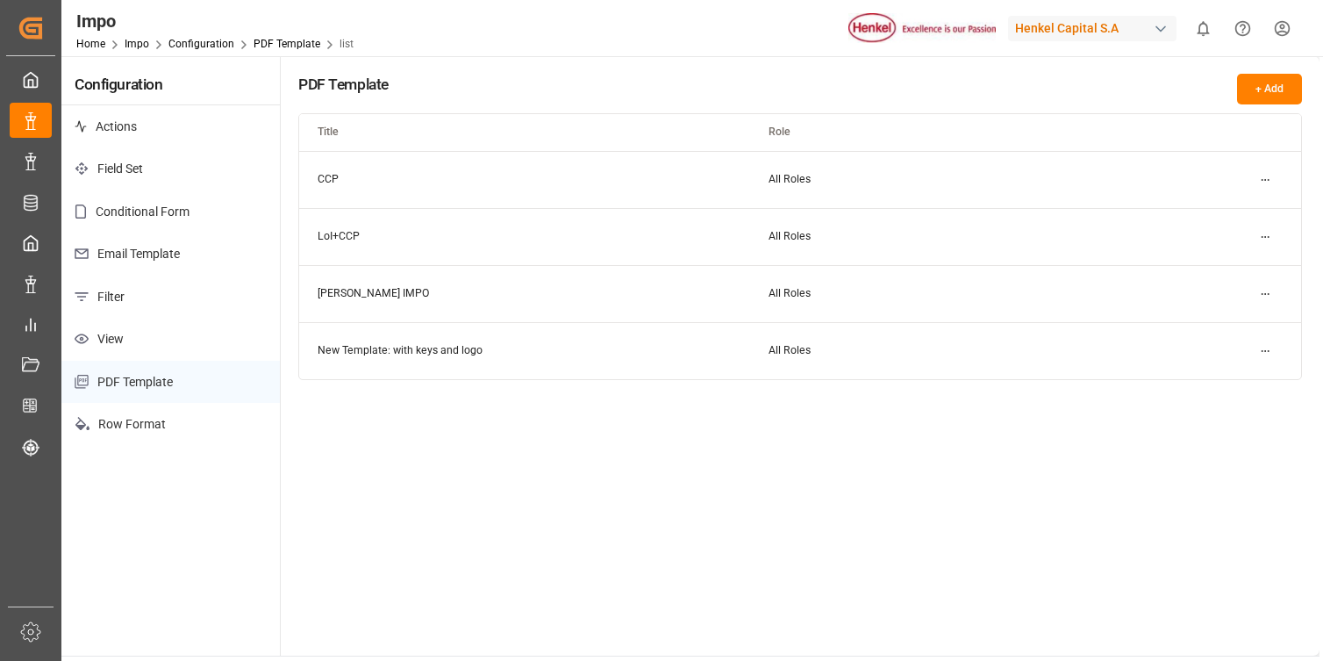
click at [1268, 298] on html "Created by potrace 1.15, written by Peter Selinger 2001-2017 Created by potrace…" at bounding box center [661, 330] width 1323 height 661
click at [1209, 333] on small "Edit" at bounding box center [1204, 329] width 18 height 11
click at [1269, 231] on html "Created by potrace 1.15, written by Peter Selinger 2001-2017 Created by potrace…" at bounding box center [661, 330] width 1323 height 661
click at [1222, 269] on div "Edit" at bounding box center [1234, 272] width 90 height 25
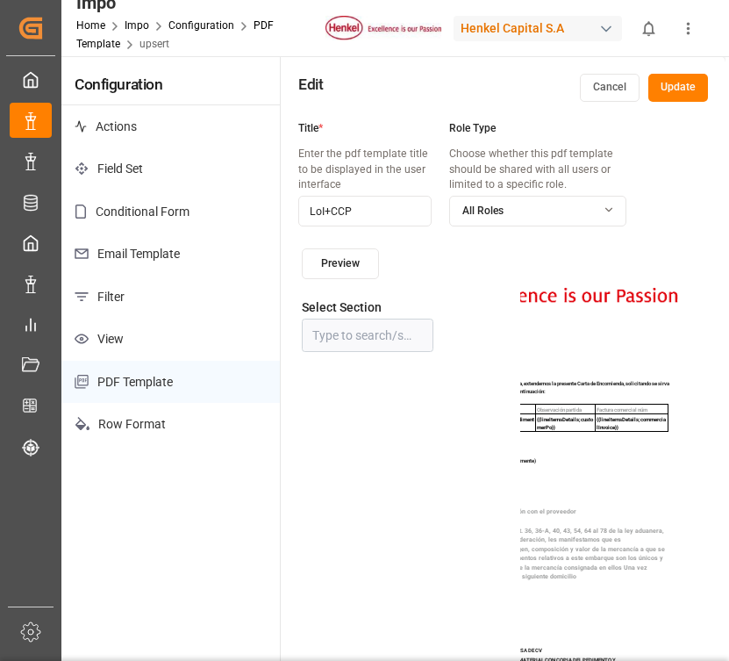
click at [612, 85] on button "Cancel" at bounding box center [610, 88] width 60 height 28
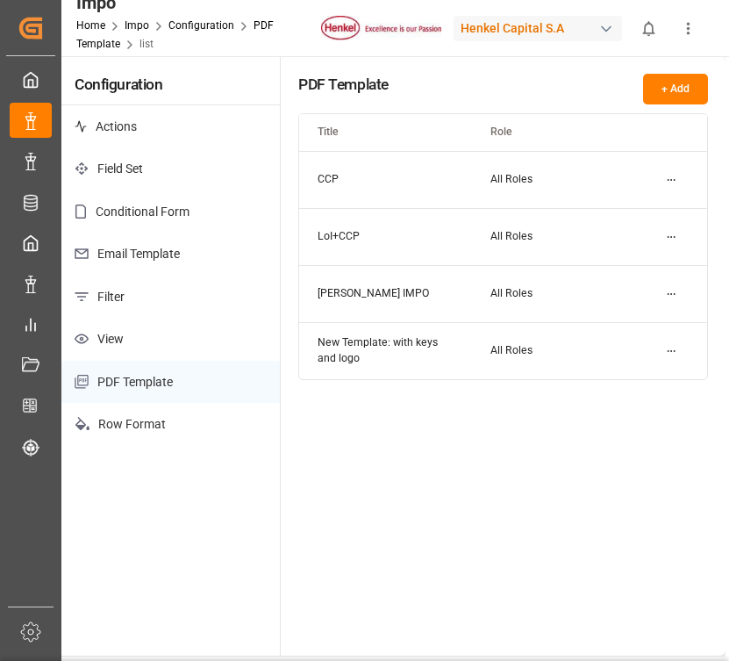
click at [669, 237] on html "Created by potrace 1.15, written by Peter Selinger 2001-2017 Created by potrace…" at bounding box center [364, 330] width 729 height 661
click at [638, 267] on div "Edit" at bounding box center [640, 272] width 90 height 25
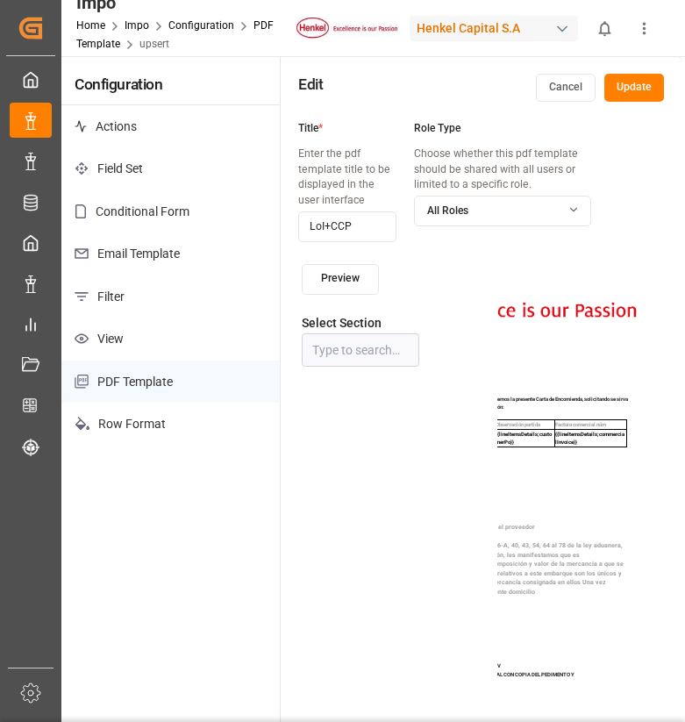
click at [560, 80] on button "Cancel" at bounding box center [566, 88] width 60 height 28
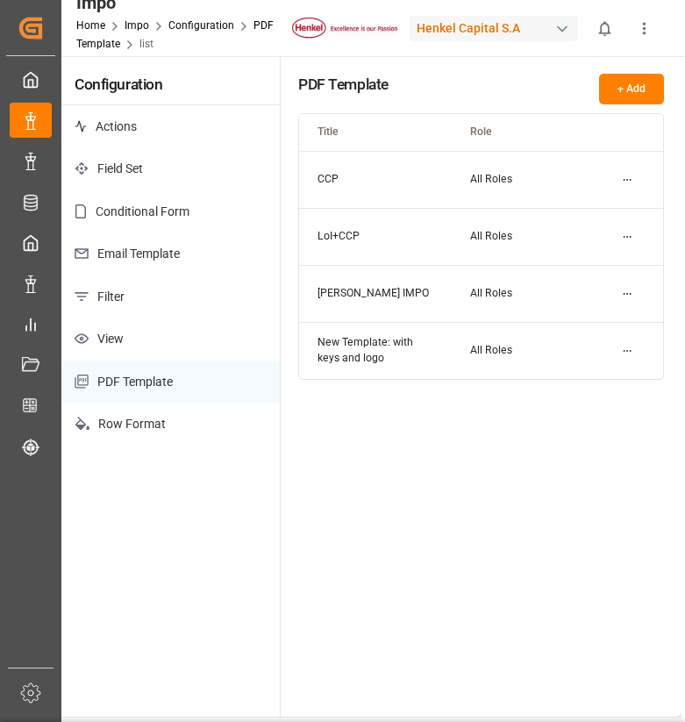
click at [643, 284] on html "Created by potrace 1.15, written by Peter Selinger 2001-2017 Created by potrace…" at bounding box center [342, 361] width 685 height 722
click at [593, 340] on div "Edit" at bounding box center [596, 329] width 90 height 25
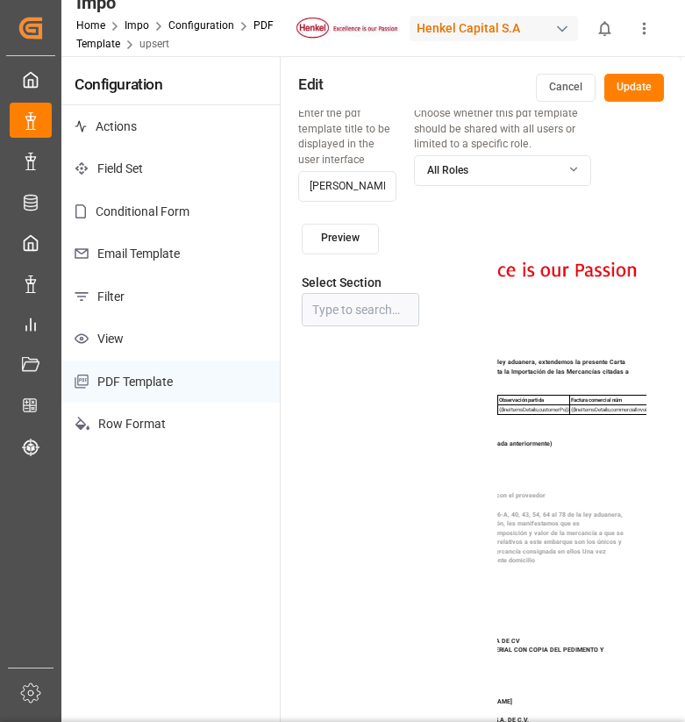
scroll to position [150, 0]
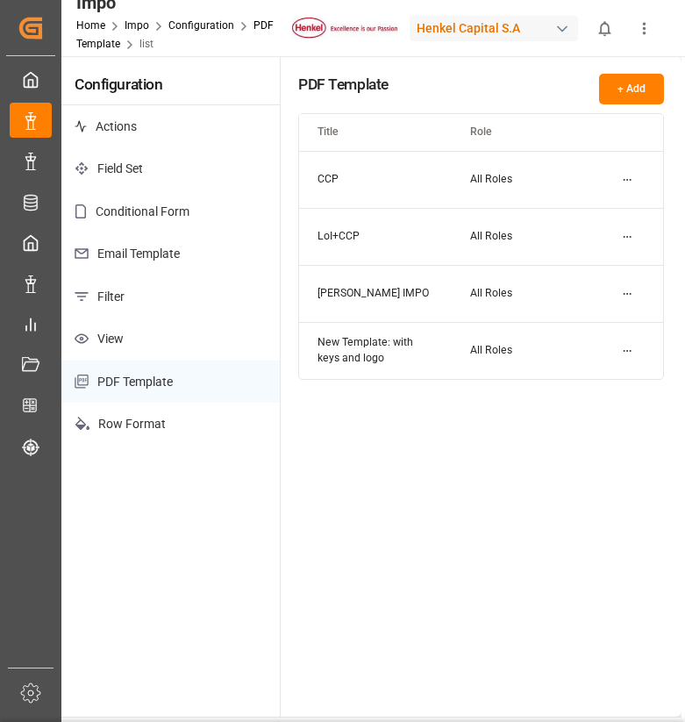
click at [628, 299] on html "Created by potrace 1.15, written by Peter Selinger 2001-2017 Created by potrace…" at bounding box center [342, 361] width 685 height 722
click at [591, 334] on div "Edit" at bounding box center [596, 329] width 90 height 25
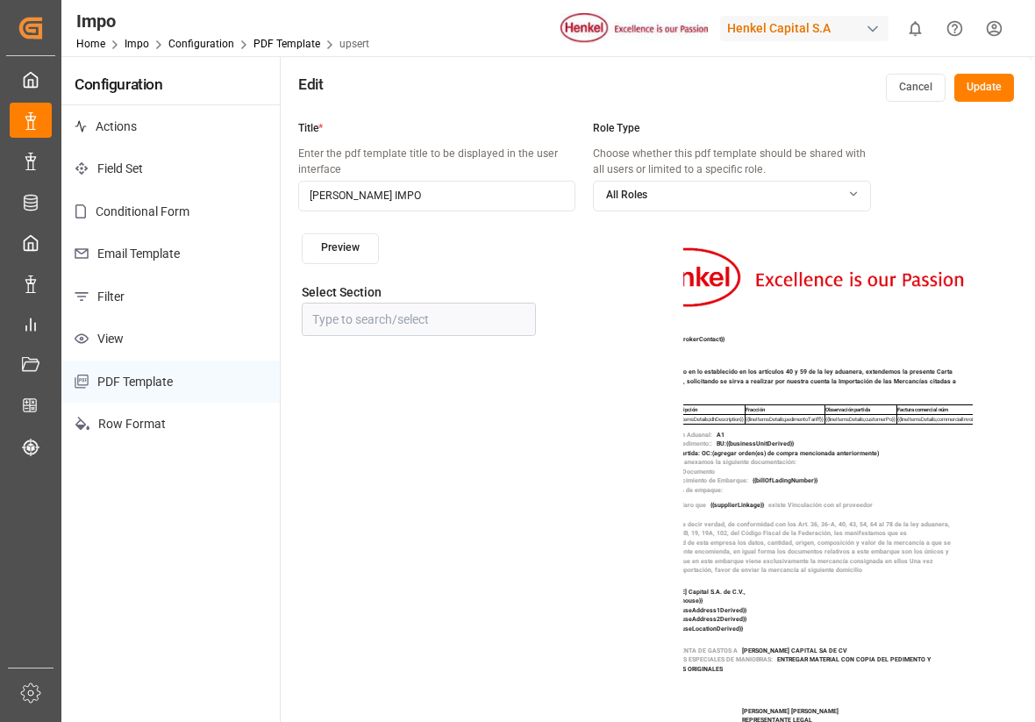
click at [815, 28] on div "Henkel Capital S.A" at bounding box center [804, 28] width 168 height 25
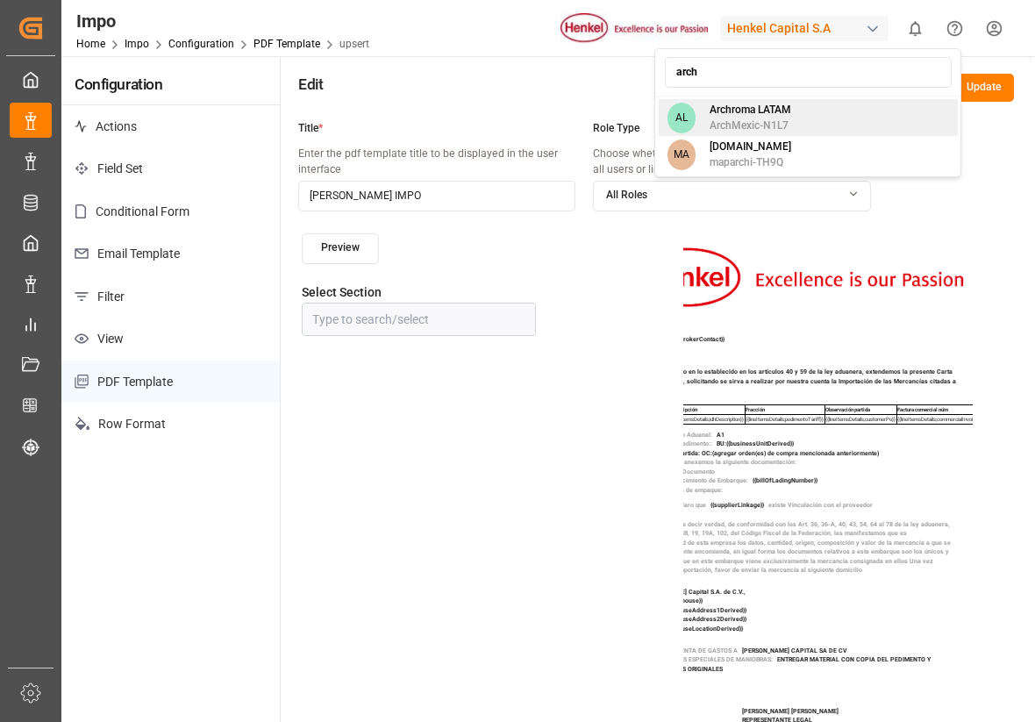
type input "arch"
click at [781, 114] on span "Archroma LATAM" at bounding box center [751, 110] width 82 height 16
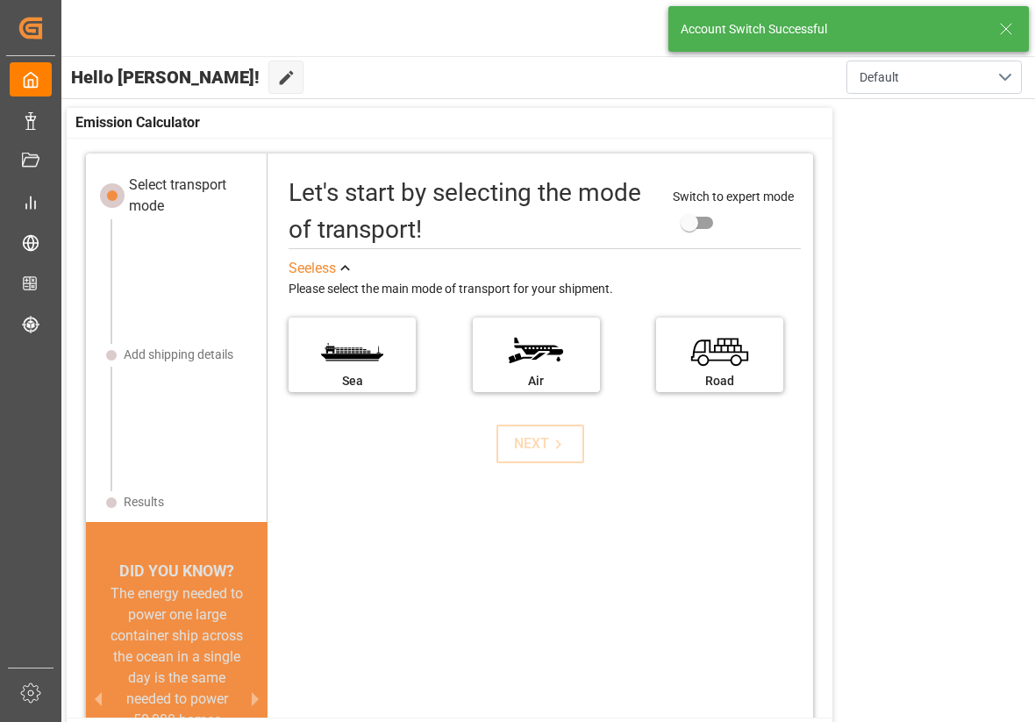
click at [1004, 28] on icon at bounding box center [1006, 28] width 21 height 21
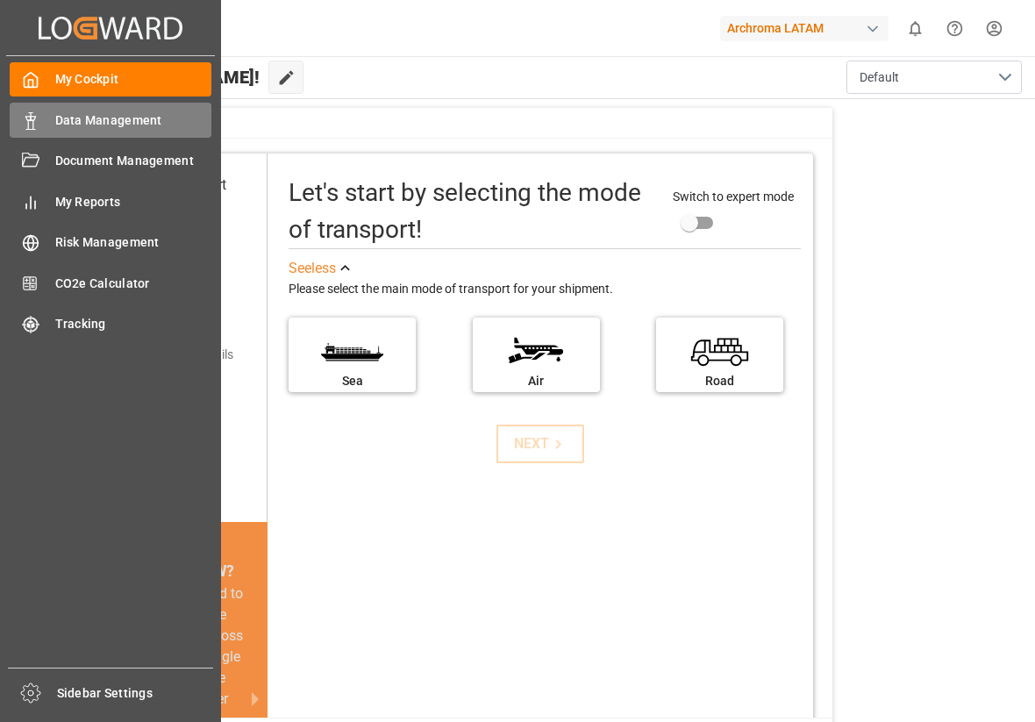
click at [72, 123] on span "Data Management" at bounding box center [133, 120] width 157 height 18
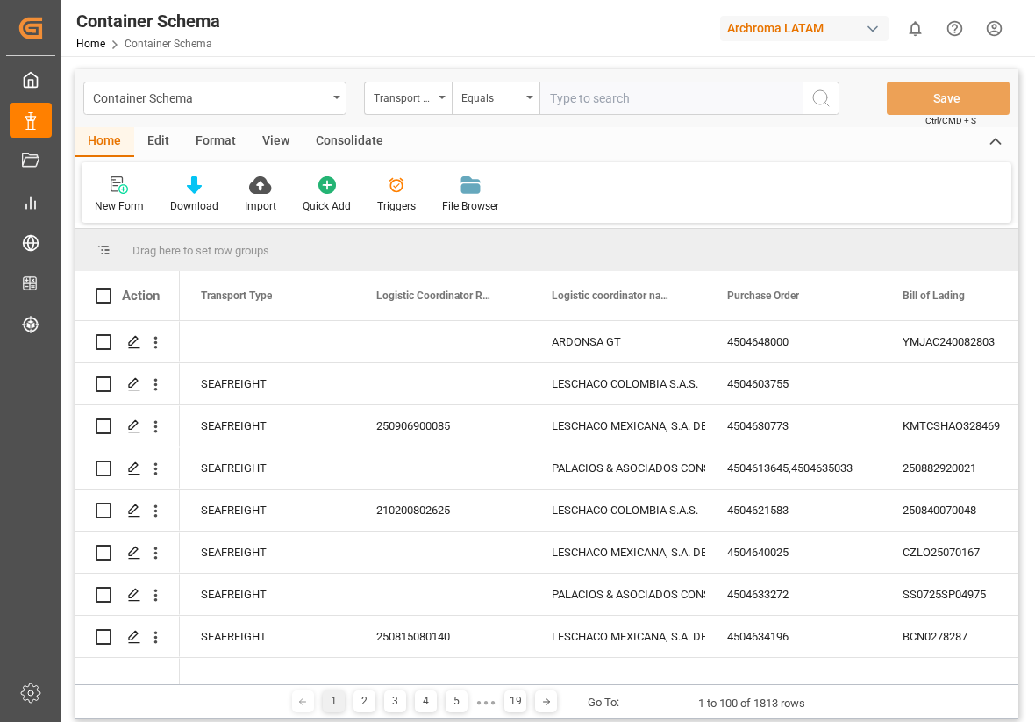
click at [158, 147] on div "Edit" at bounding box center [158, 142] width 48 height 30
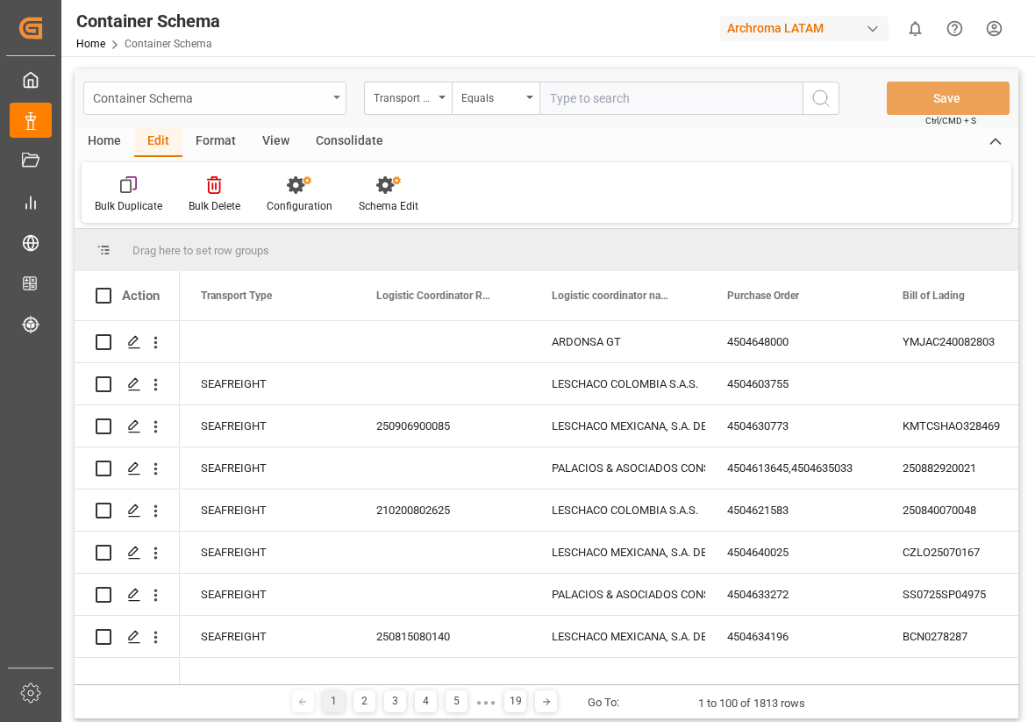
click at [289, 97] on div "Container Schema" at bounding box center [210, 97] width 234 height 22
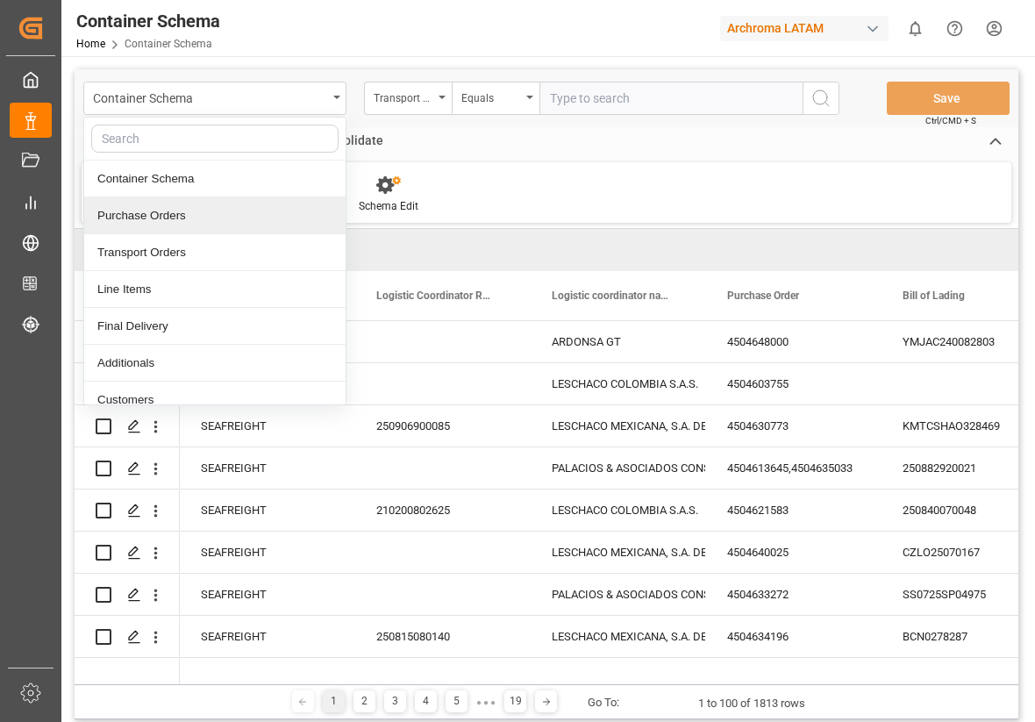
click at [234, 221] on div "Purchase Orders" at bounding box center [214, 215] width 261 height 37
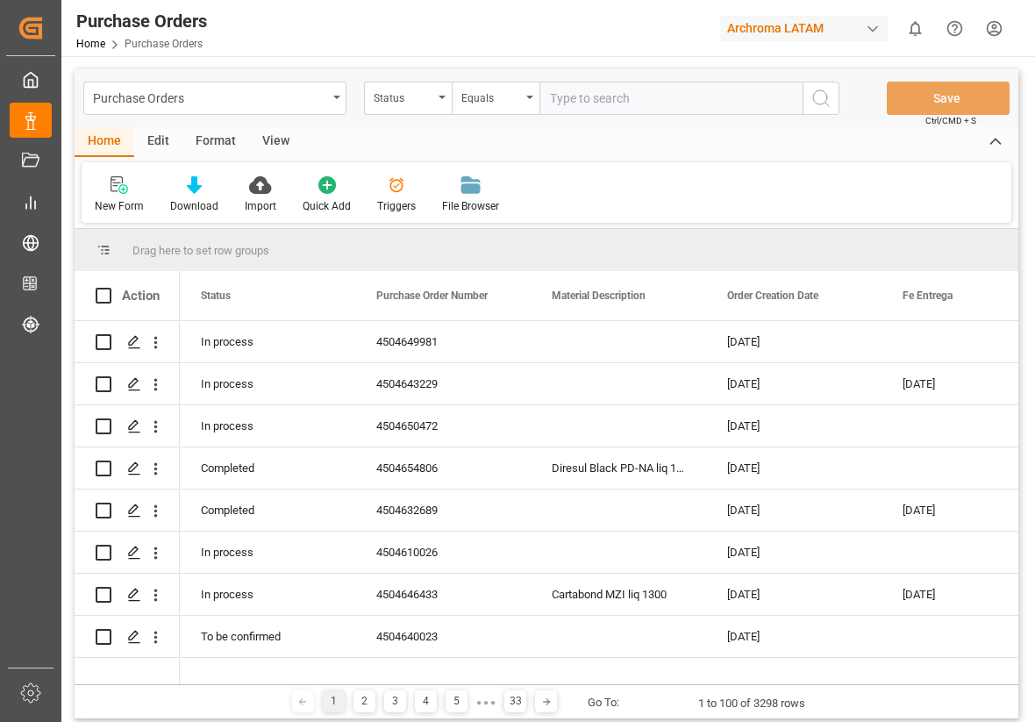
click at [161, 139] on div "Edit" at bounding box center [158, 142] width 48 height 30
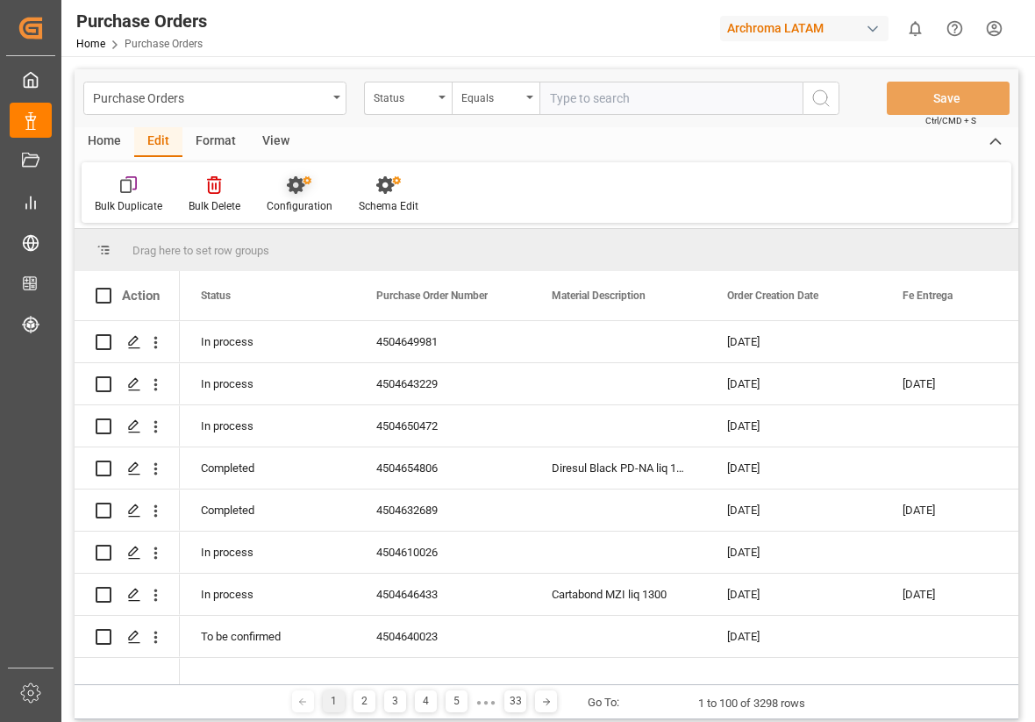
click at [300, 194] on div "Configuration" at bounding box center [300, 194] width 92 height 39
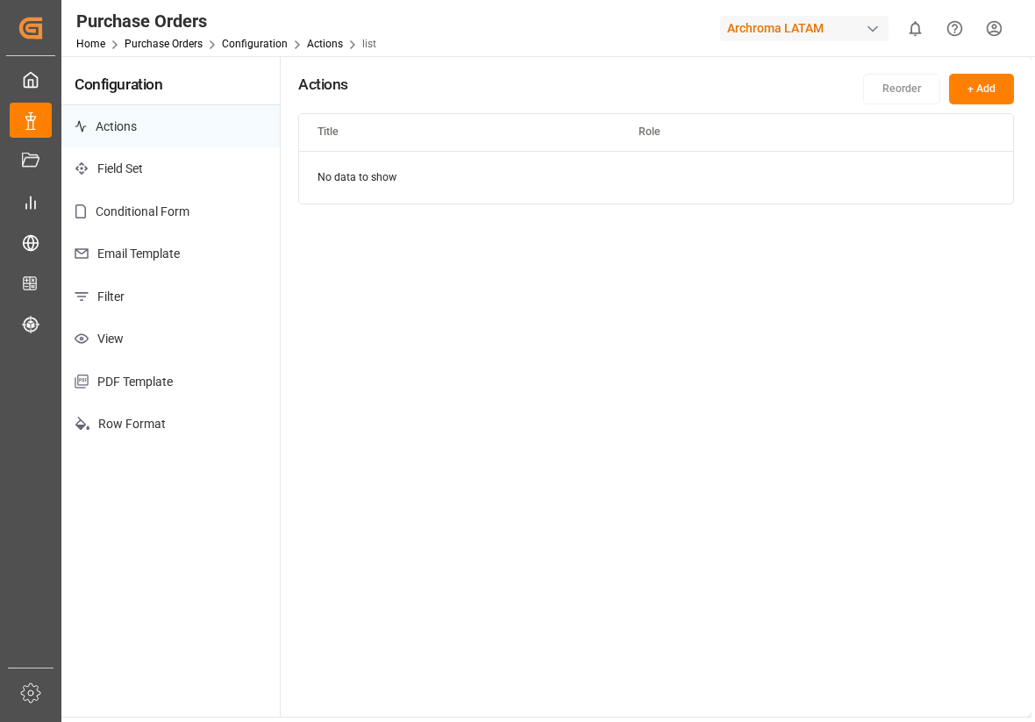
click at [181, 381] on p "PDF Template" at bounding box center [170, 382] width 218 height 43
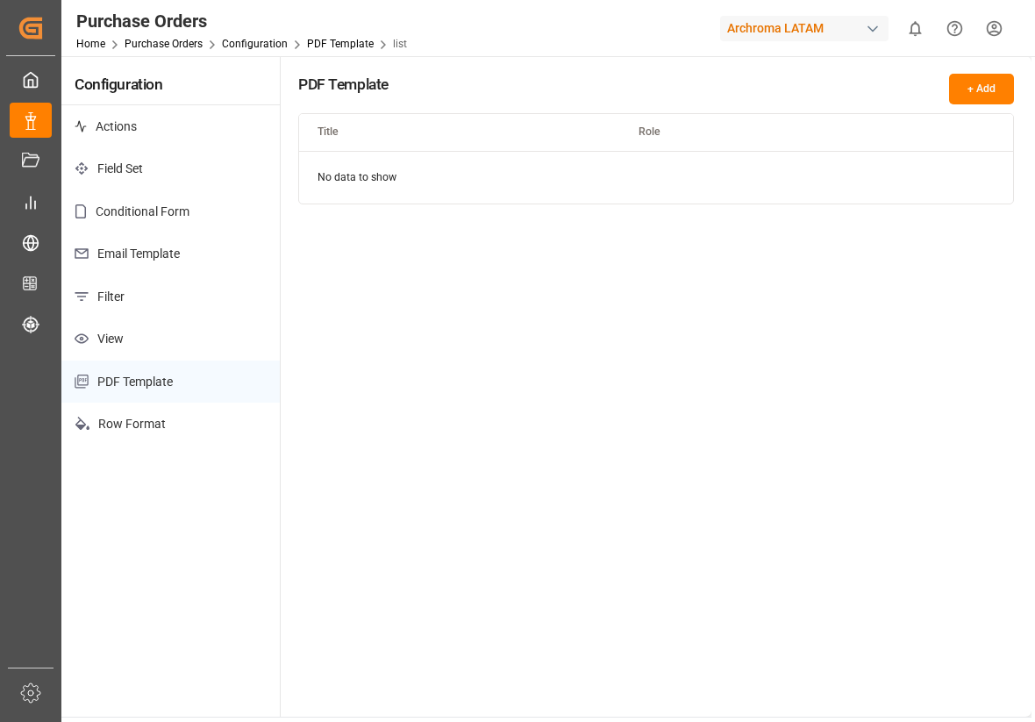
click at [186, 37] on div "Home Purchase Orders Configuration PDF Template list" at bounding box center [241, 43] width 331 height 18
click at [182, 41] on link "Purchase Orders" at bounding box center [164, 44] width 78 height 12
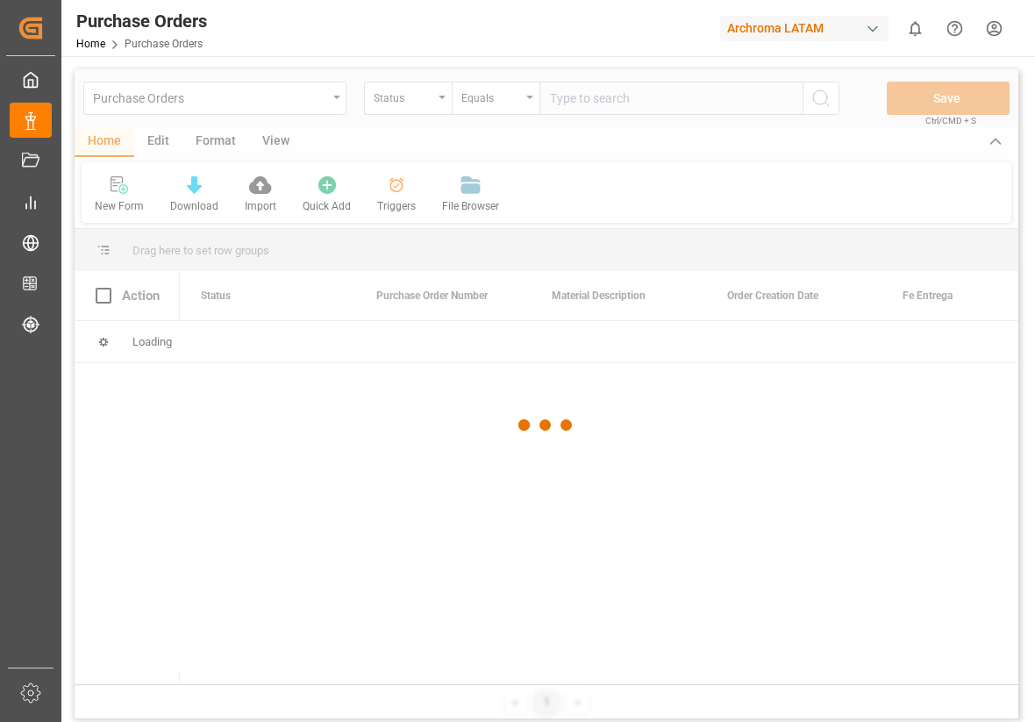
click at [271, 98] on div at bounding box center [547, 425] width 944 height 712
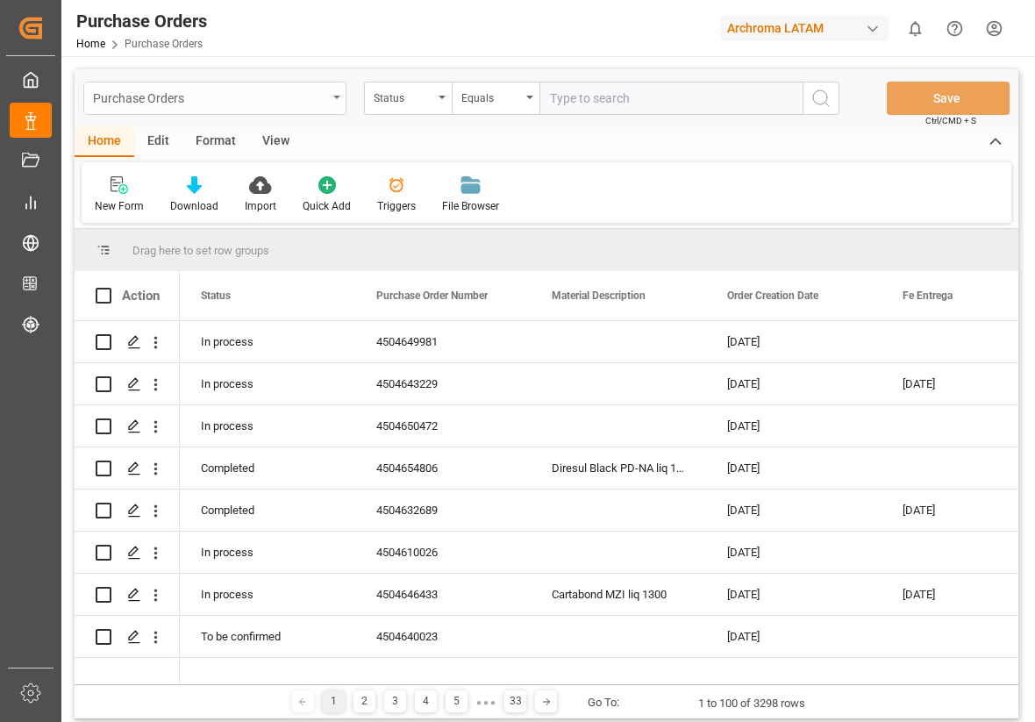
click at [331, 94] on div "Purchase Orders" at bounding box center [214, 98] width 263 height 33
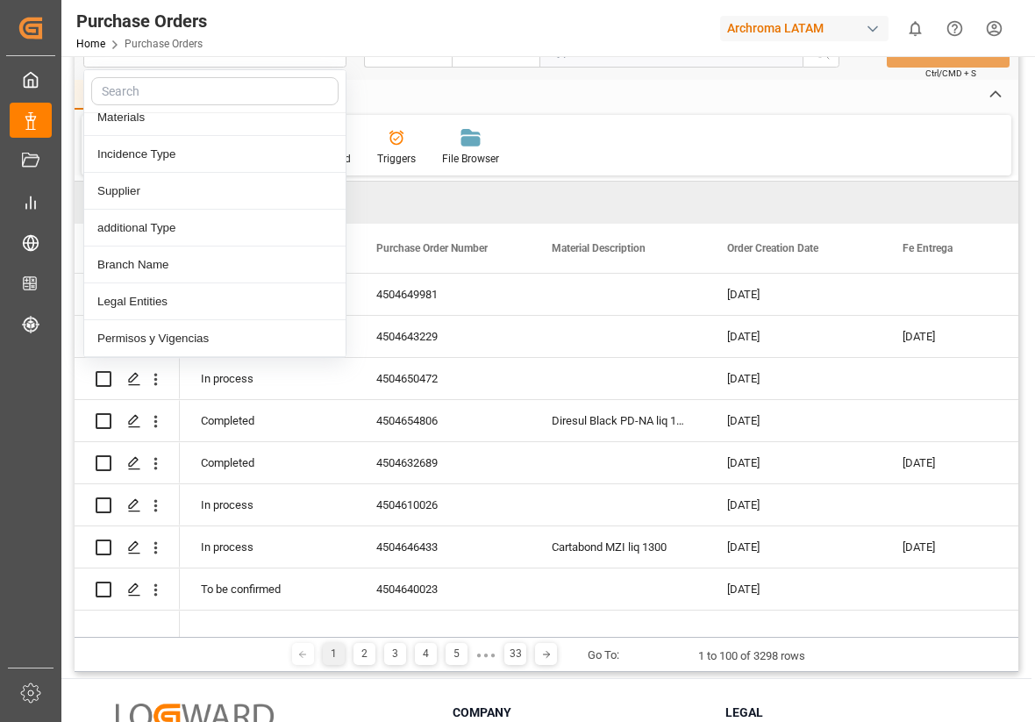
scroll to position [48, 0]
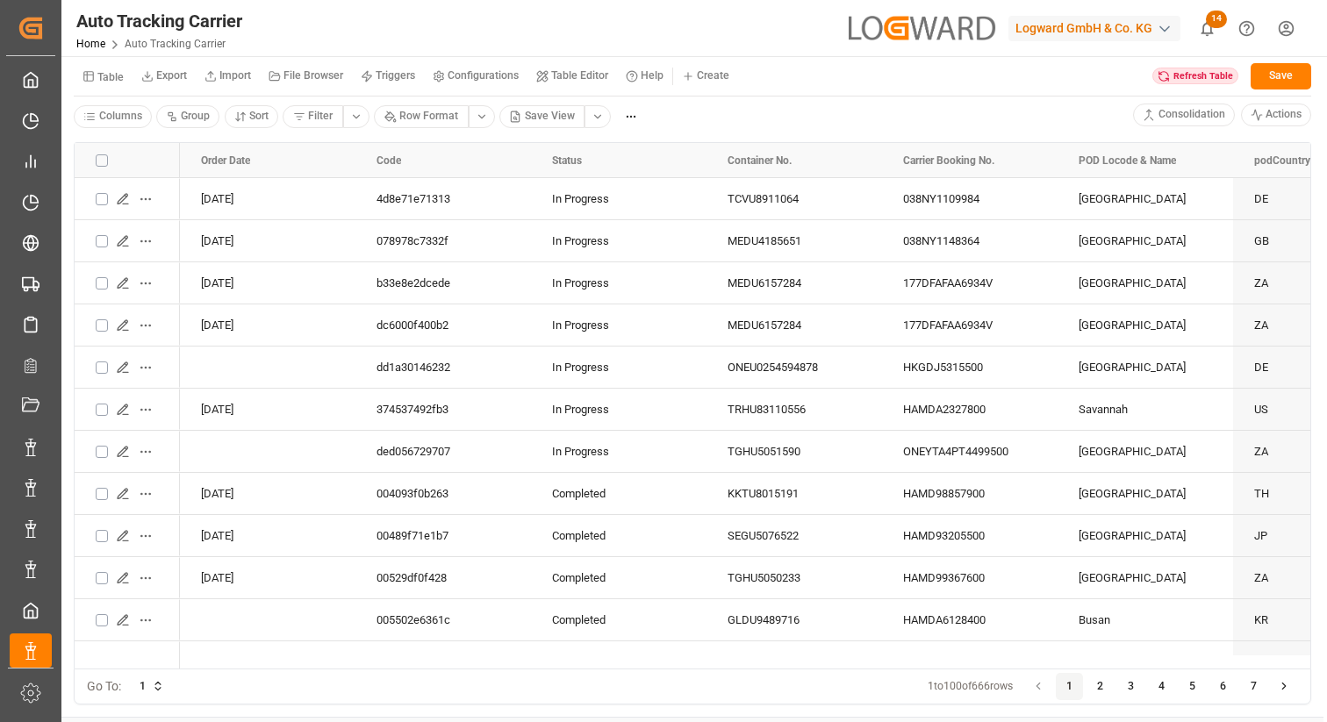
scroll to position [1067, 0]
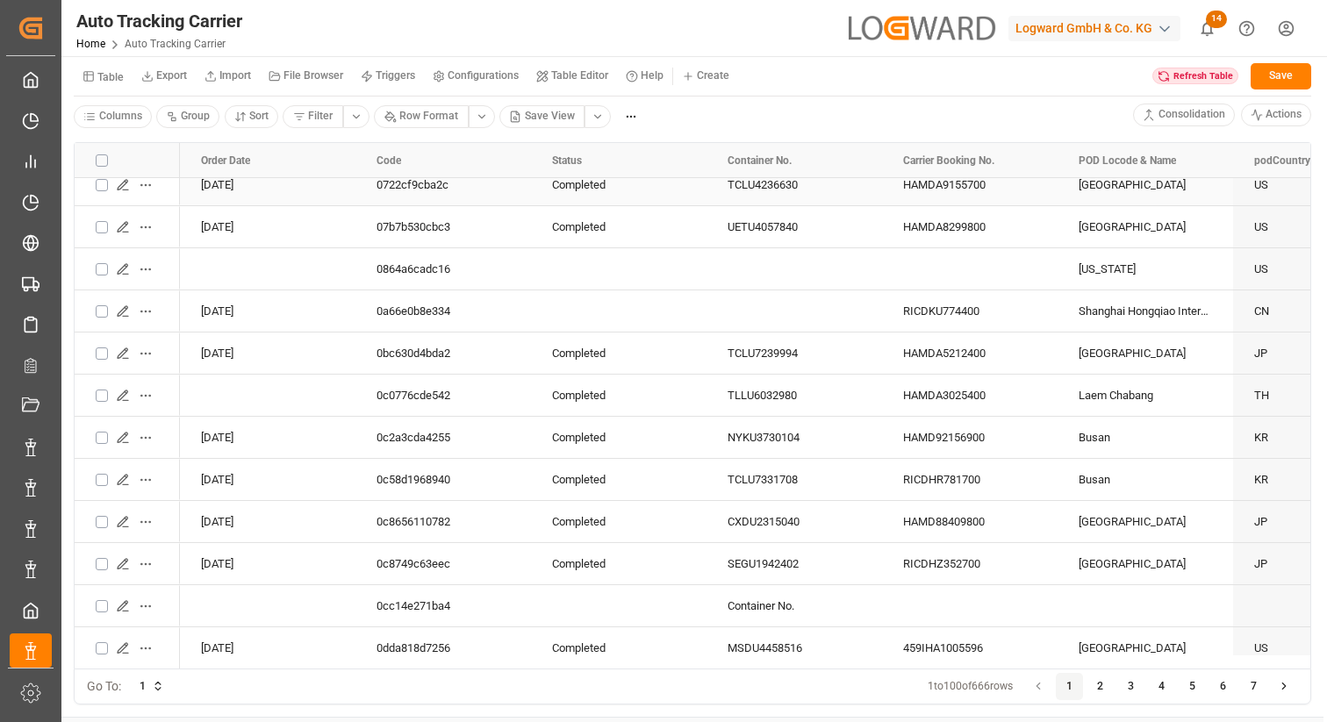
click at [152, 188] on html "Created by potrace 1.15, written by Peter Selinger 2001-2017 Created by potrace…" at bounding box center [663, 361] width 1327 height 722
click at [102, 79] on html "Created by potrace 1.15, written by [PERSON_NAME] [DATE]-[DATE] Created by potr…" at bounding box center [663, 361] width 1327 height 722
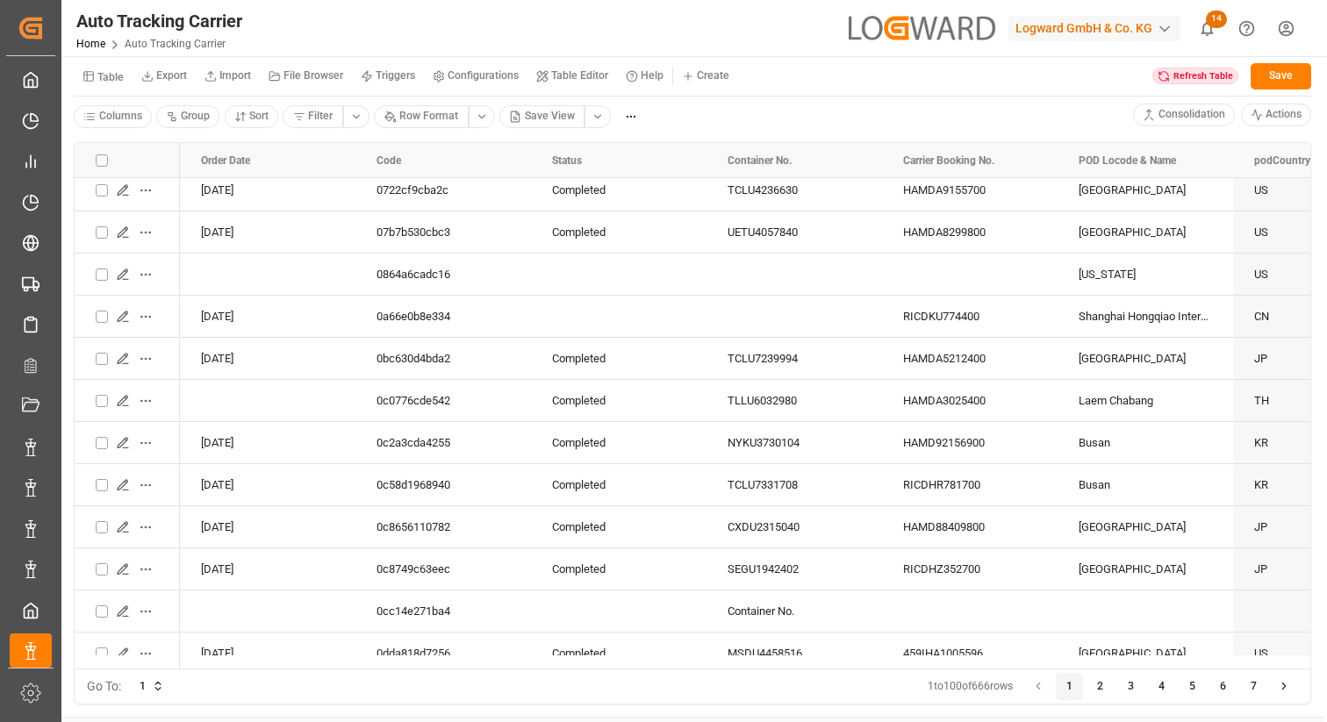
click at [102, 79] on small "Table" at bounding box center [110, 77] width 26 height 11
click at [1117, 26] on div "Logward GmbH & Co. KG" at bounding box center [1094, 28] width 172 height 25
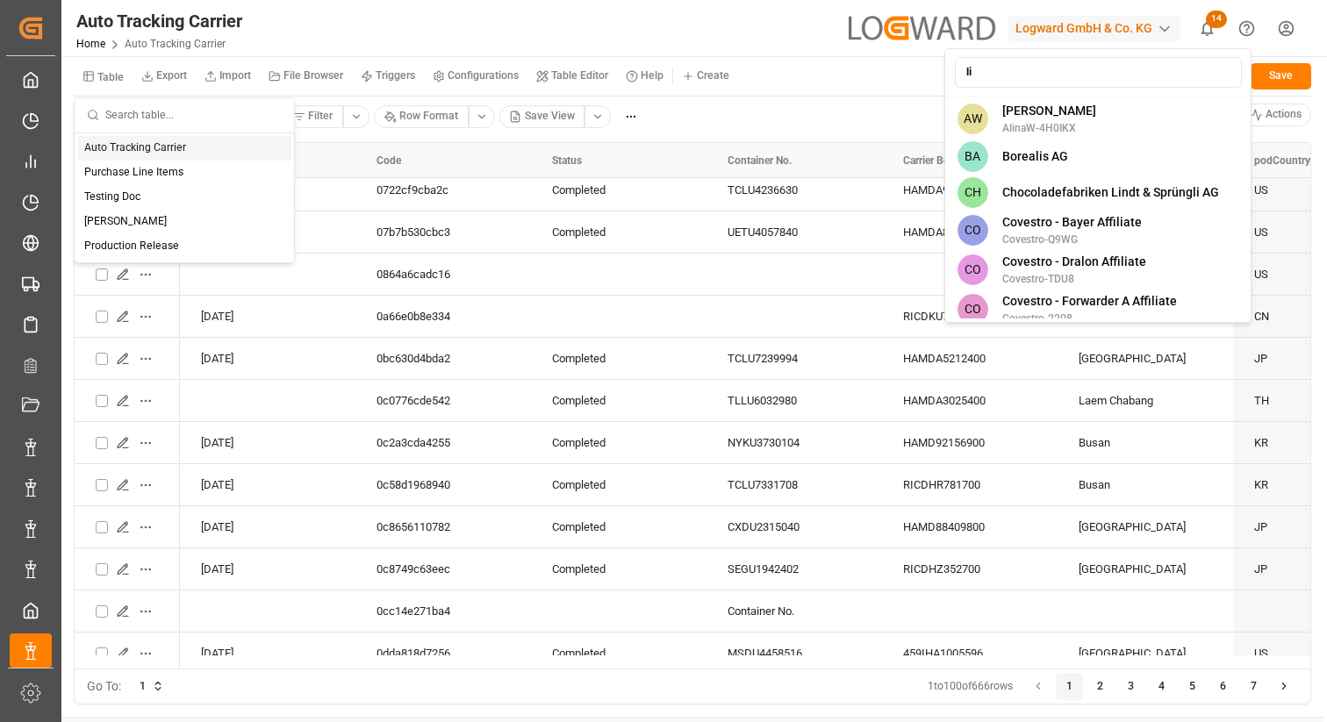
type input "li"
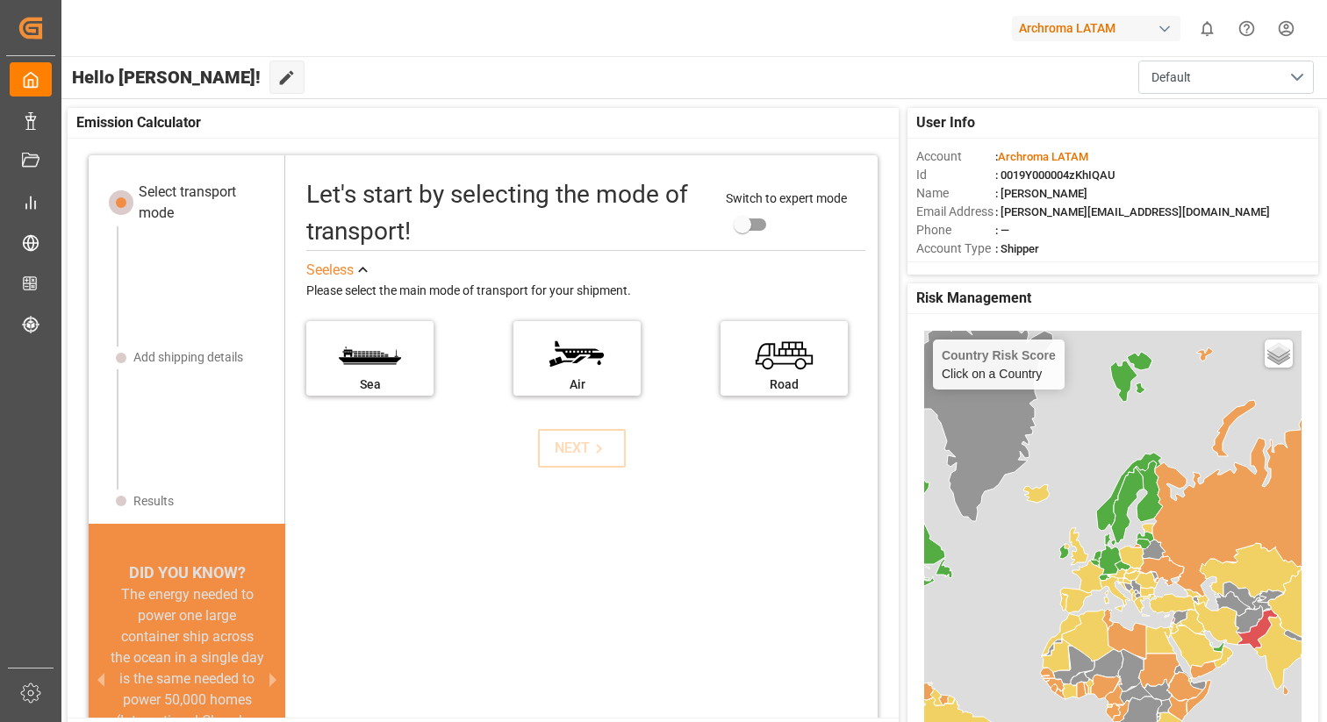
click at [1058, 24] on div "Archroma LATAM" at bounding box center [1096, 28] width 168 height 25
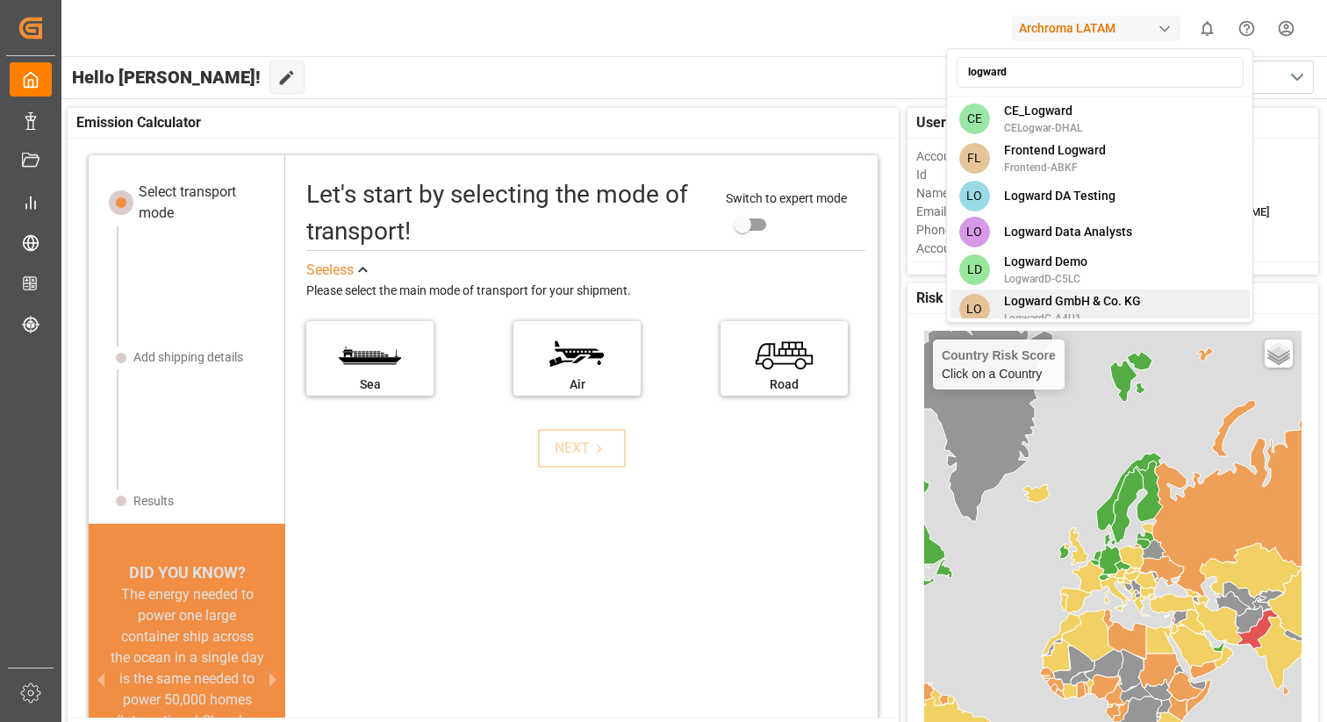
type input "logward"
click at [1086, 297] on span "Logward GmbH & Co. KG" at bounding box center [1072, 301] width 137 height 18
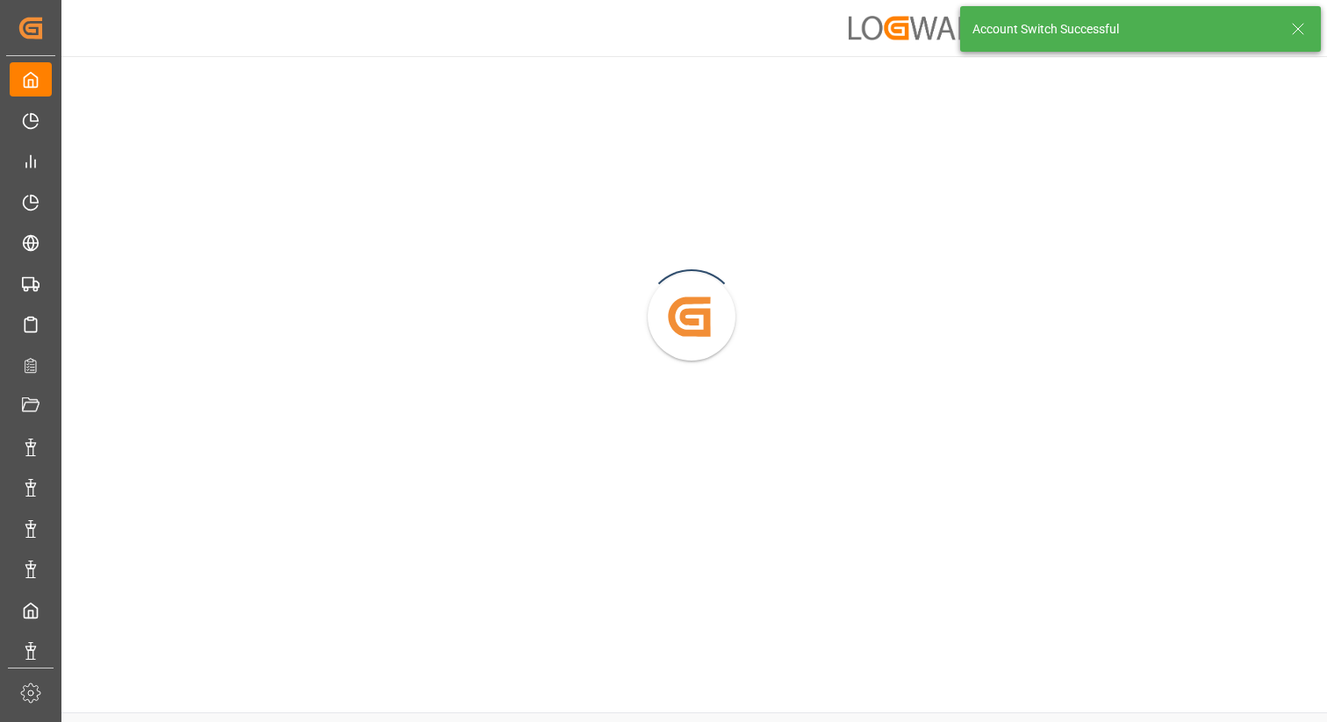
click at [1302, 35] on icon at bounding box center [1297, 28] width 21 height 21
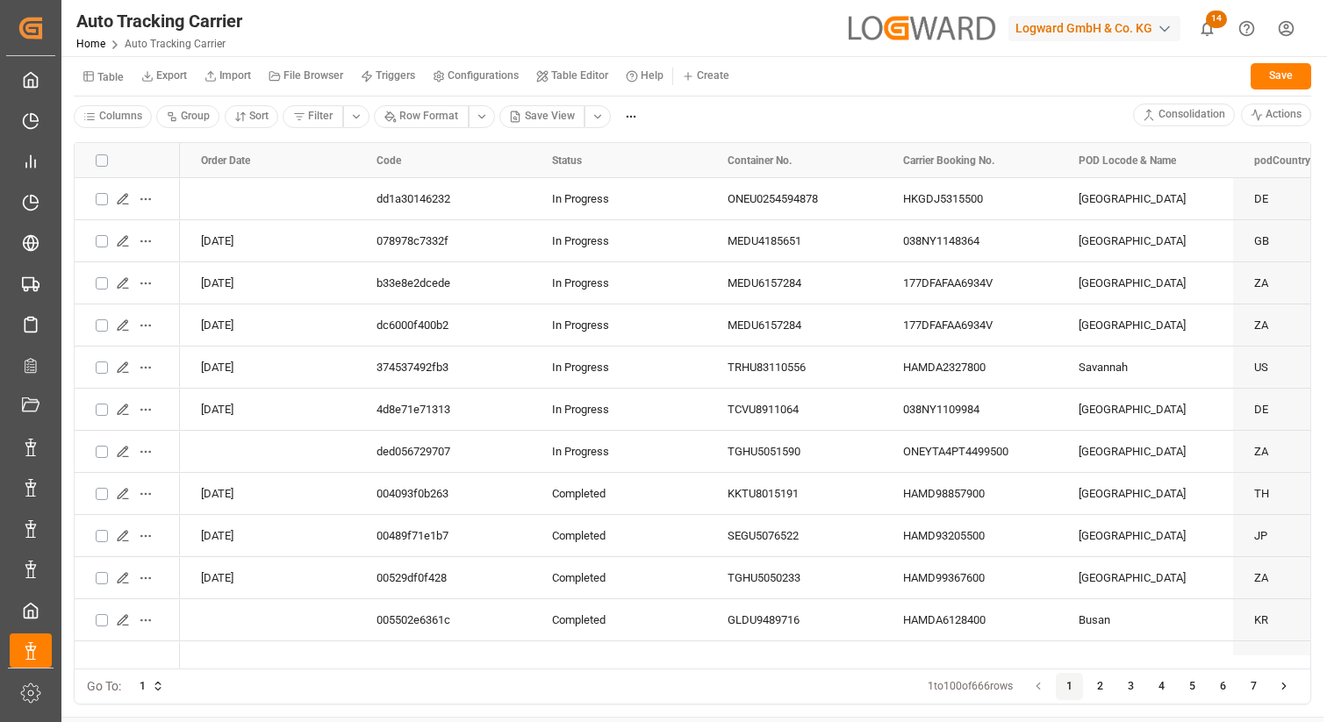
click at [319, 118] on html "Created by potrace 1.15, written by [PERSON_NAME] [DATE]-[DATE] Created by potr…" at bounding box center [663, 361] width 1327 height 722
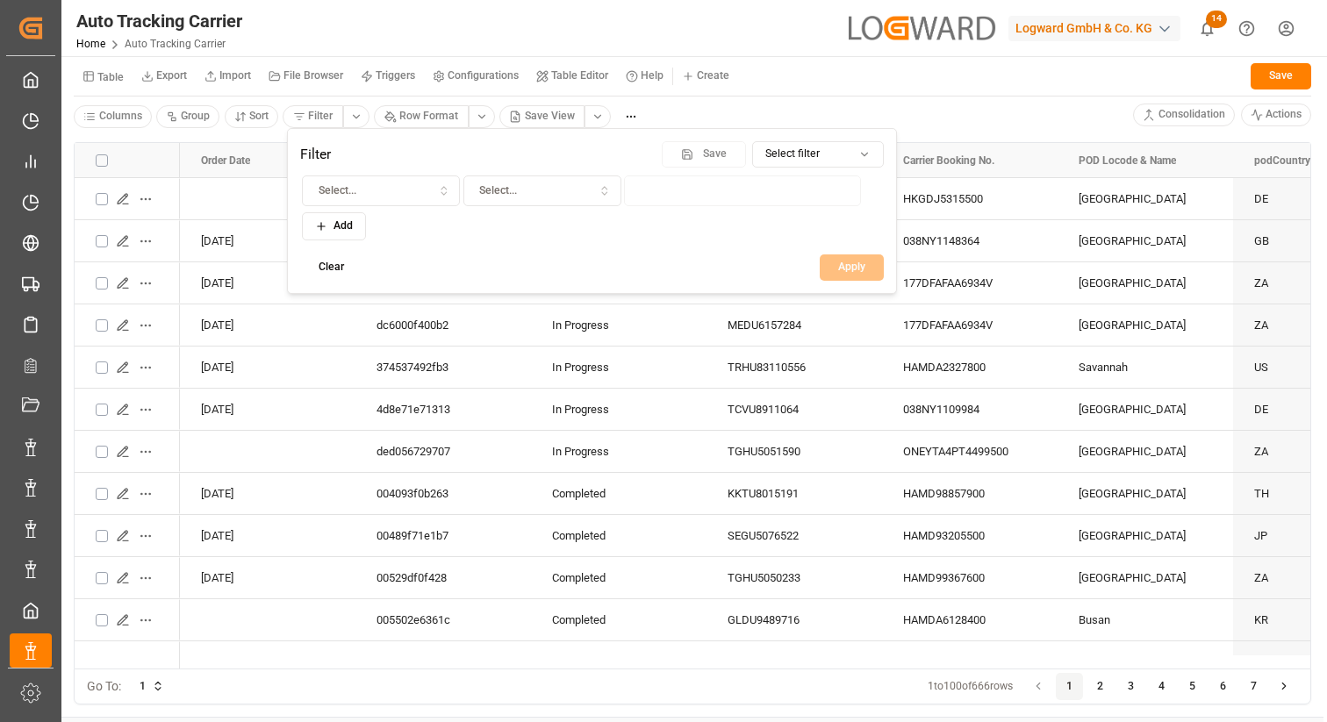
click at [334, 187] on span "Select..." at bounding box center [338, 191] width 38 height 16
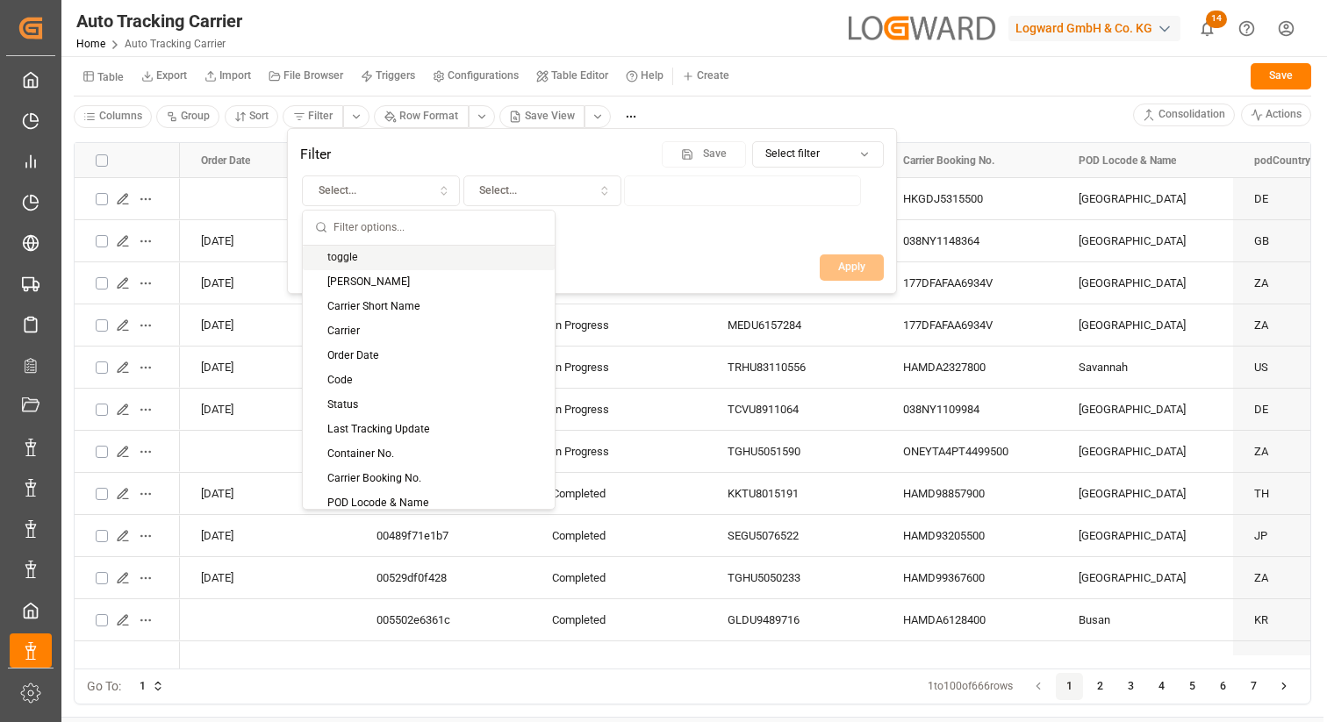
click at [338, 250] on div "toggle" at bounding box center [429, 258] width 252 height 25
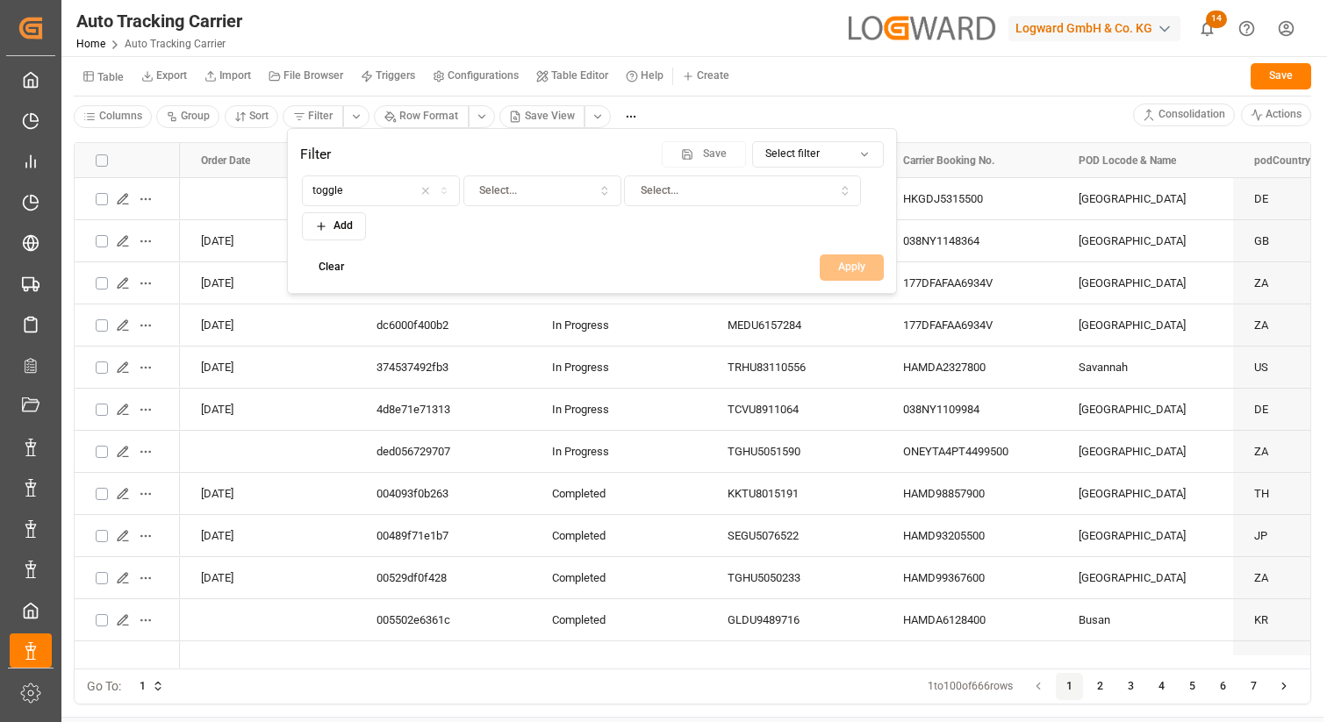
click at [302, 175] on button "toggle" at bounding box center [381, 190] width 158 height 31
click at [498, 187] on span "Select..." at bounding box center [498, 191] width 38 height 16
click at [500, 268] on div "Equals" at bounding box center [573, 258] width 219 height 25
click at [463, 175] on button "Equals" at bounding box center [542, 190] width 158 height 31
type input "\"
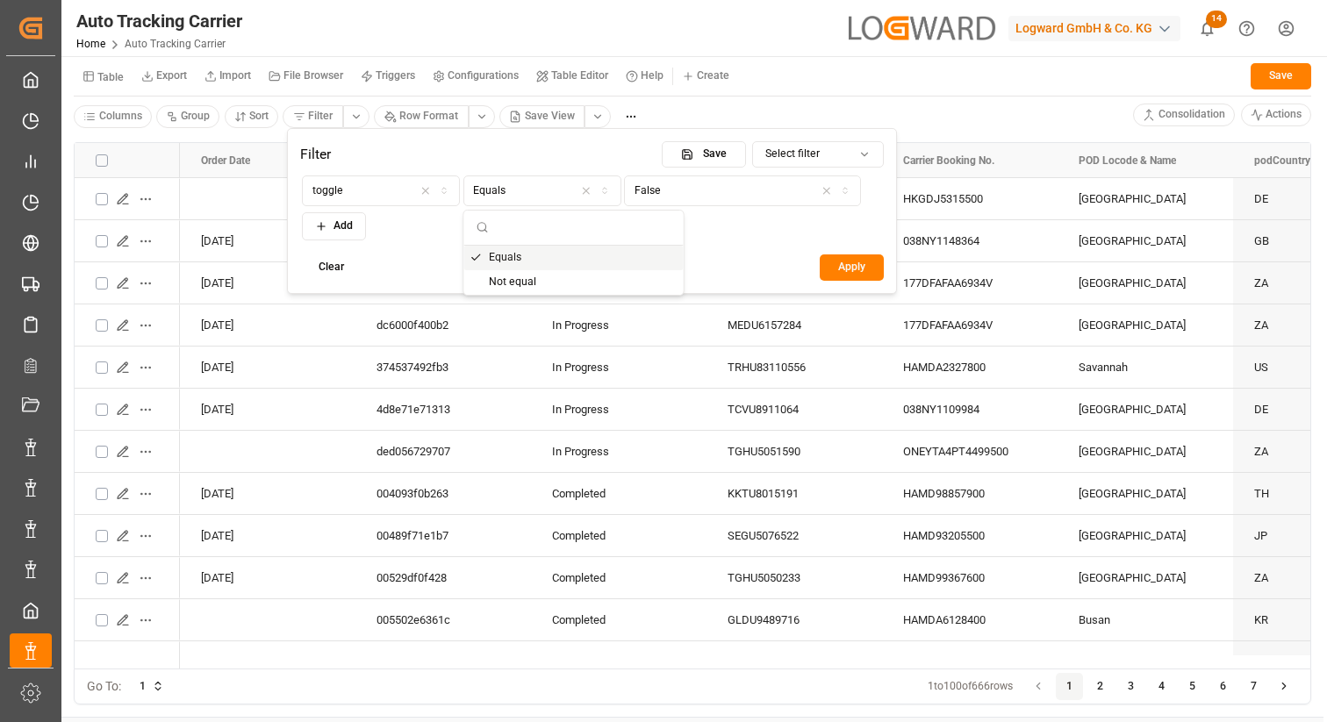
type input "\"
click at [677, 183] on div "False" at bounding box center [742, 191] width 229 height 16
click at [640, 295] on html "Created by potrace 1.15, written by [PERSON_NAME] [DATE]-[DATE] Created by potr…" at bounding box center [663, 361] width 1327 height 722
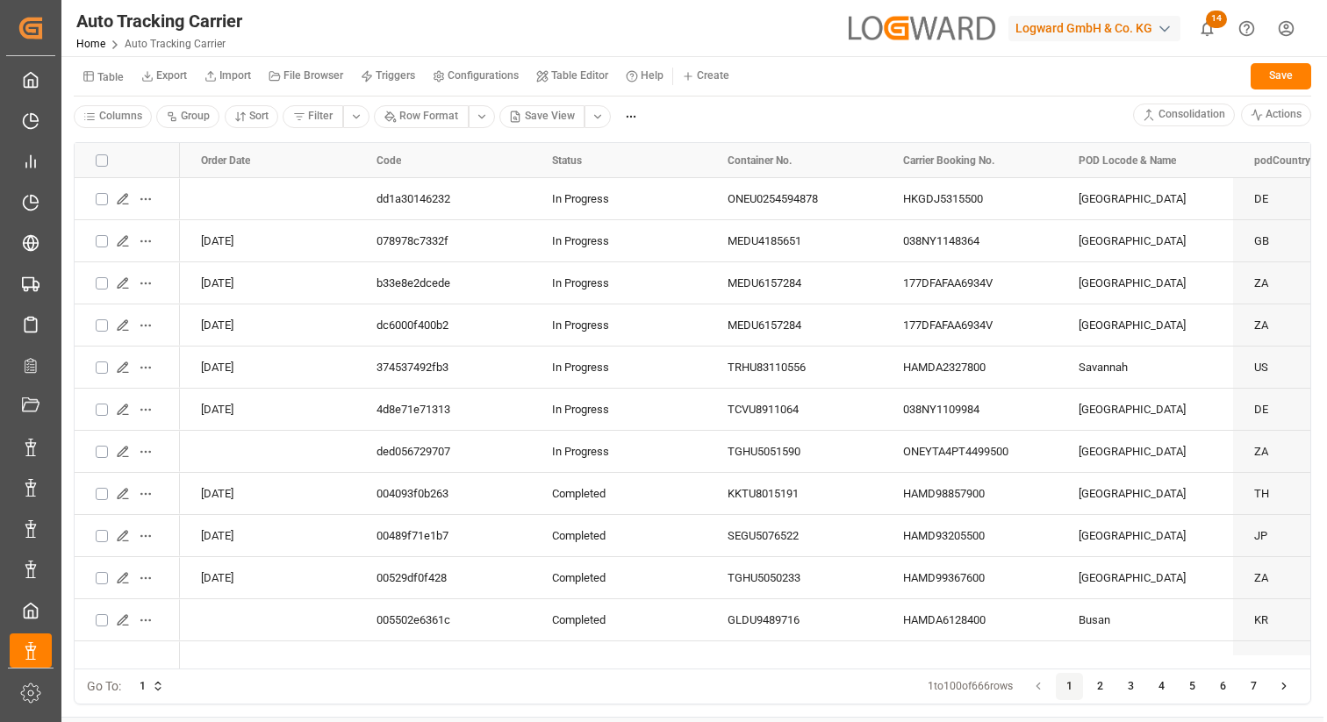
click at [405, 115] on html "Created by potrace 1.15, written by [PERSON_NAME] [DATE]-[DATE] Created by potr…" at bounding box center [663, 361] width 1327 height 722
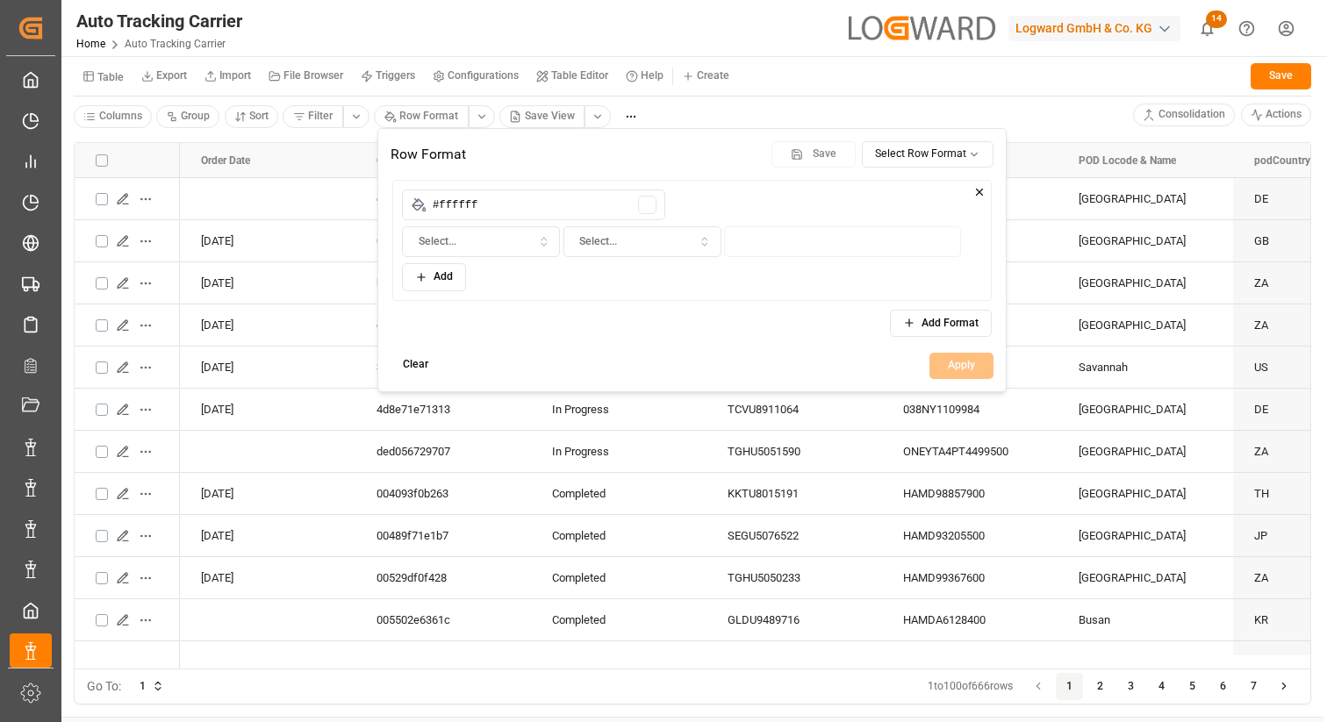
click at [455, 208] on input "#ffffff" at bounding box center [533, 205] width 263 height 31
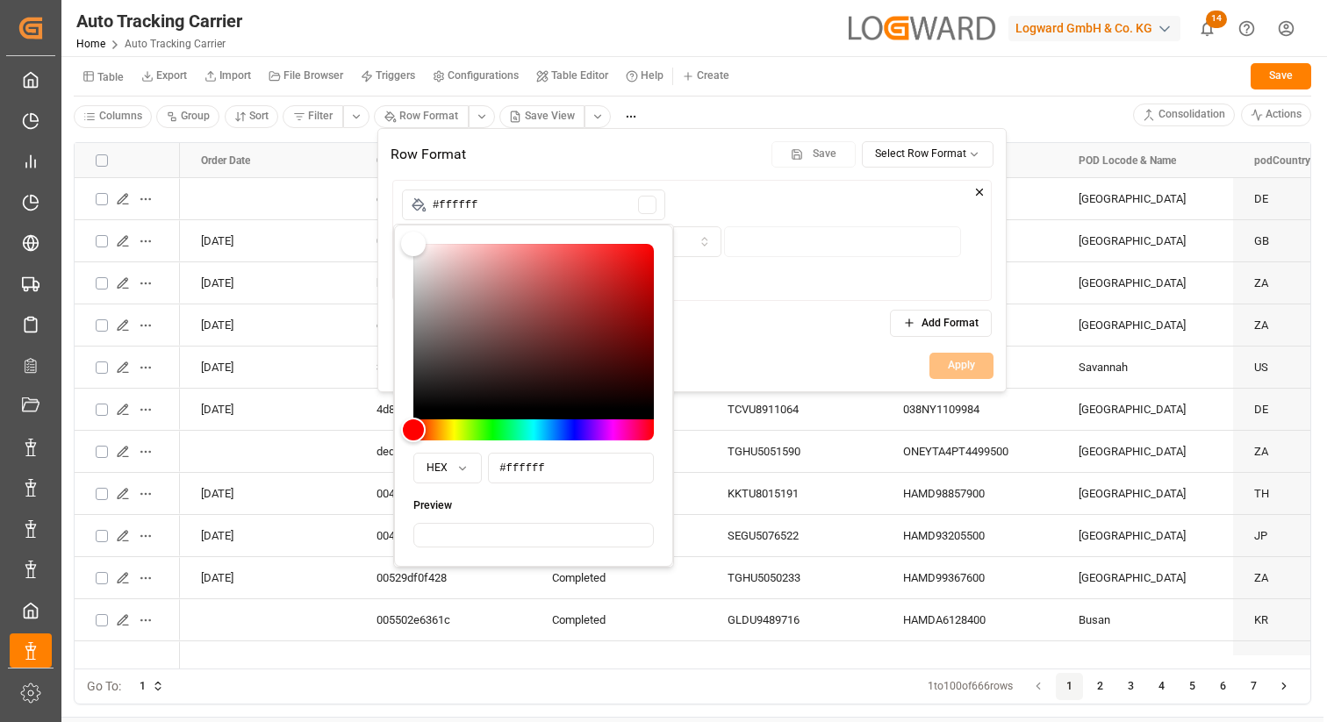
click at [455, 208] on input "#ffffff" at bounding box center [533, 205] width 263 height 31
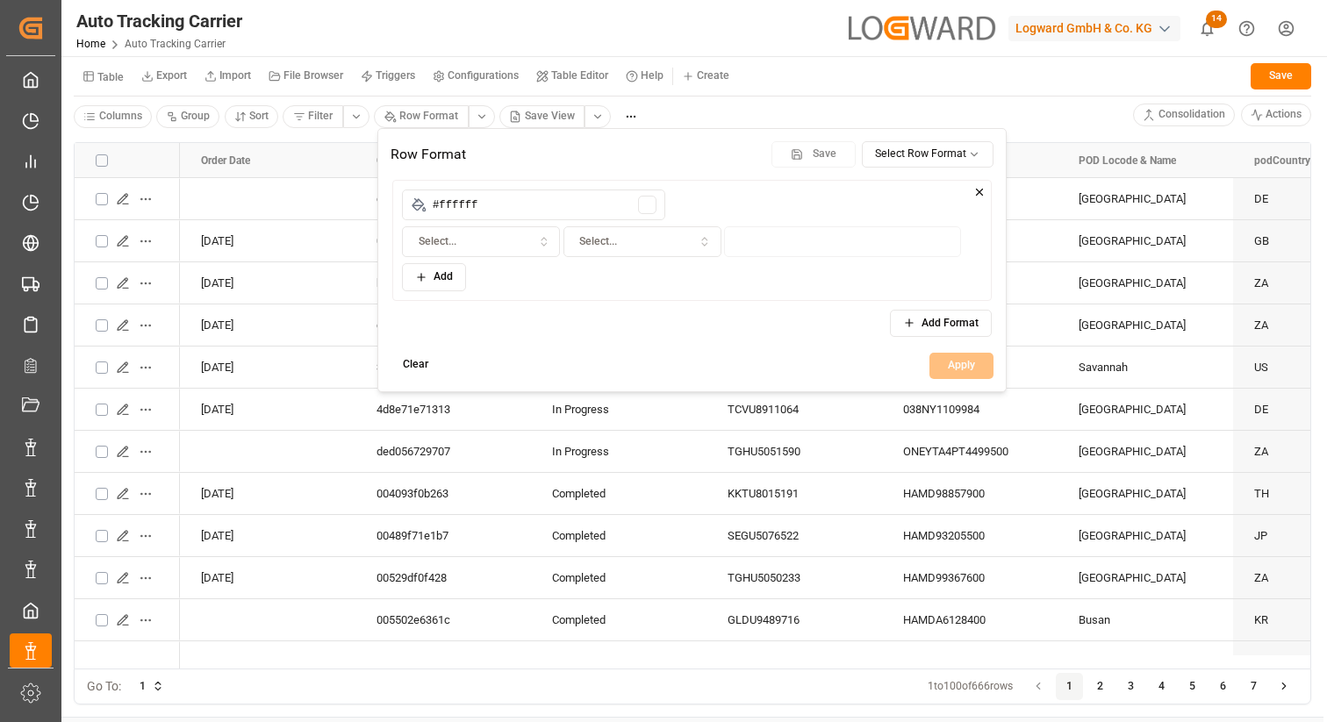
click at [466, 243] on div "Select..." at bounding box center [481, 242] width 150 height 16
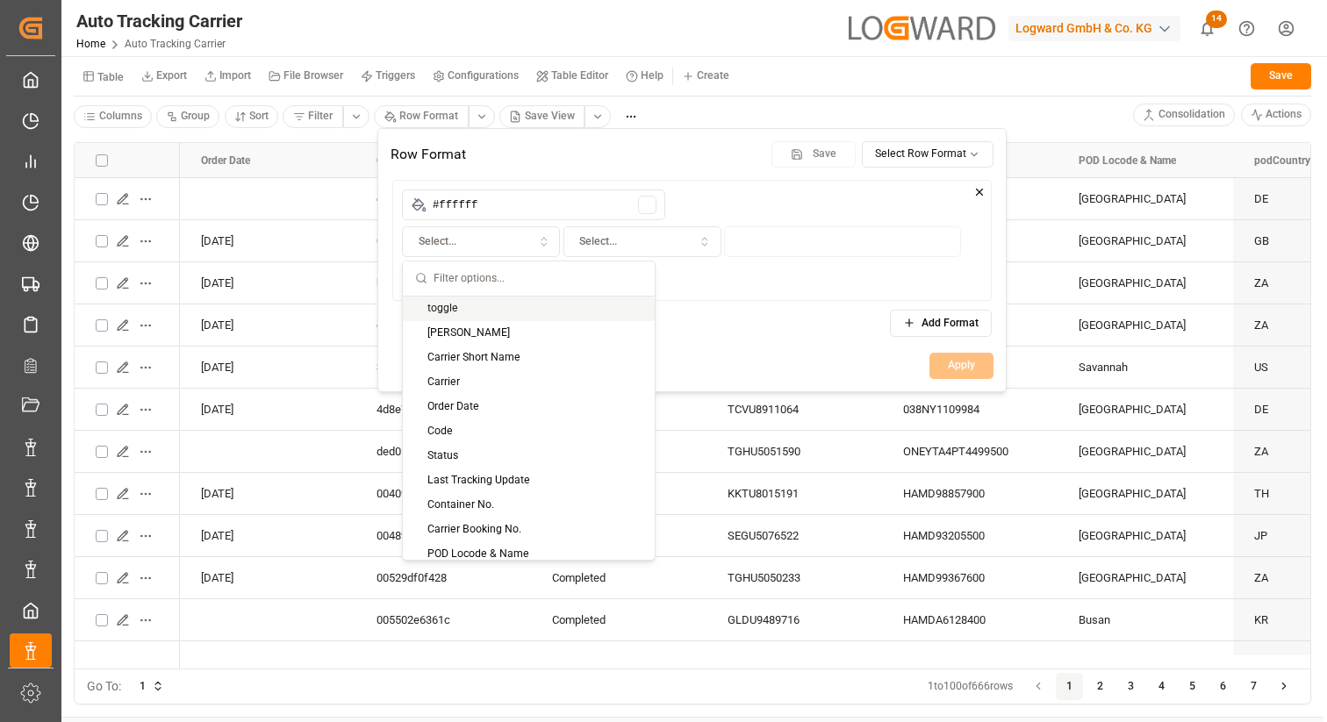
click at [464, 304] on div "toggle" at bounding box center [529, 309] width 252 height 25
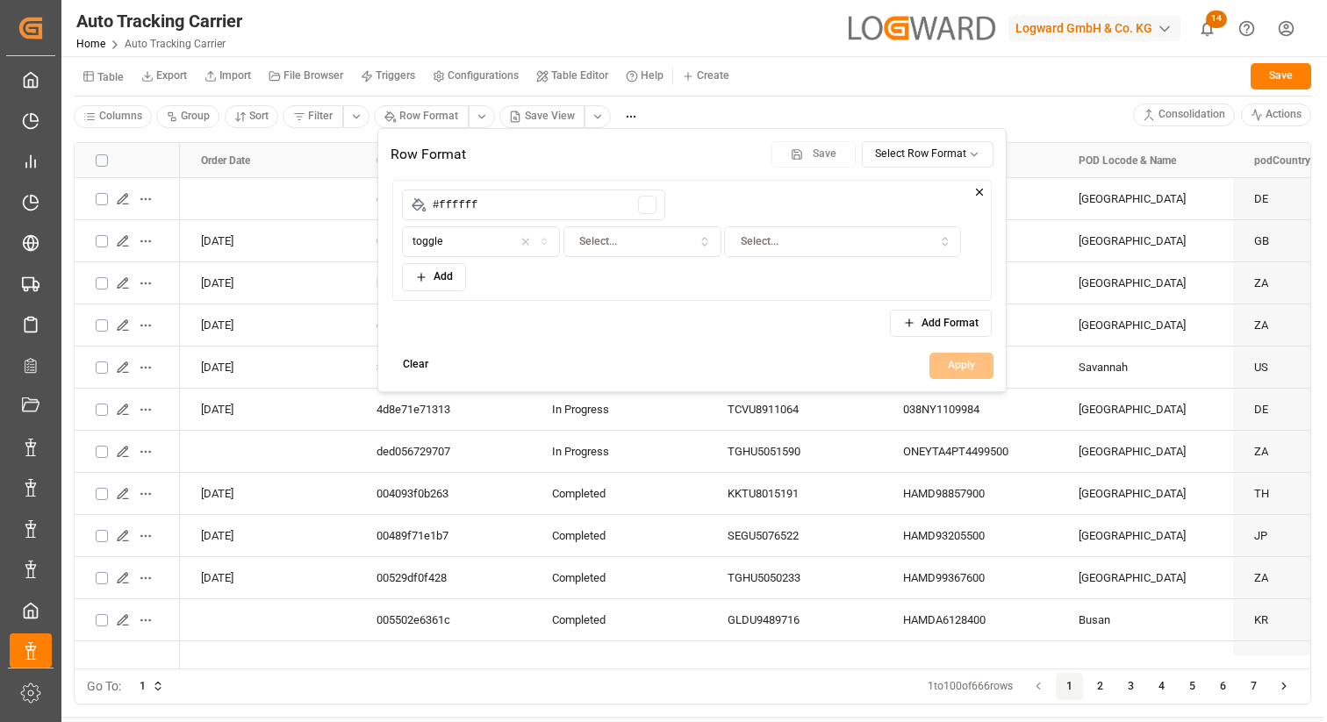
click at [540, 116] on html "Created by potrace 1.15, written by [PERSON_NAME] [DATE]-[DATE] Created by potr…" at bounding box center [663, 361] width 1327 height 722
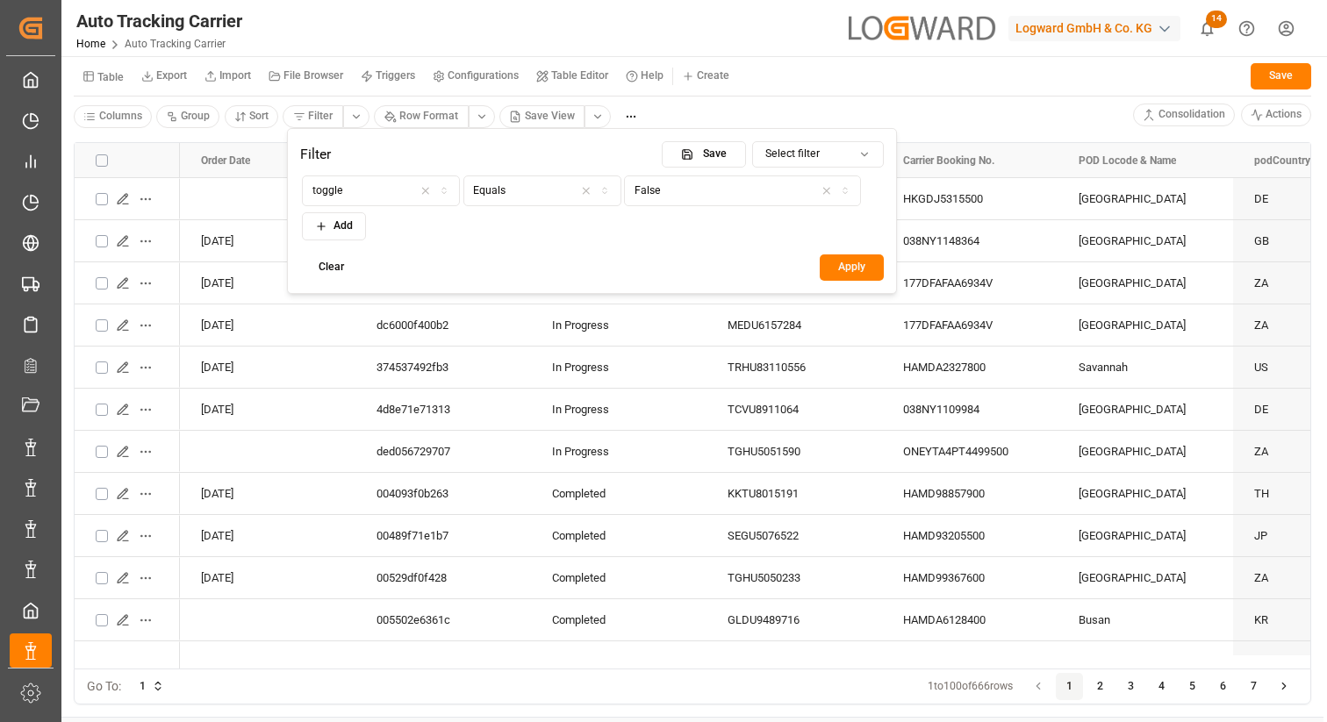
click at [325, 120] on html "Created by potrace 1.15, written by Peter Selinger 2001-2017 Created by potrace…" at bounding box center [663, 361] width 1327 height 722
click at [442, 192] on icon "button" at bounding box center [444, 191] width 12 height 10
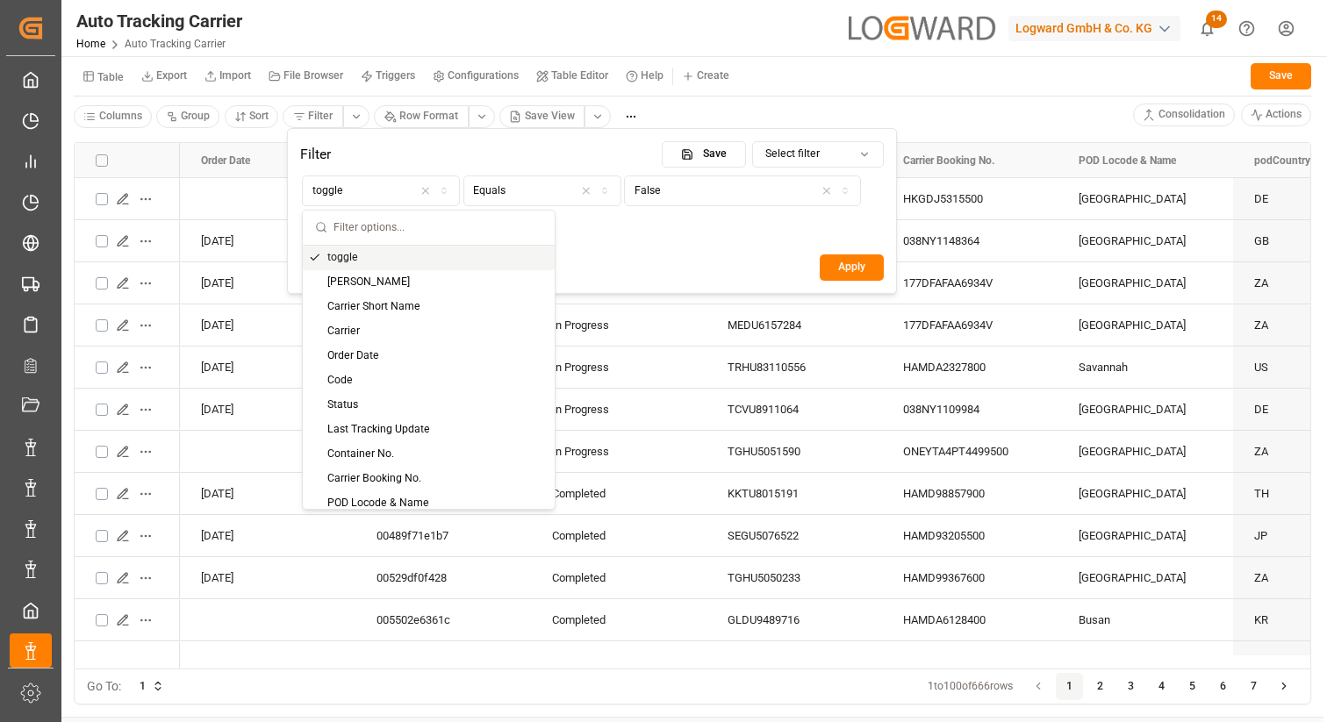
click at [643, 235] on div "toggle Equals False Add" at bounding box center [592, 207] width 580 height 65
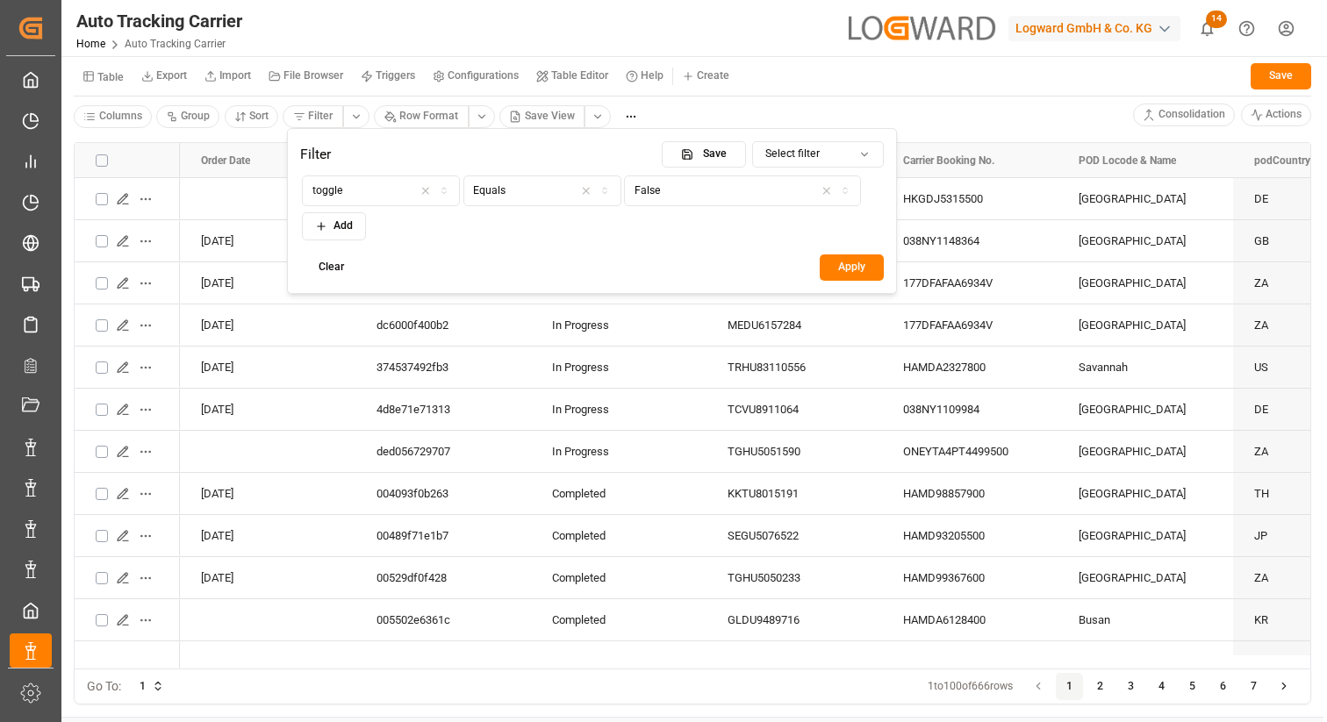
click at [854, 274] on button "Apply" at bounding box center [852, 267] width 64 height 26
click at [705, 368] on html "Created by potrace 1.15, written by [PERSON_NAME] [DATE]-[DATE] Created by potr…" at bounding box center [663, 361] width 1327 height 722
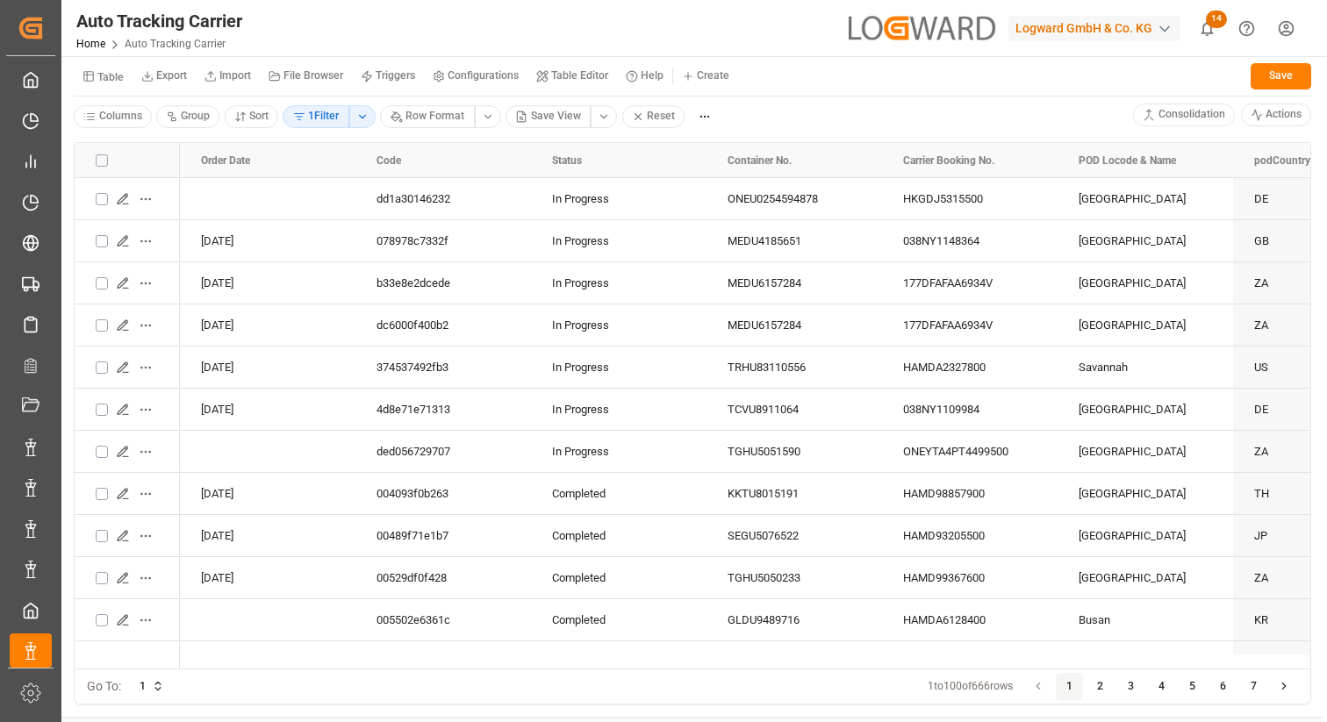
click at [105, 113] on html "Created by potrace 1.15, written by [PERSON_NAME] [DATE]-[DATE] Created by potr…" at bounding box center [663, 361] width 1327 height 722
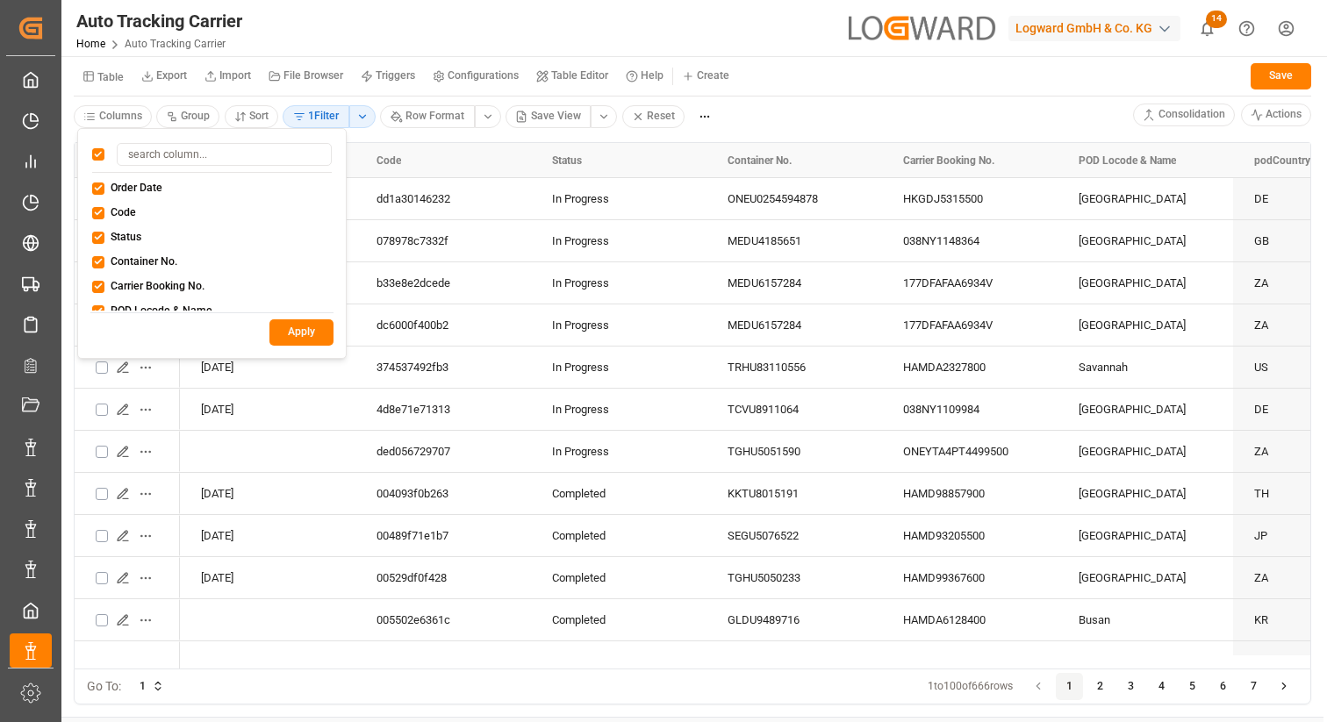
click at [97, 153] on button "button" at bounding box center [98, 154] width 12 height 12
click at [98, 189] on button "Order Date" at bounding box center [98, 189] width 12 height 12
click at [98, 212] on button "Code" at bounding box center [98, 213] width 12 height 12
click at [98, 245] on div "Status" at bounding box center [212, 237] width 240 height 18
click at [96, 234] on button "Status" at bounding box center [98, 238] width 12 height 12
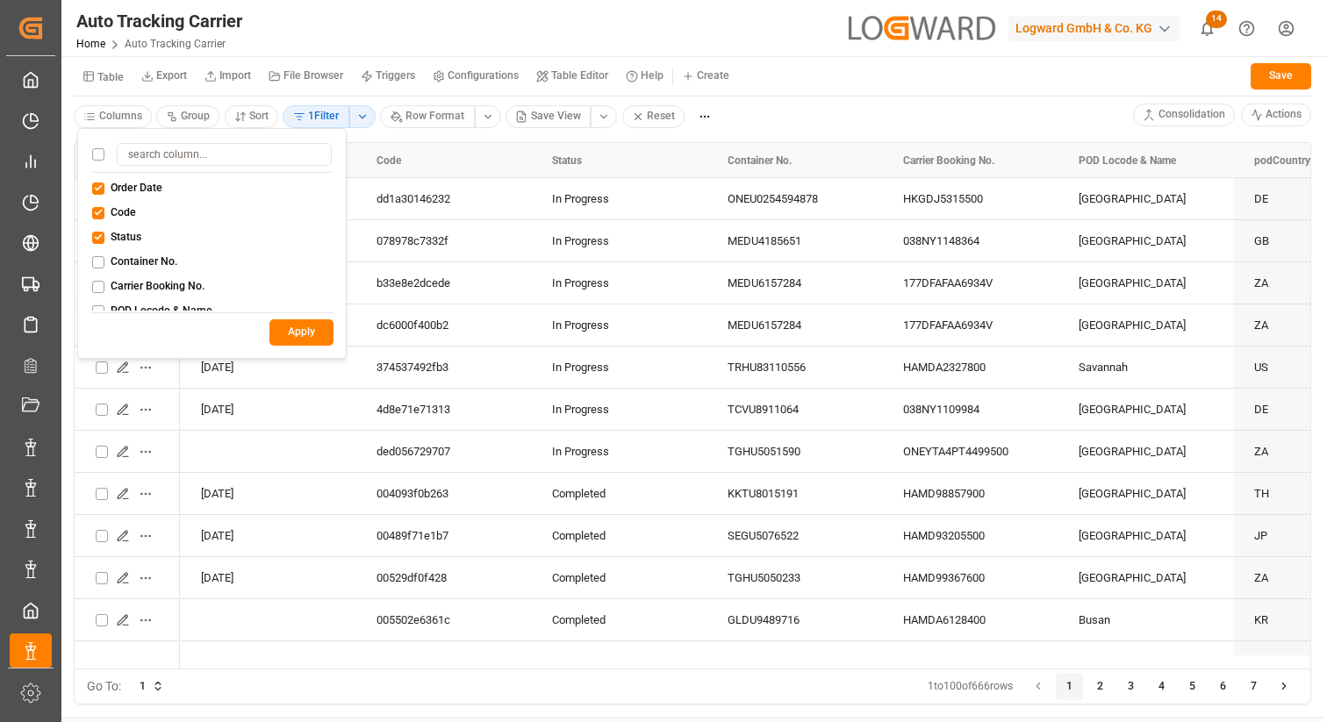
click at [318, 331] on button "Apply" at bounding box center [301, 332] width 64 height 26
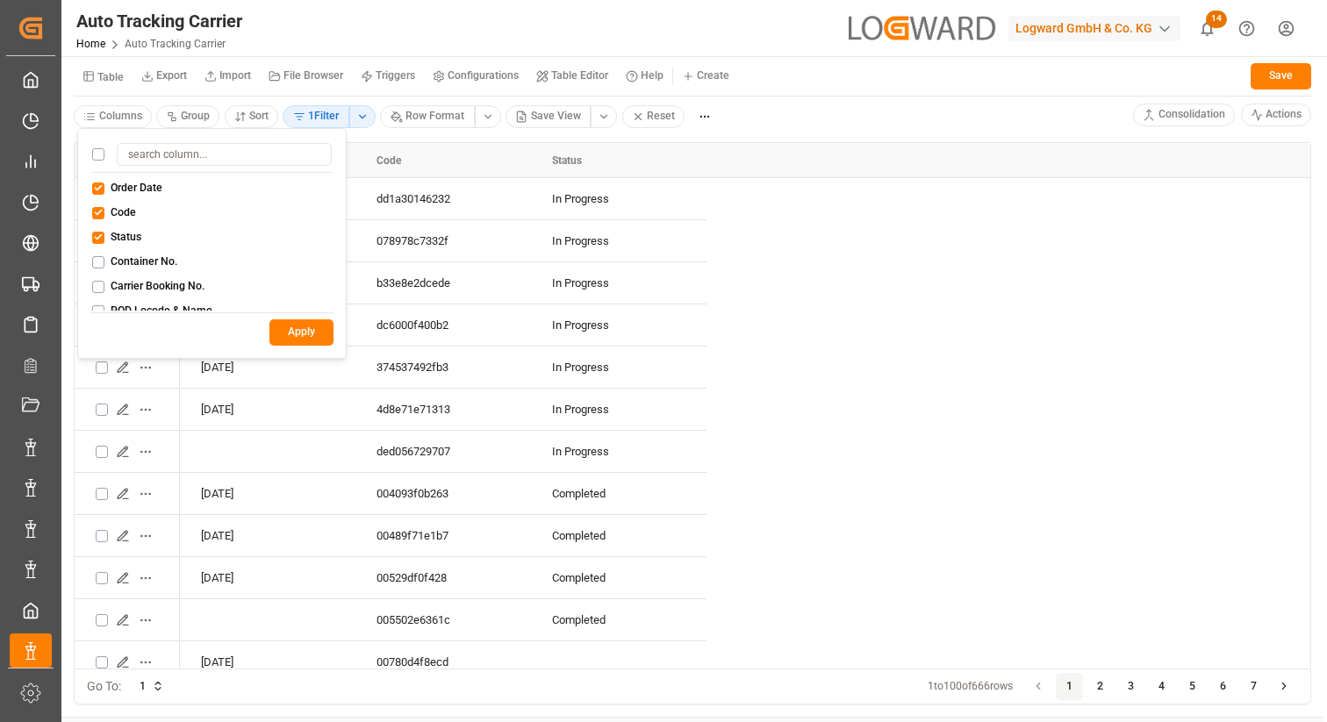
click at [809, 109] on html "Created by potrace 1.15, written by [PERSON_NAME] [DATE]-[DATE] Created by potr…" at bounding box center [663, 361] width 1327 height 722
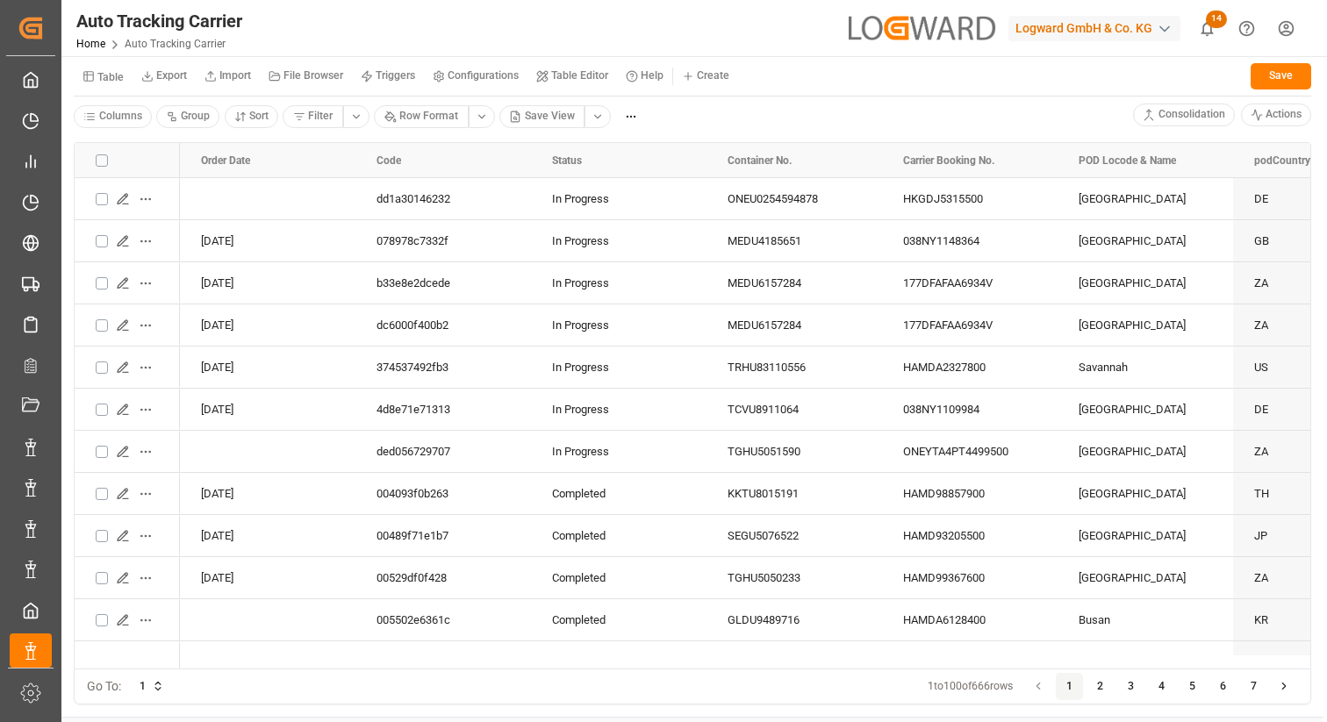
click at [122, 122] on html "Created by potrace 1.15, written by [PERSON_NAME] [DATE]-[DATE] Created by potr…" at bounding box center [663, 361] width 1327 height 722
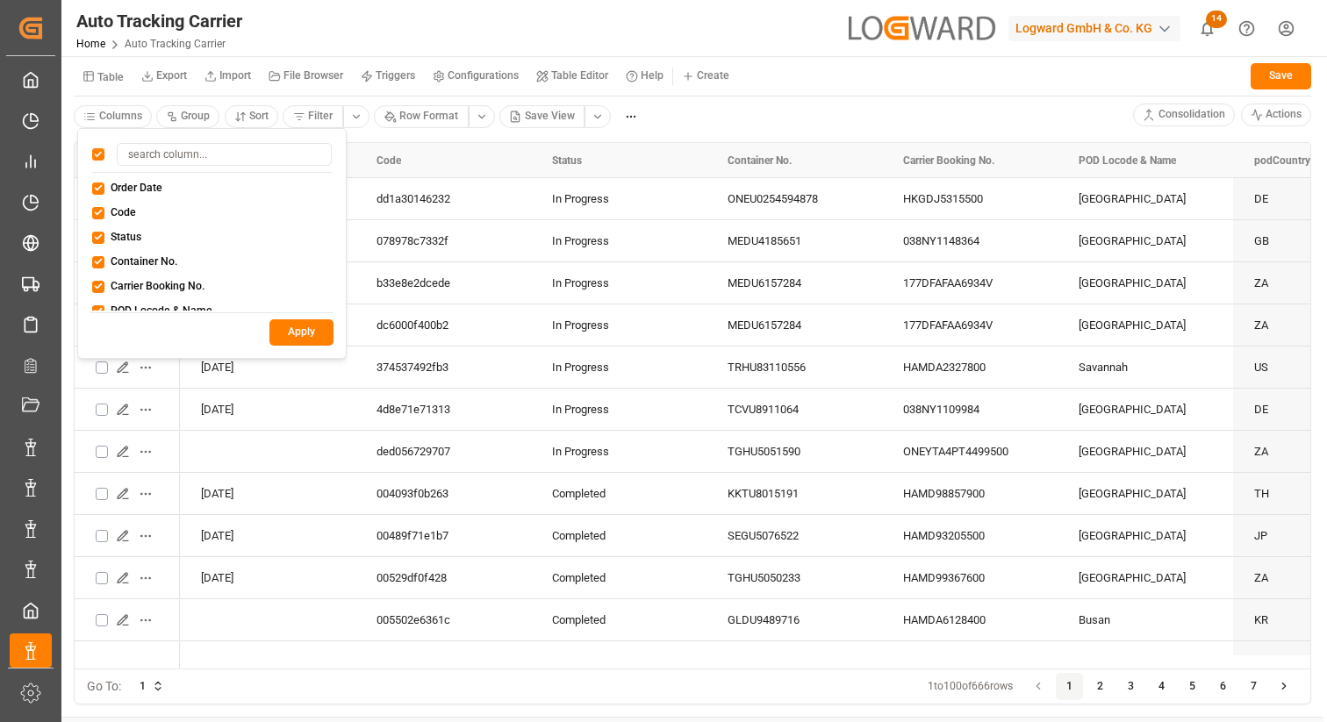
click at [104, 152] on div at bounding box center [212, 158] width 240 height 30
click at [103, 155] on button "button" at bounding box center [98, 154] width 12 height 12
click at [103, 181] on div "Order Date" at bounding box center [212, 188] width 240 height 18
click at [97, 190] on button "Order Date" at bounding box center [98, 189] width 12 height 12
click at [97, 212] on button "Code" at bounding box center [98, 213] width 12 height 12
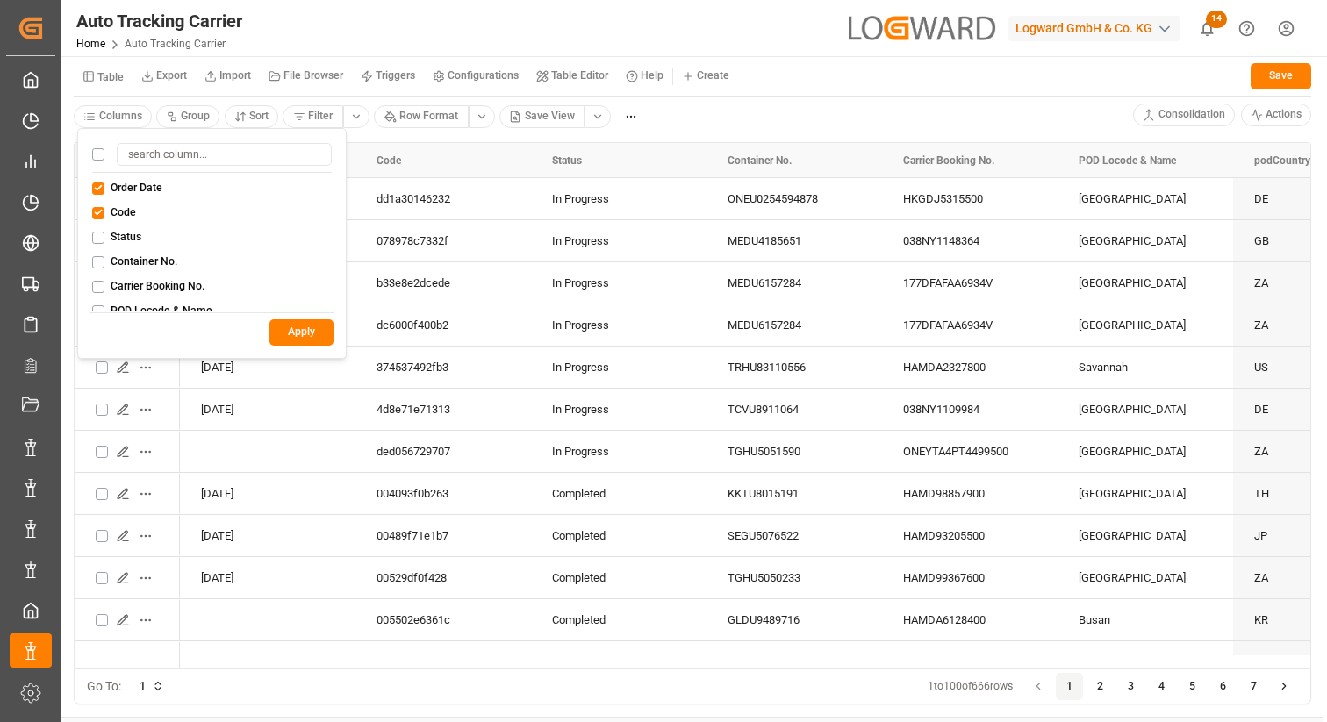
click at [97, 238] on button "Status" at bounding box center [98, 238] width 12 height 12
click at [298, 328] on button "Apply" at bounding box center [301, 332] width 64 height 26
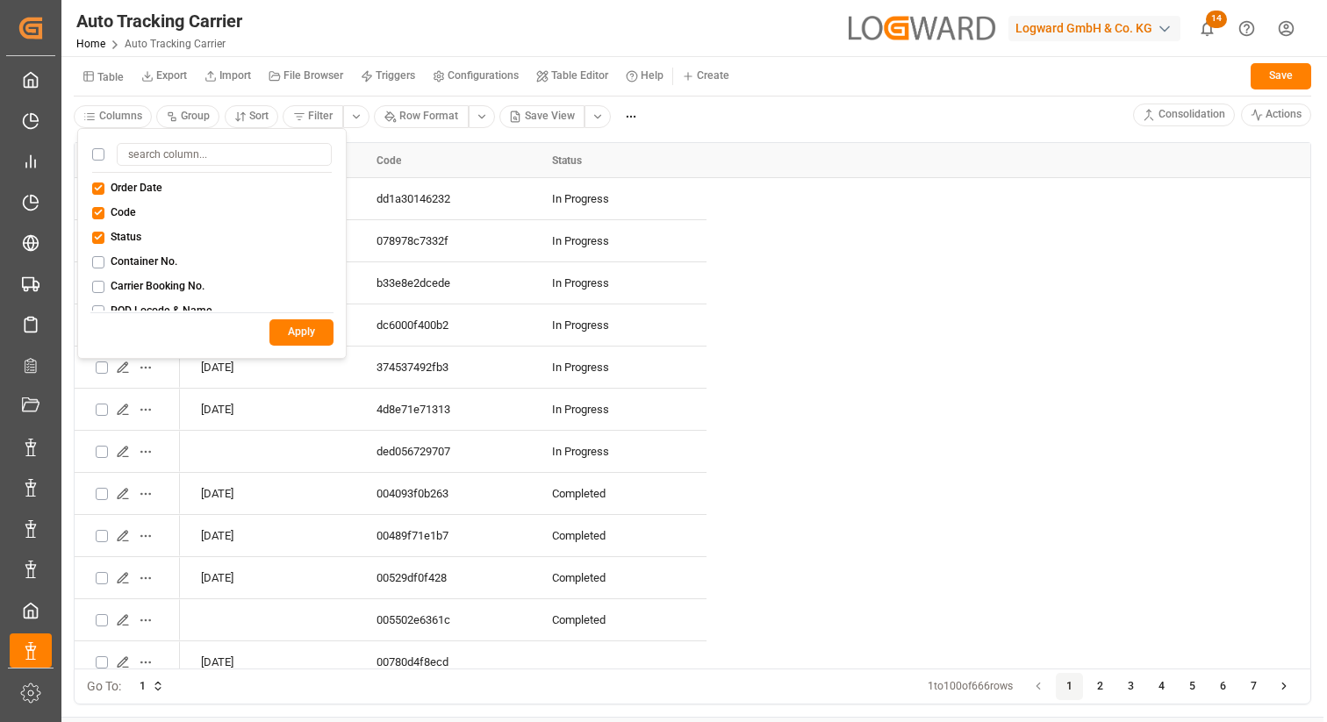
click at [685, 116] on html "Created by potrace 1.15, written by Peter Selinger 2001-2017 Created by potrace…" at bounding box center [663, 361] width 1327 height 722
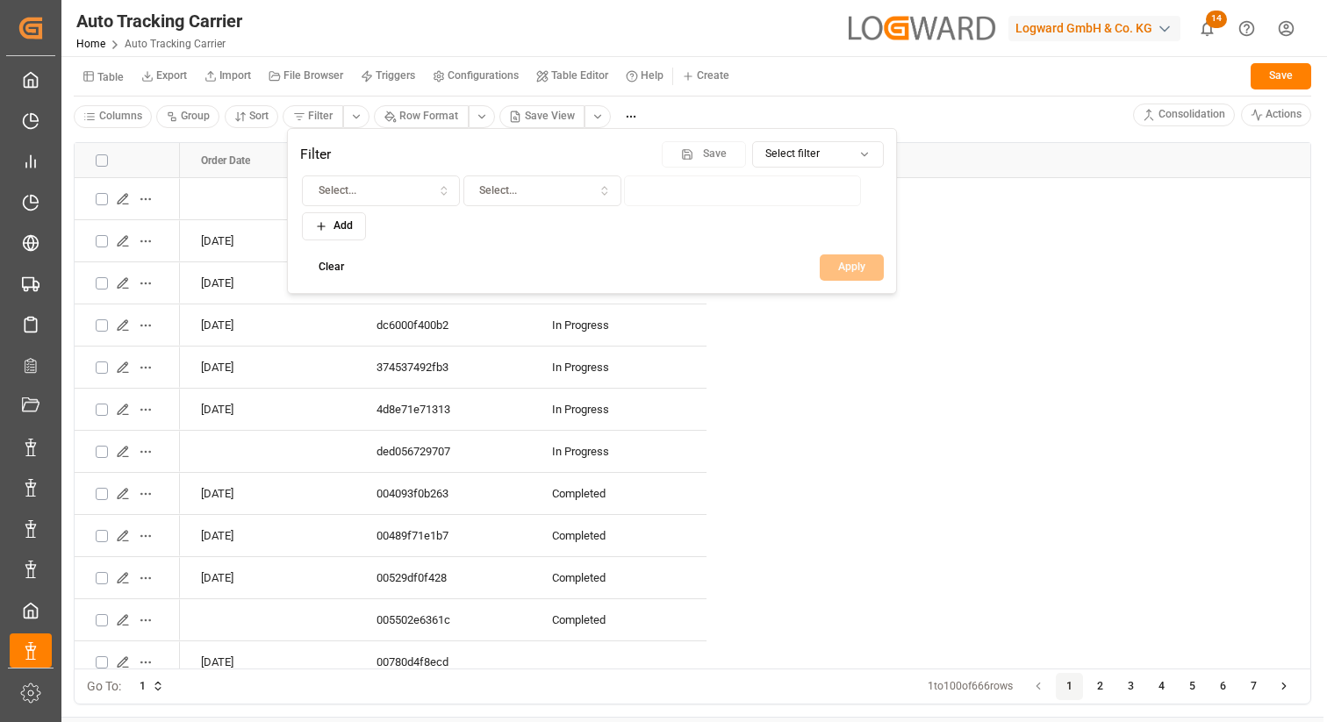
click at [320, 120] on html "Created by potrace 1.15, written by Peter Selinger 2001-2017 Created by potrace…" at bounding box center [663, 361] width 1327 height 722
click at [363, 192] on div "Select..." at bounding box center [381, 191] width 150 height 16
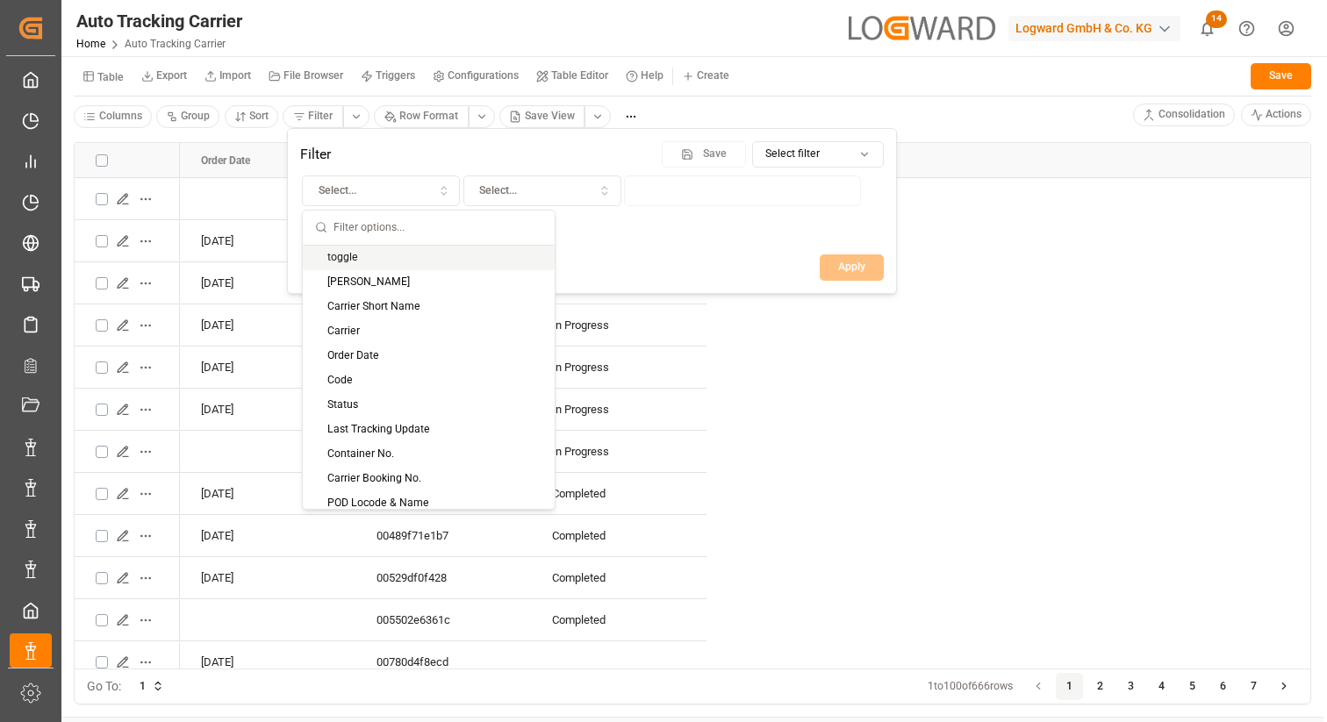
click at [357, 258] on div "toggle" at bounding box center [429, 258] width 252 height 25
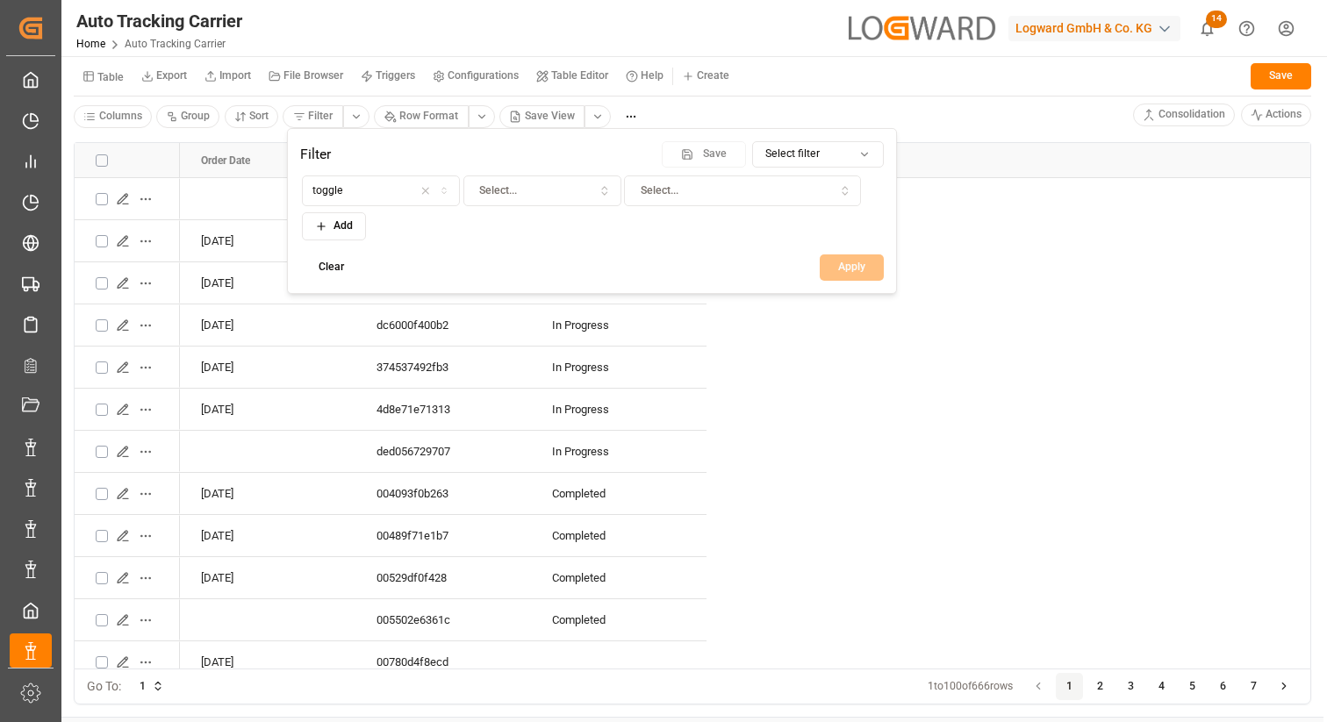
click at [527, 190] on div "Select..." at bounding box center [542, 191] width 150 height 16
click at [526, 251] on div "Equals" at bounding box center [573, 258] width 219 height 25
click at [665, 192] on div "False" at bounding box center [742, 191] width 229 height 16
click at [555, 247] on div "Filter Save Select filter toggle Equals False Add Clear Apply" at bounding box center [592, 211] width 610 height 166
click at [845, 269] on button "Apply" at bounding box center [852, 267] width 64 height 26
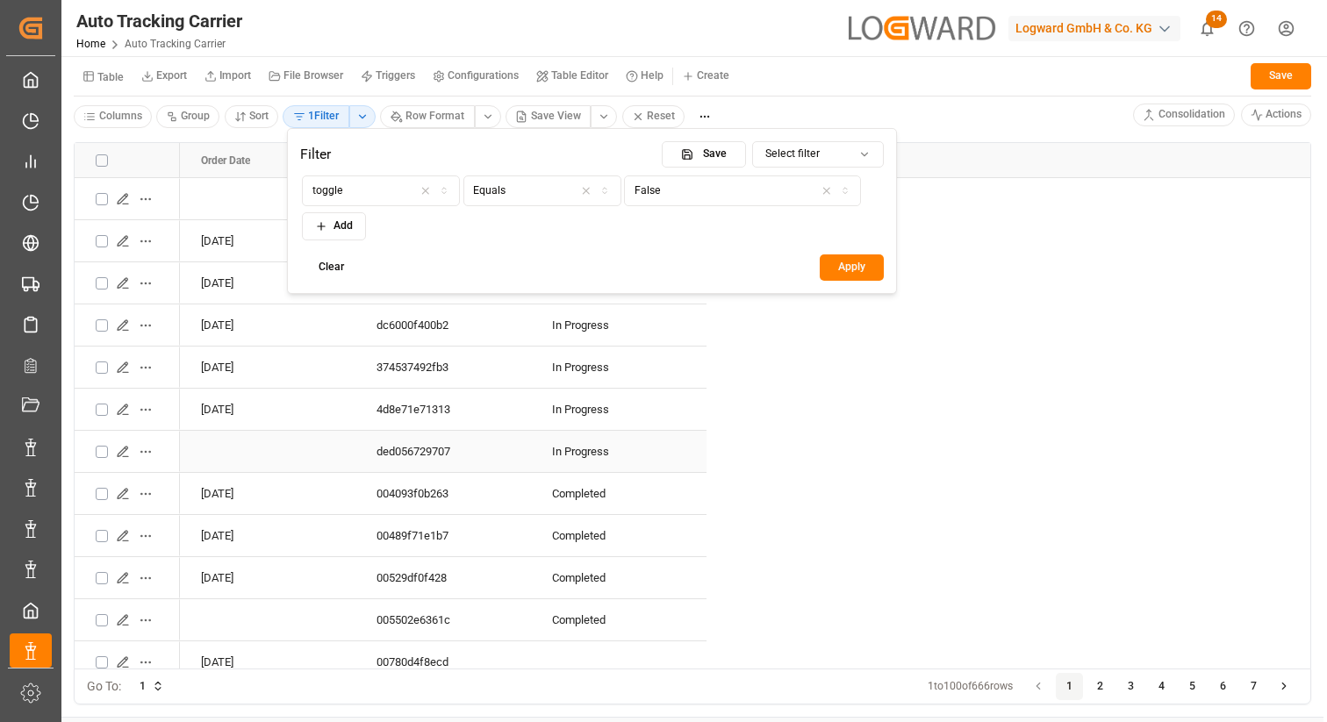
click at [695, 443] on html "Created by potrace 1.15, written by [PERSON_NAME] [DATE]-[DATE] Created by potr…" at bounding box center [663, 361] width 1327 height 722
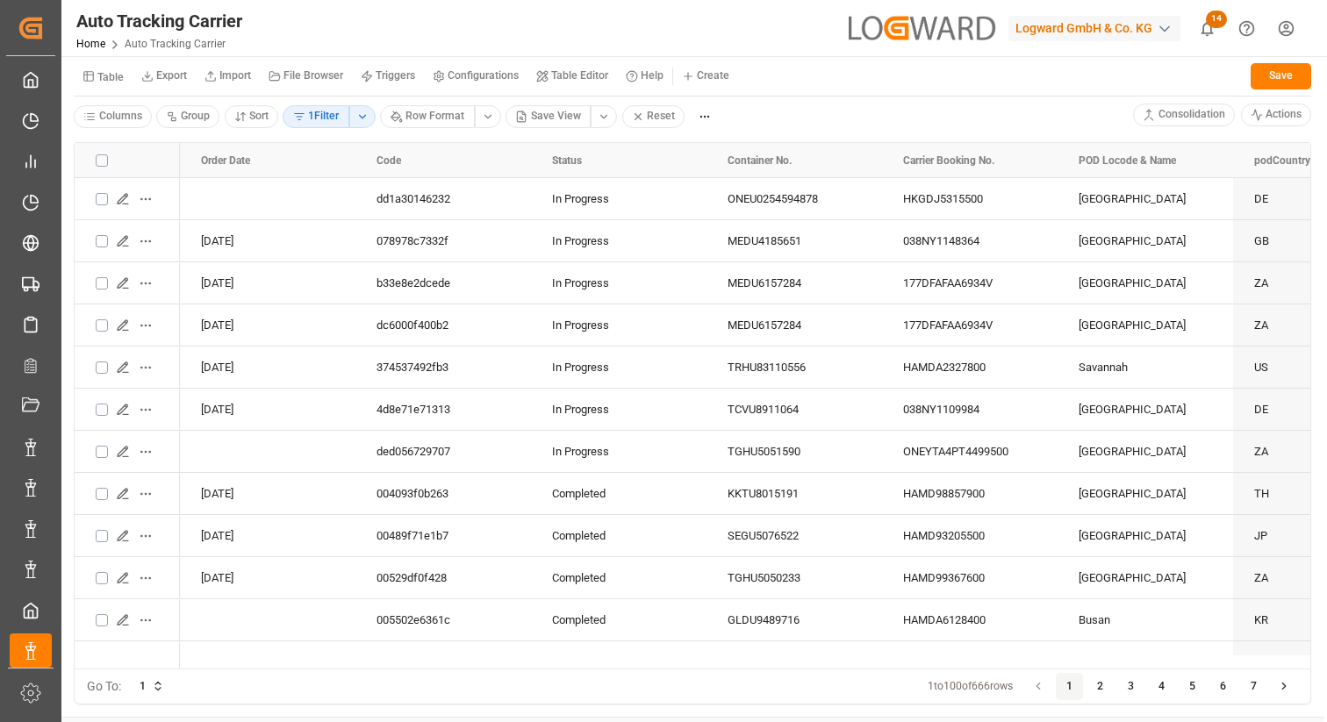
click at [99, 118] on html "Created by potrace 1.15, written by [PERSON_NAME] [DATE]-[DATE] Created by potr…" at bounding box center [663, 361] width 1327 height 722
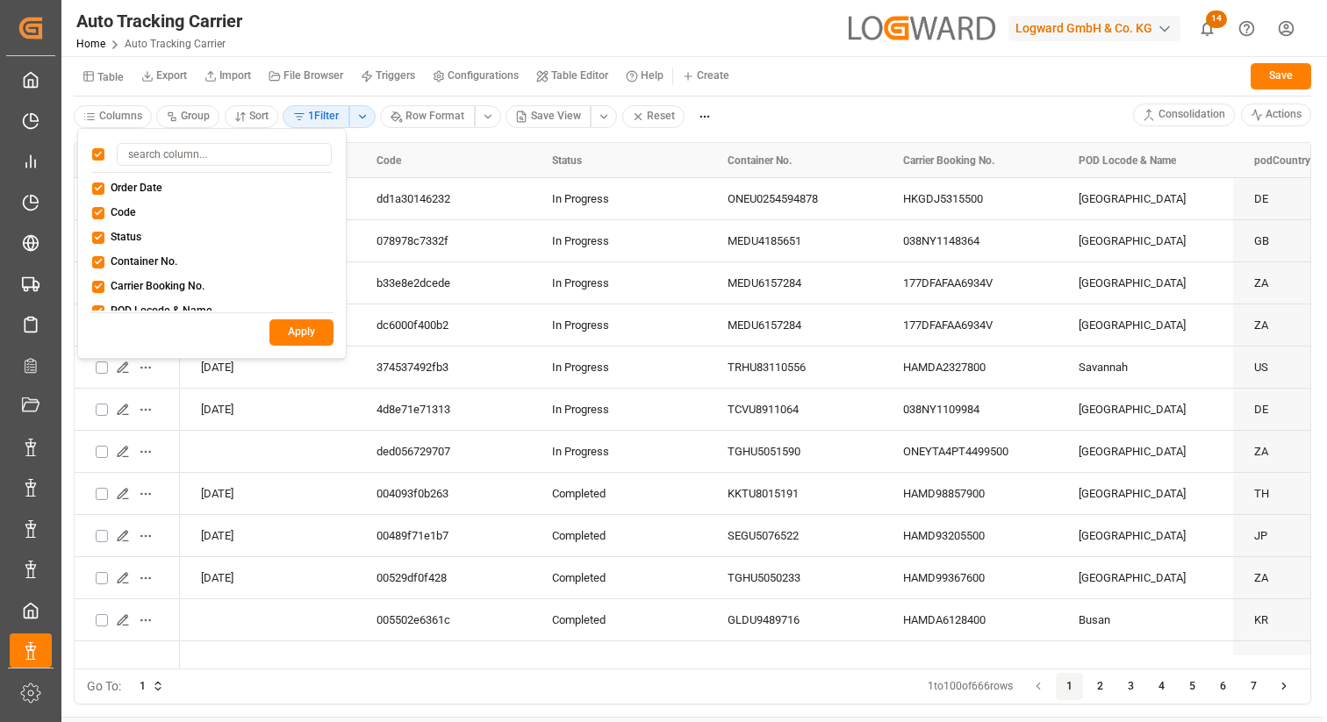
click at [101, 147] on div at bounding box center [212, 158] width 240 height 30
click at [101, 158] on button "button" at bounding box center [98, 154] width 12 height 12
click at [100, 184] on button "Order Date" at bounding box center [98, 189] width 12 height 12
click at [96, 217] on button "Code" at bounding box center [98, 213] width 12 height 12
click at [97, 240] on button "Status" at bounding box center [98, 238] width 12 height 12
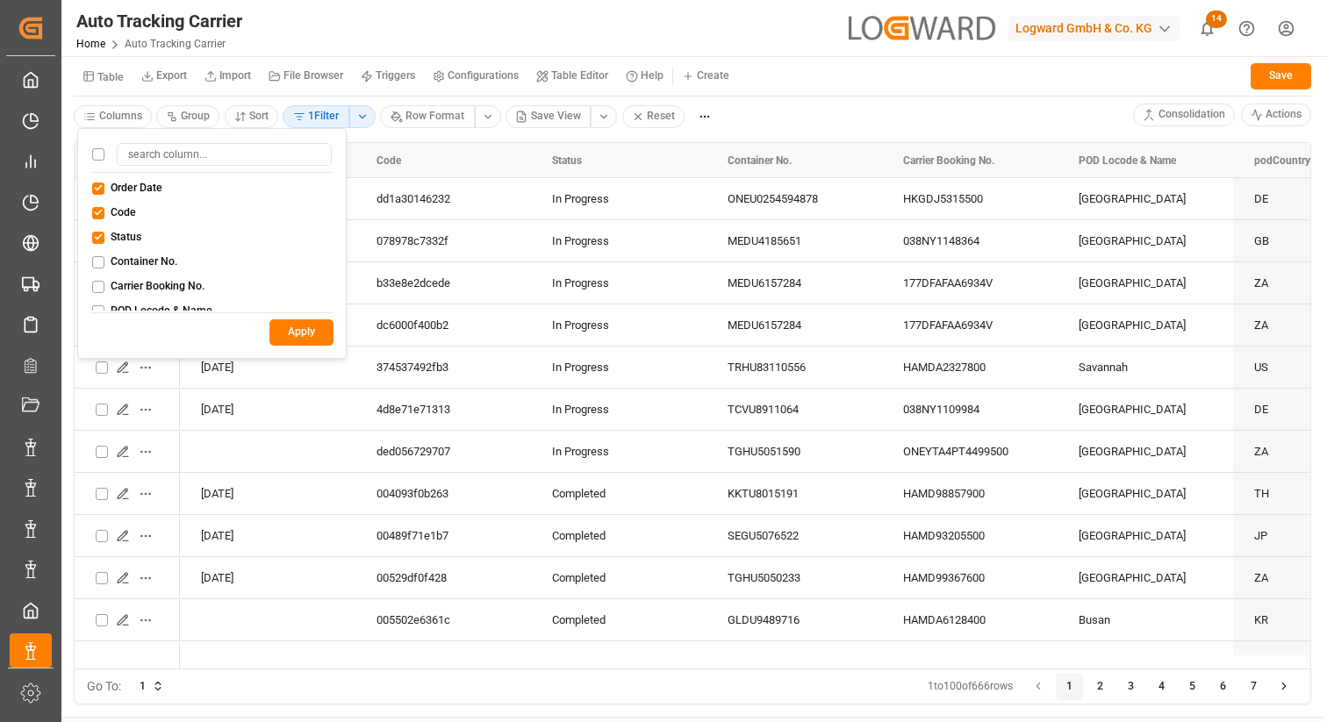
click at [306, 332] on button "Apply" at bounding box center [301, 332] width 64 height 26
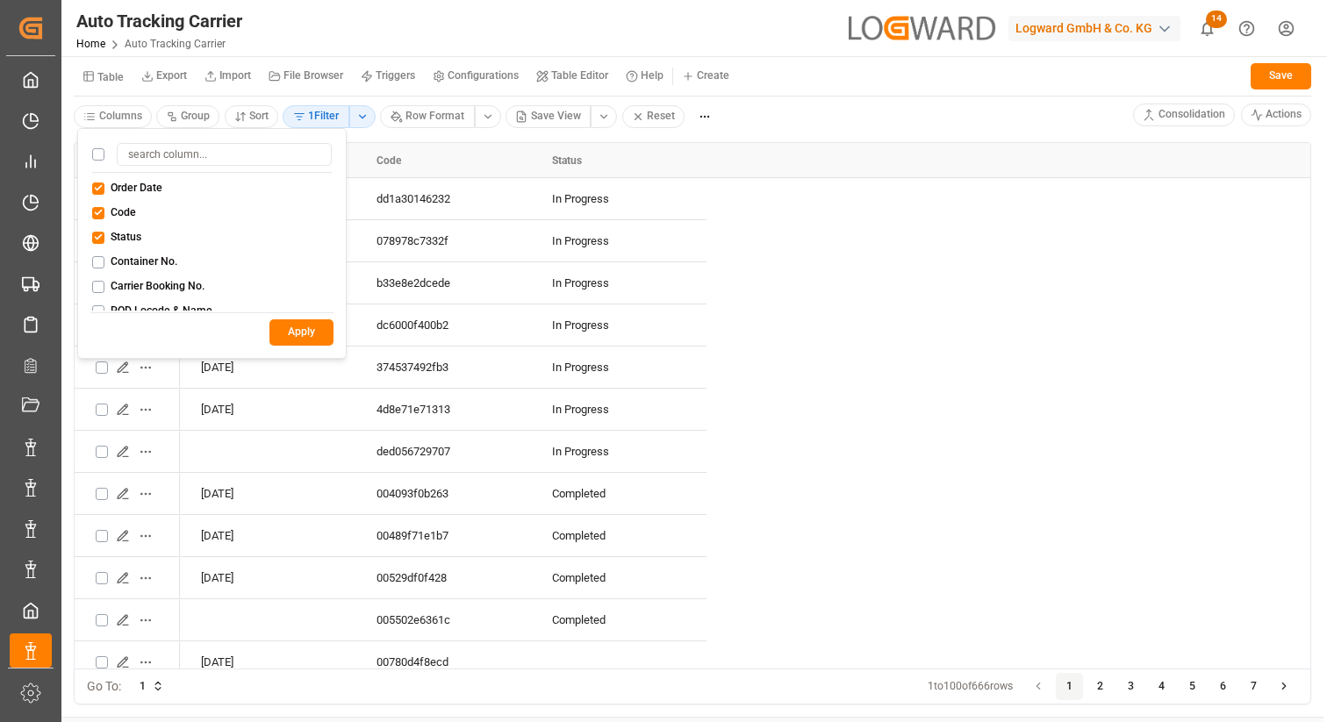
click at [506, 144] on html "Created by potrace 1.15, written by [PERSON_NAME] [DATE]-[DATE] Created by potr…" at bounding box center [663, 361] width 1327 height 722
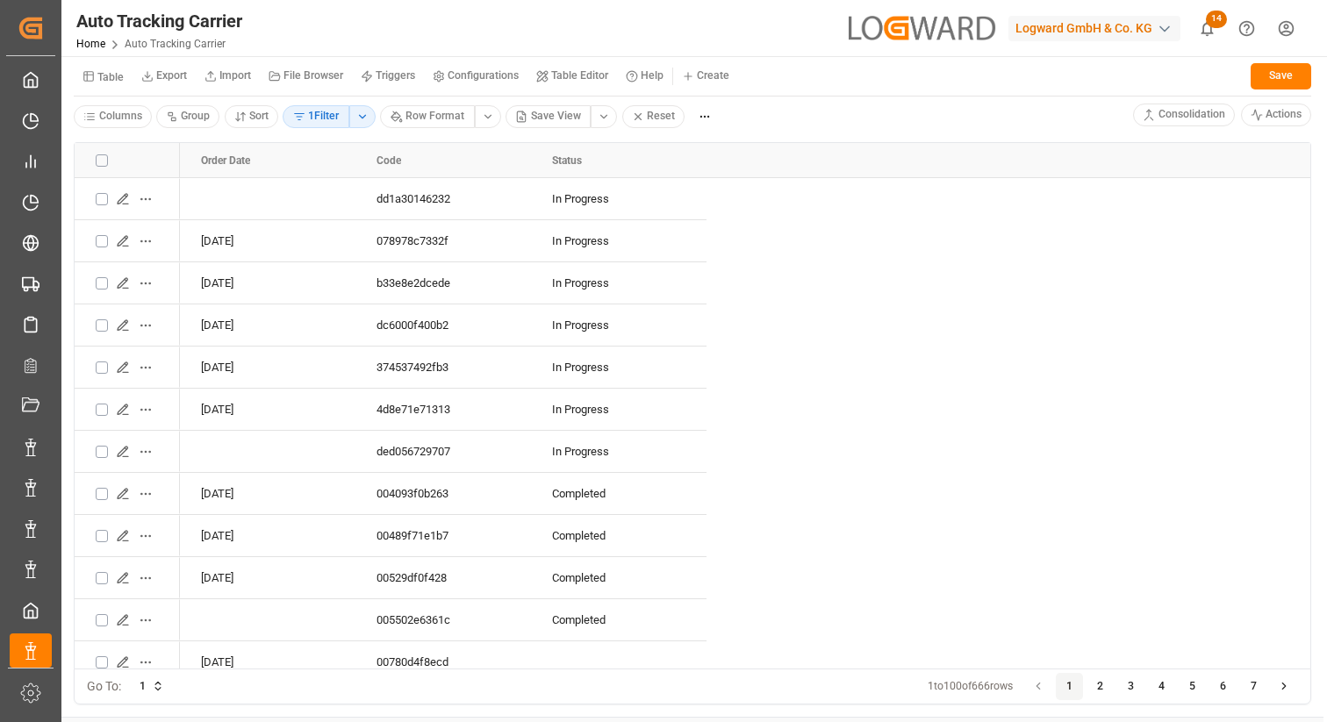
click at [301, 119] on html "Created by potrace 1.15, written by [PERSON_NAME] [DATE]-[DATE] Created by potr…" at bounding box center [663, 361] width 1327 height 722
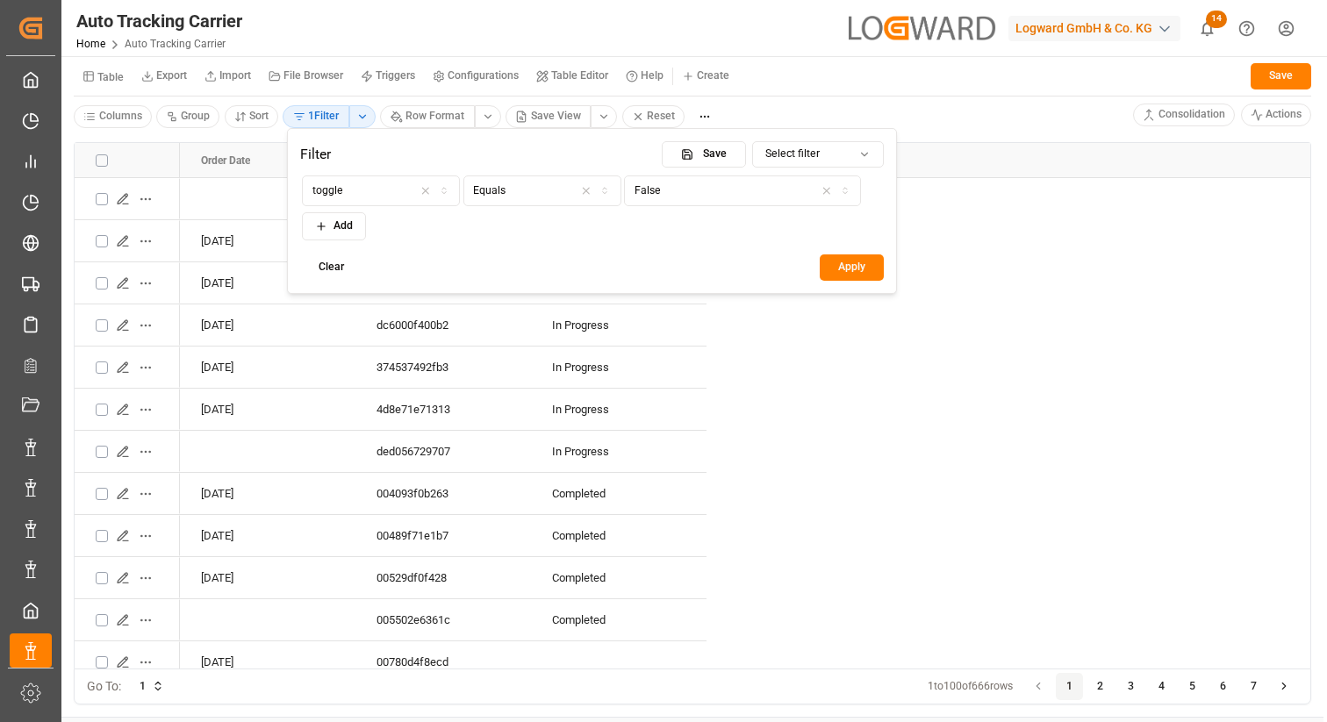
click at [733, 185] on div "False" at bounding box center [742, 191] width 229 height 16
click at [692, 223] on div "True" at bounding box center [734, 223] width 219 height 25
click at [846, 268] on button "Apply" at bounding box center [852, 267] width 64 height 26
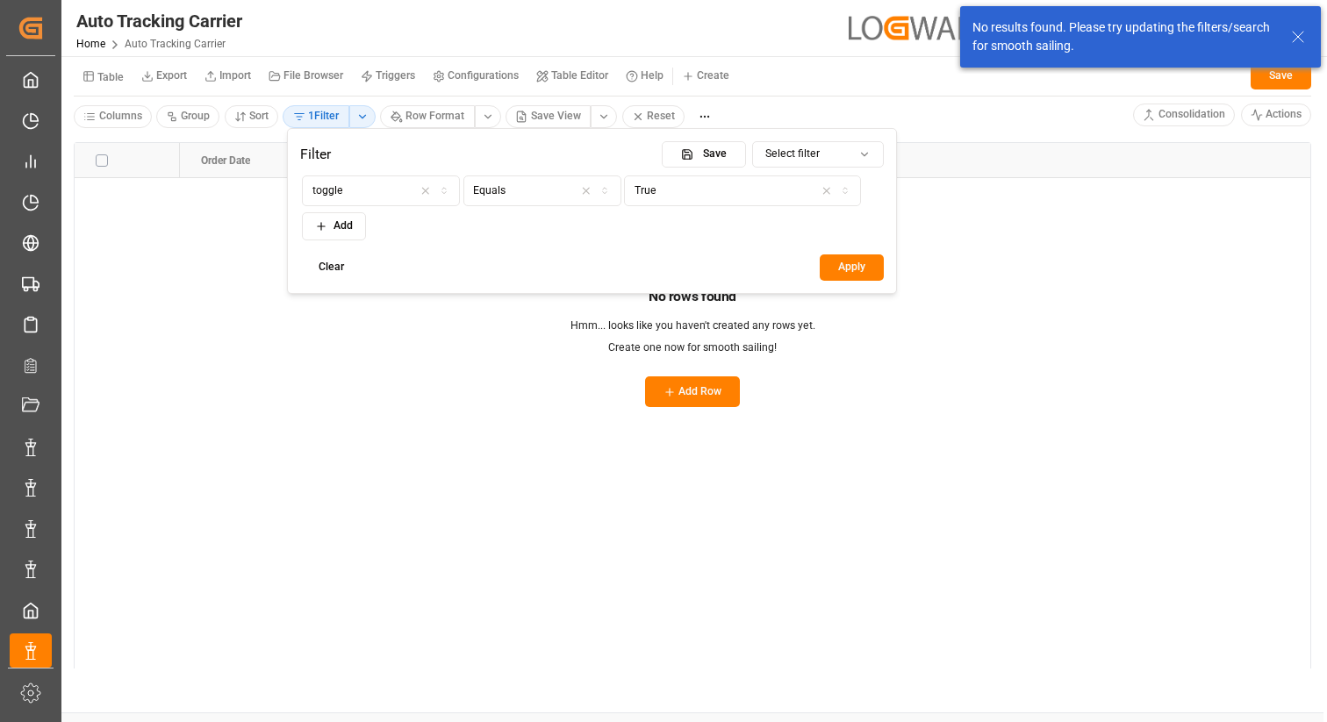
click at [974, 140] on html "Created by potrace 1.15, written by [PERSON_NAME] [DATE]-[DATE] Created by potr…" at bounding box center [663, 361] width 1327 height 722
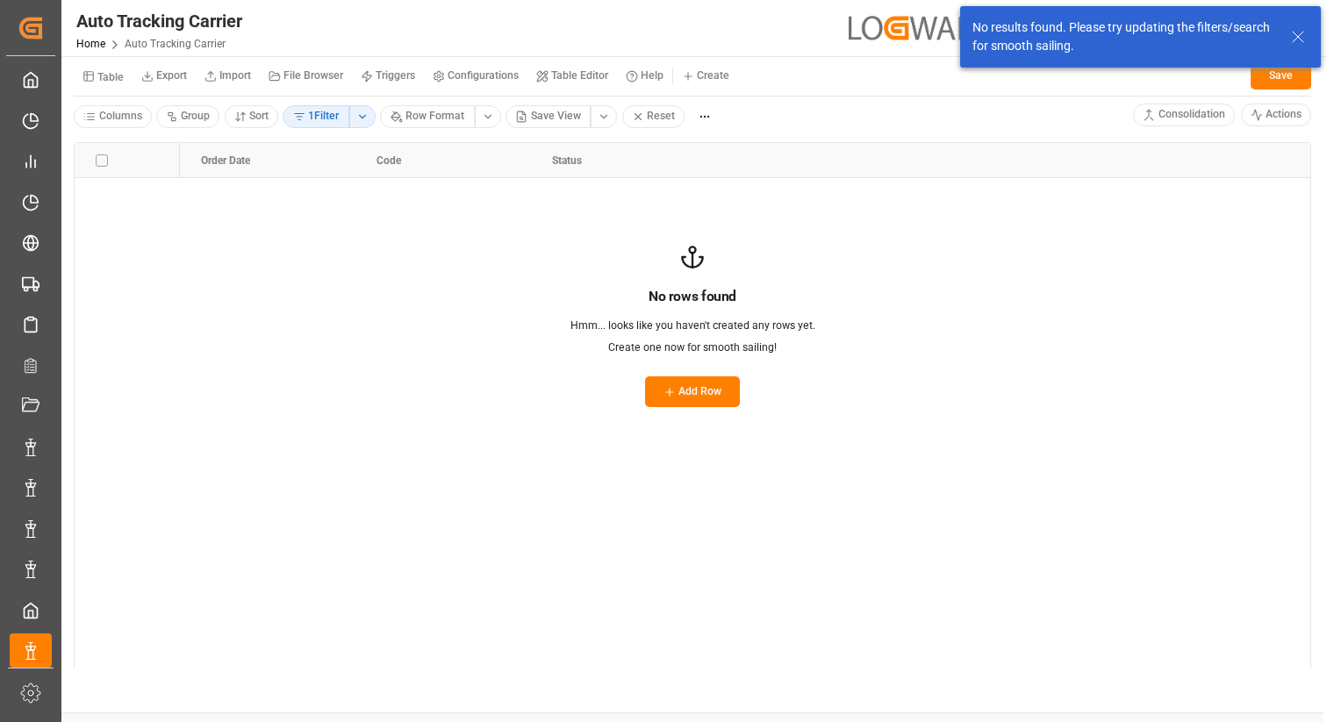
click at [334, 121] on html "Created by potrace 1.15, written by [PERSON_NAME] [DATE]-[DATE] Created by potr…" at bounding box center [663, 361] width 1327 height 722
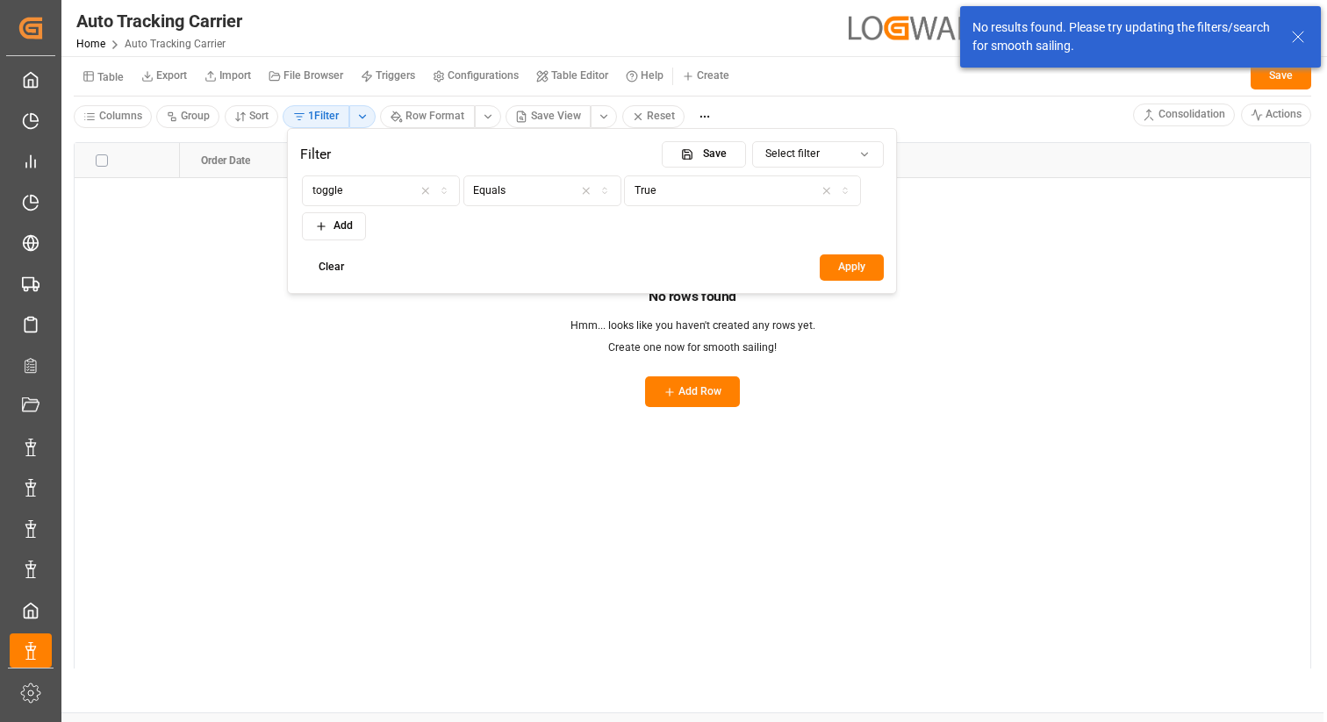
click at [763, 199] on button "True" at bounding box center [742, 190] width 237 height 31
click at [731, 243] on div "False" at bounding box center [734, 247] width 219 height 25
click at [842, 267] on button "Apply" at bounding box center [852, 267] width 64 height 26
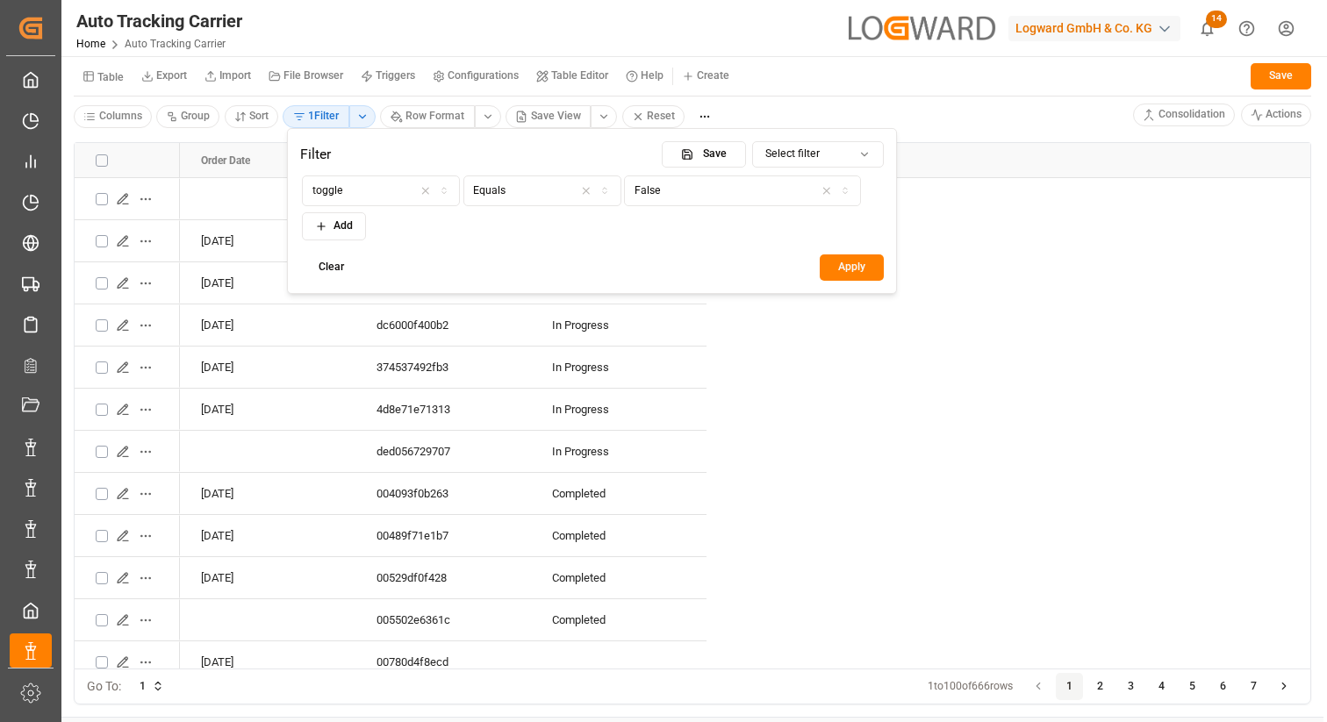
click at [972, 128] on html "Created by potrace 1.15, written by [PERSON_NAME] [DATE]-[DATE] Created by potr…" at bounding box center [663, 361] width 1327 height 722
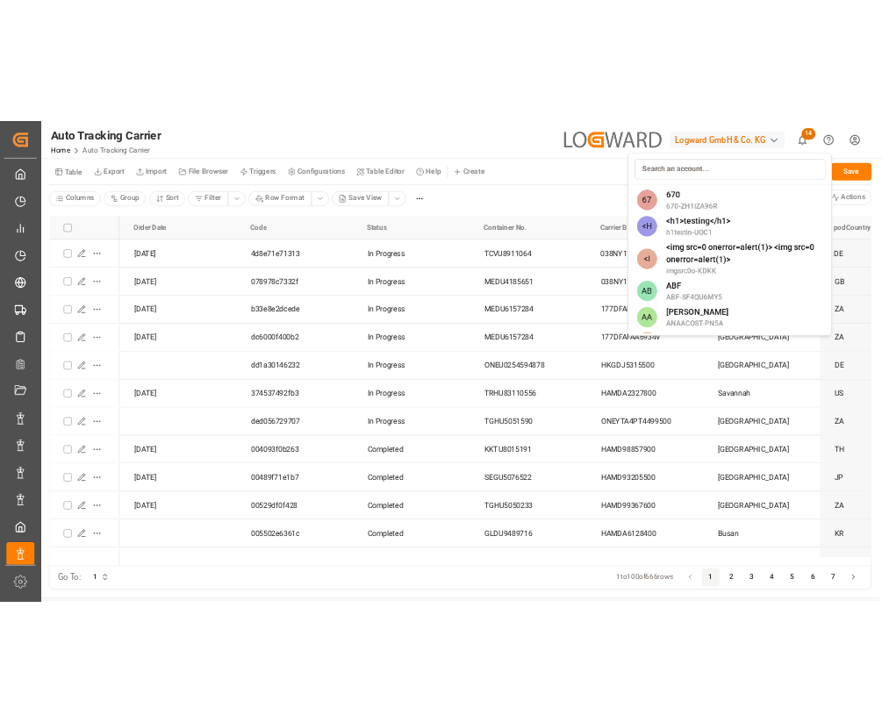
scroll to position [1062, 0]
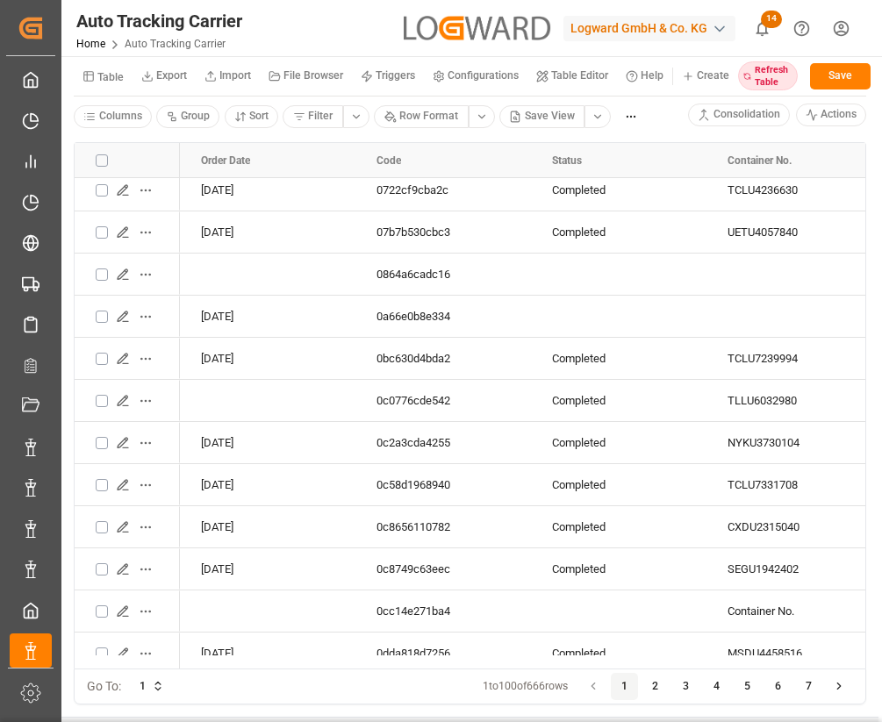
click at [777, 76] on div "Refresh Table" at bounding box center [768, 76] width 60 height 30
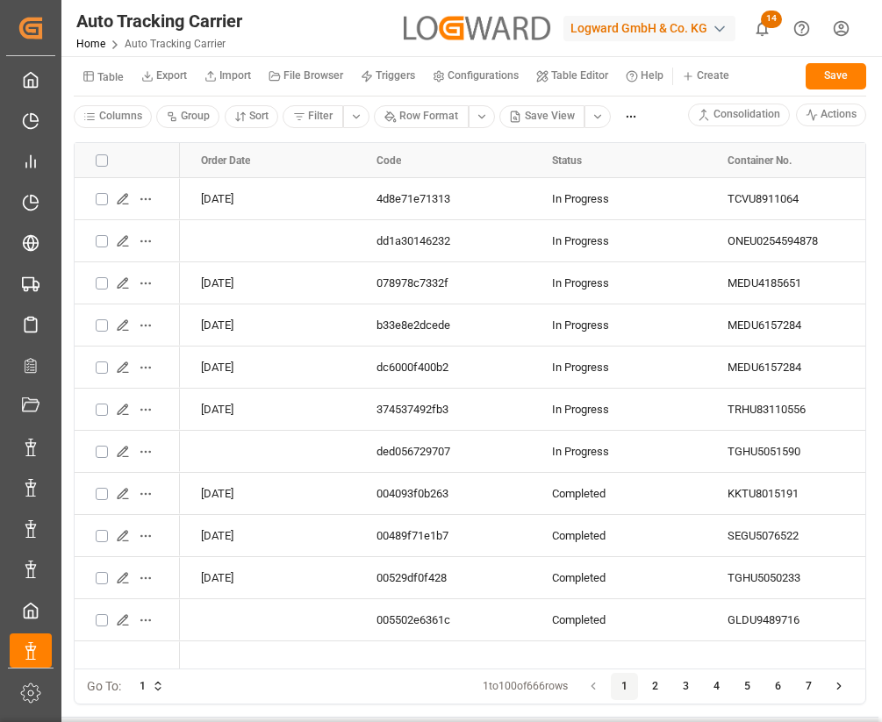
click at [325, 119] on html "Created by potrace 1.15, written by [PERSON_NAME] [DATE]-[DATE] Created by potr…" at bounding box center [441, 361] width 882 height 722
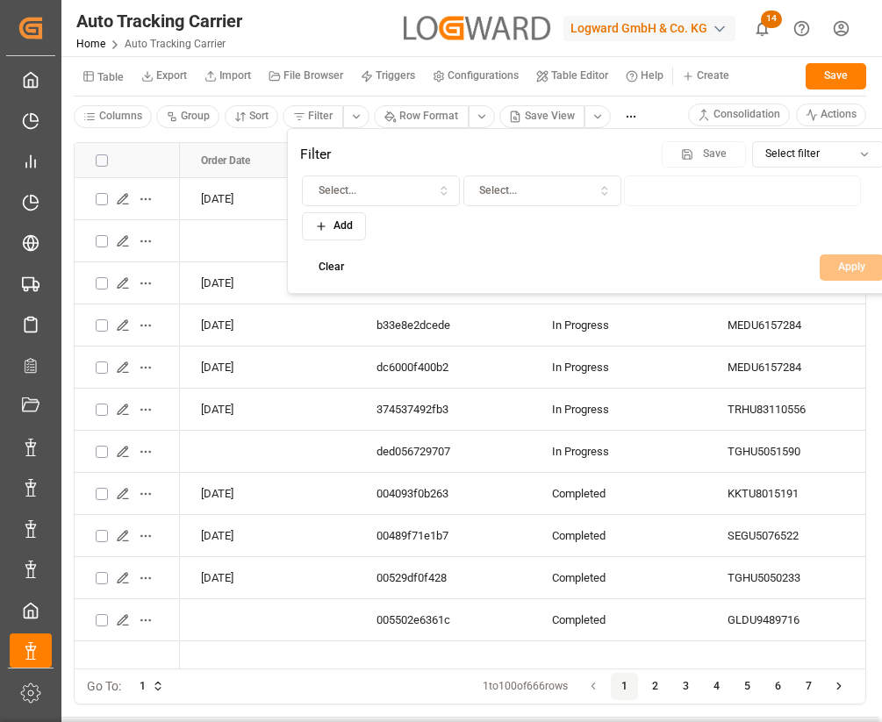
click at [346, 196] on span "Select..." at bounding box center [338, 191] width 38 height 16
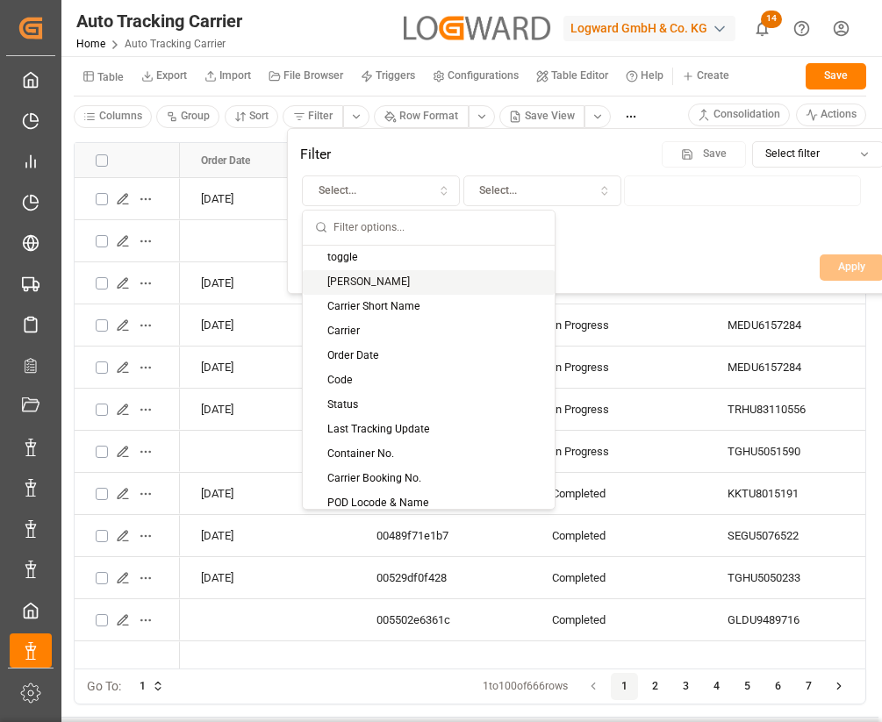
click at [354, 284] on div "[PERSON_NAME]" at bounding box center [429, 282] width 252 height 25
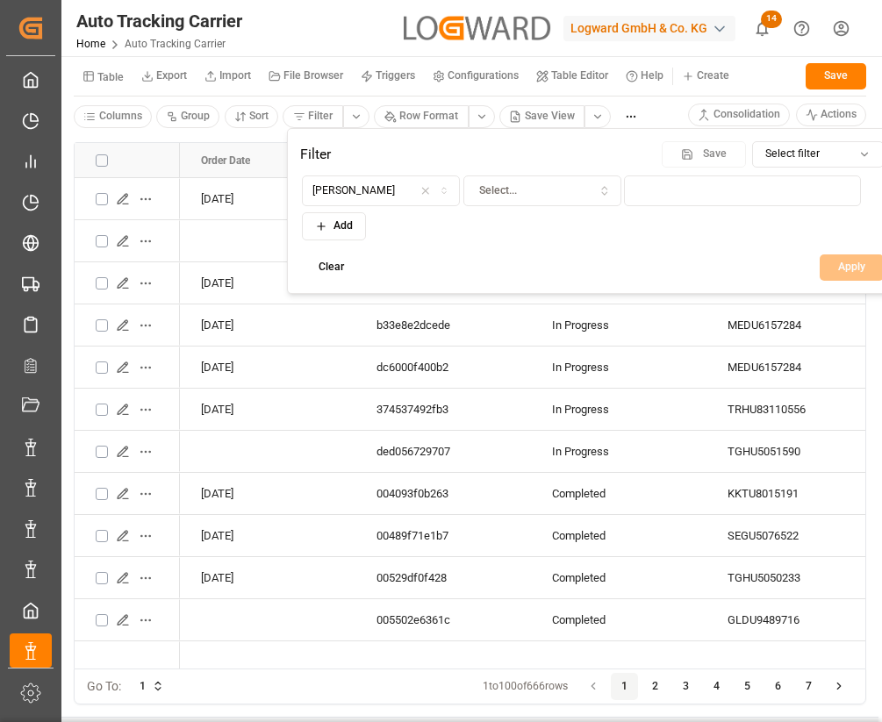
click at [540, 187] on div "Select..." at bounding box center [542, 191] width 150 height 16
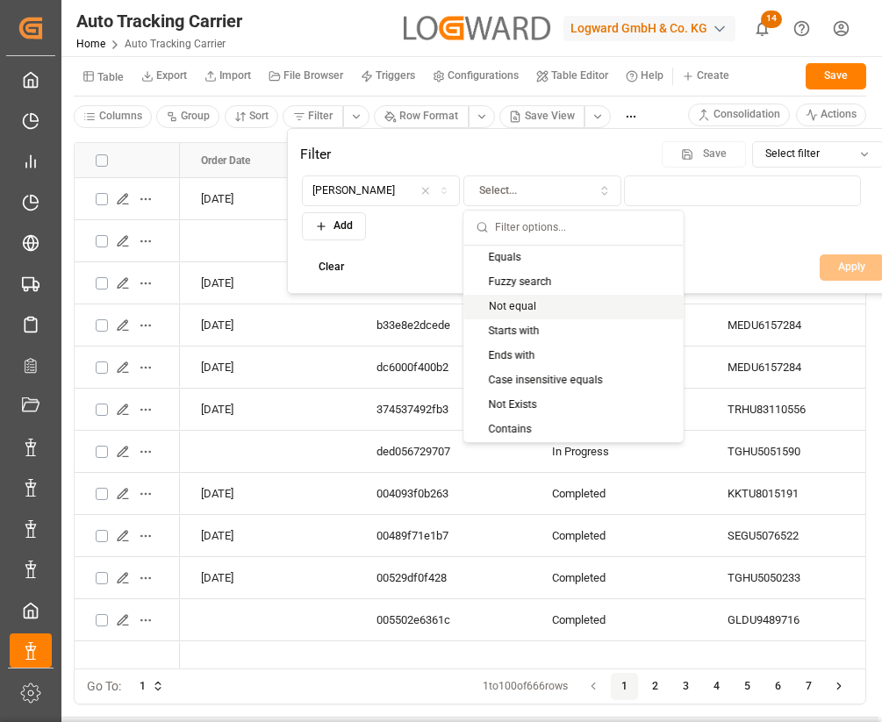
click at [526, 304] on div "Not equal" at bounding box center [573, 307] width 219 height 25
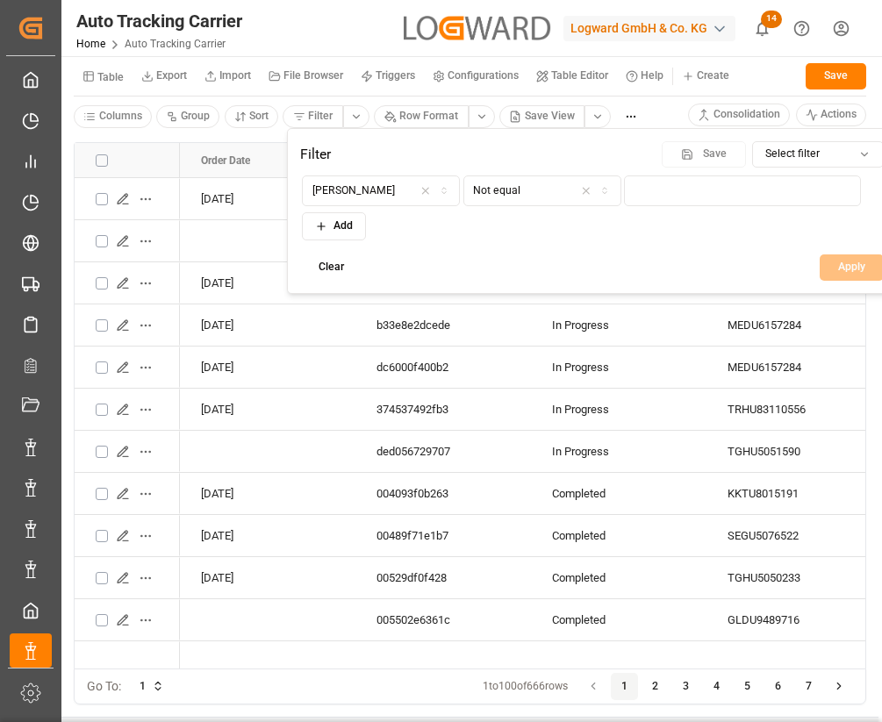
click at [640, 202] on input at bounding box center [742, 190] width 237 height 31
type input "as"
click at [847, 266] on button "Apply" at bounding box center [852, 267] width 64 height 26
click at [231, 137] on html "Created by potrace 1.15, written by [PERSON_NAME] [DATE]-[DATE] Created by potr…" at bounding box center [441, 361] width 882 height 722
